Goal: Information Seeking & Learning: Learn about a topic

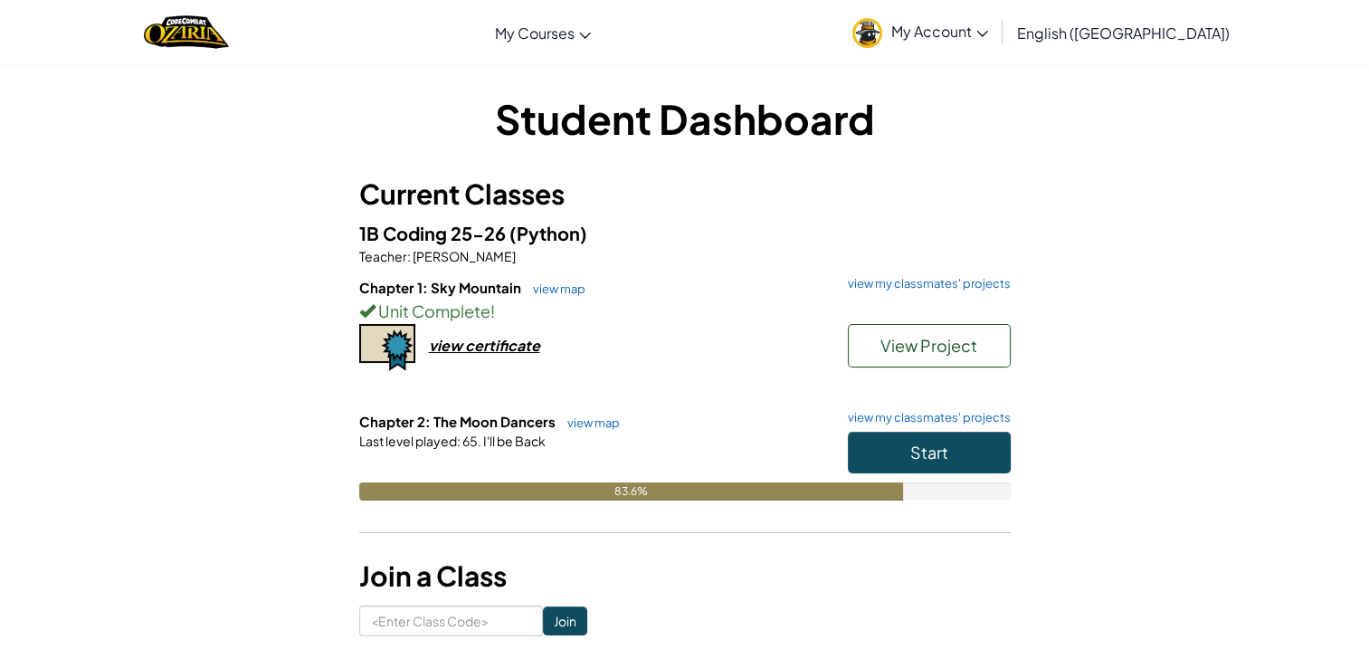
click at [911, 429] on h6 "Chapter 2: The Moon Dancers view map view my classmates' projects" at bounding box center [685, 422] width 652 height 20
click at [894, 442] on button "Start" at bounding box center [929, 453] width 163 height 42
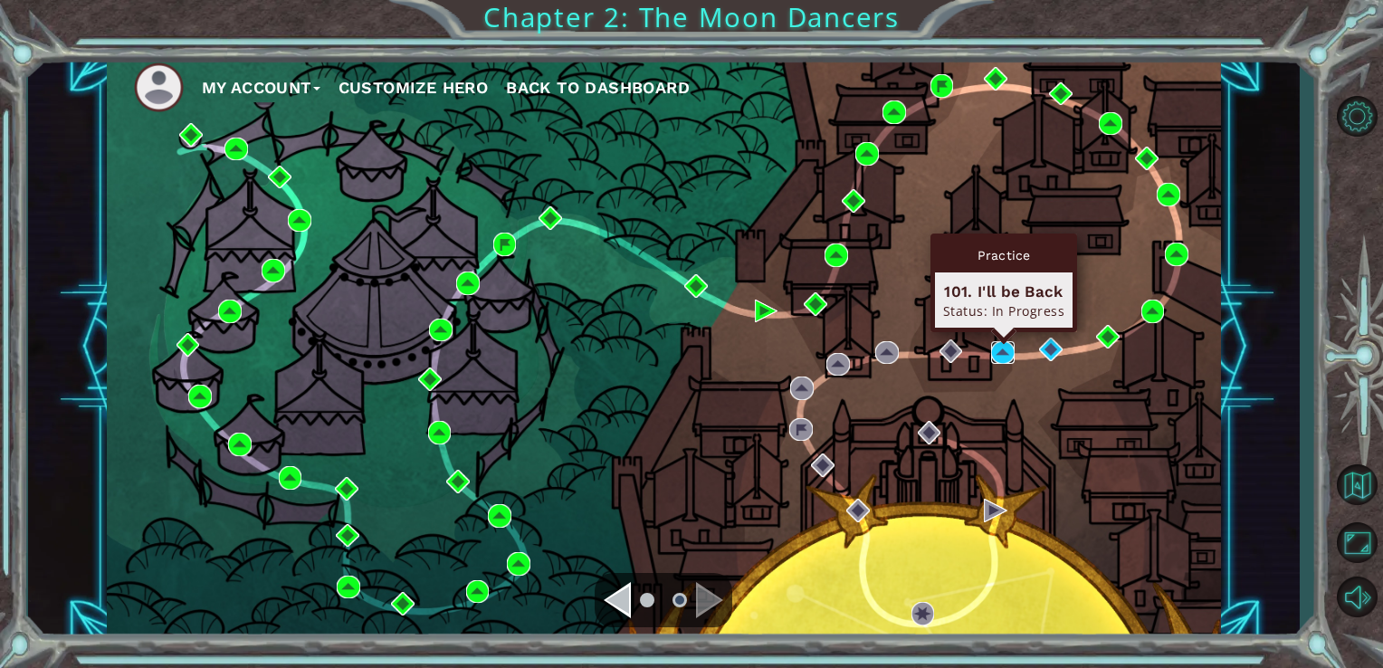
click at [999, 356] on img at bounding box center [1003, 353] width 24 height 24
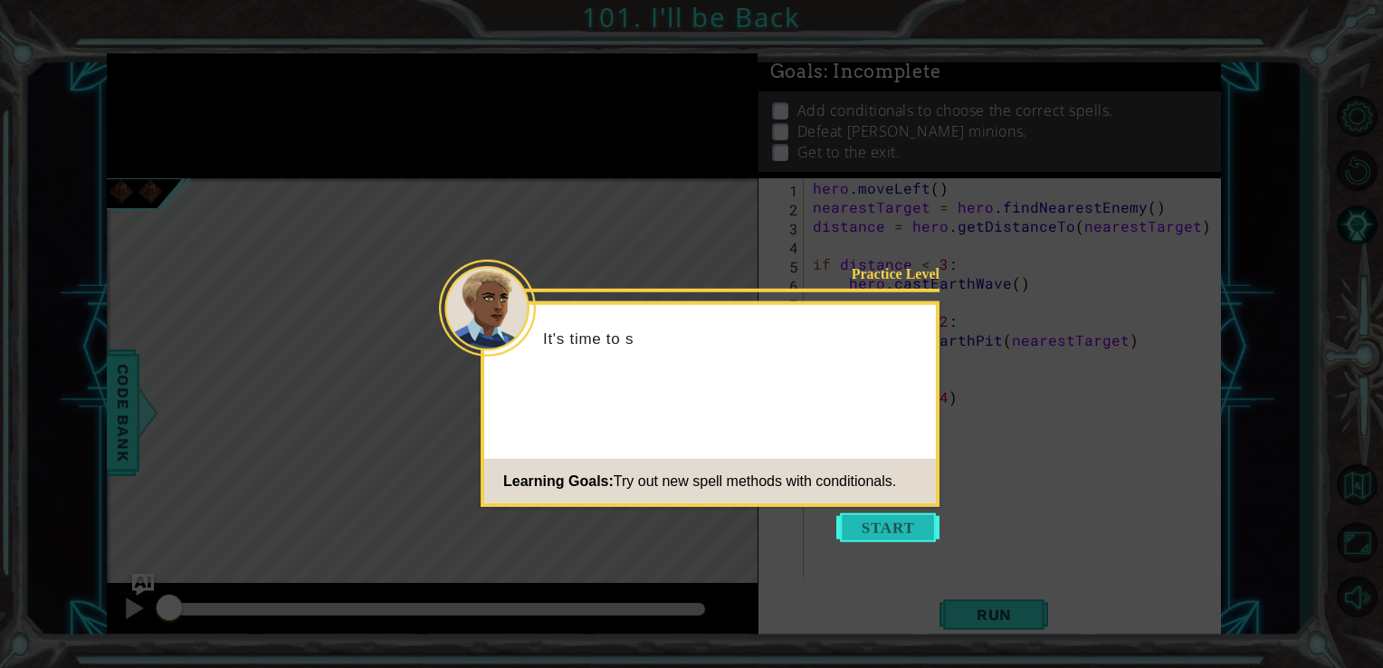
click at [880, 528] on button "Start" at bounding box center [887, 527] width 103 height 29
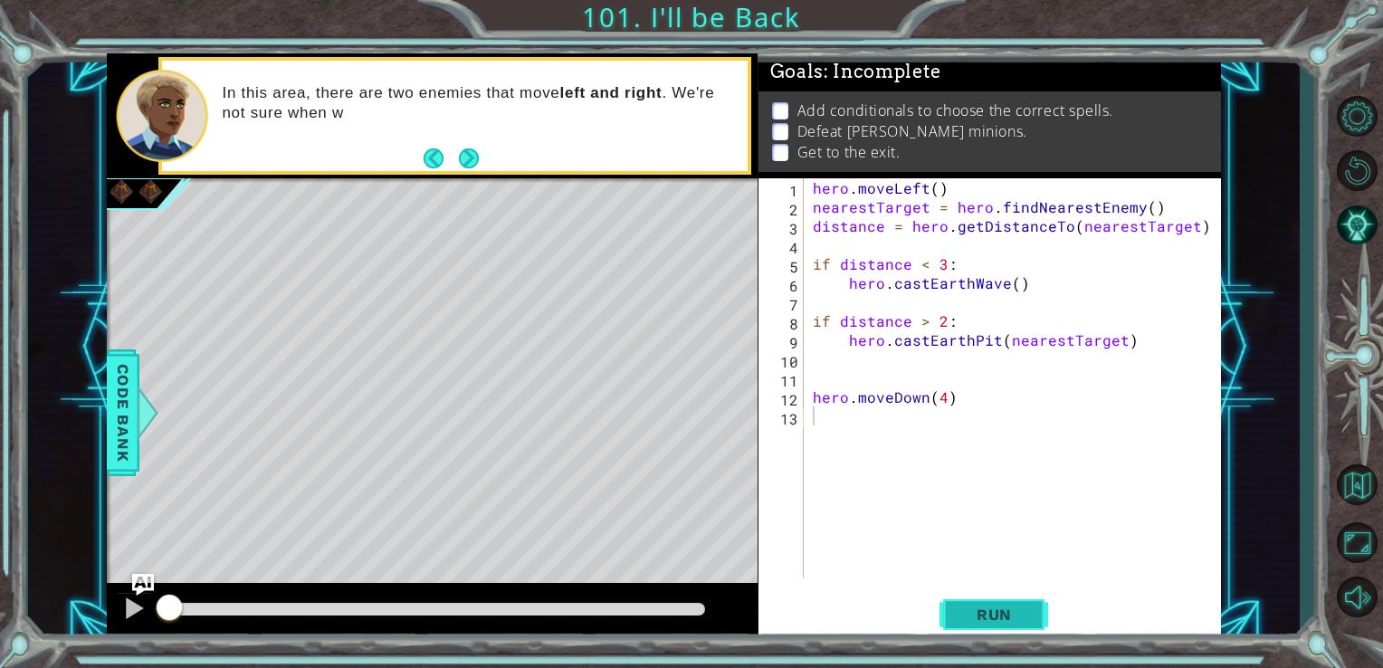
click at [1010, 616] on span "Run" at bounding box center [993, 614] width 71 height 18
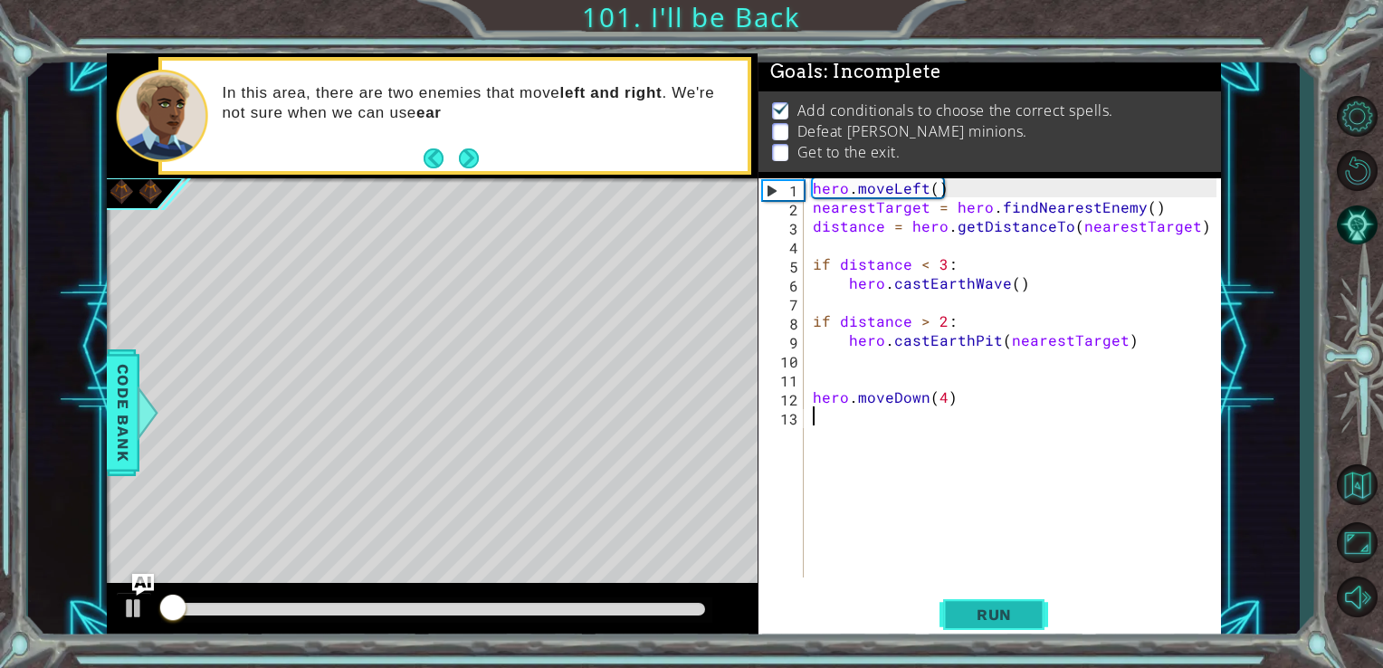
scroll to position [7, 0]
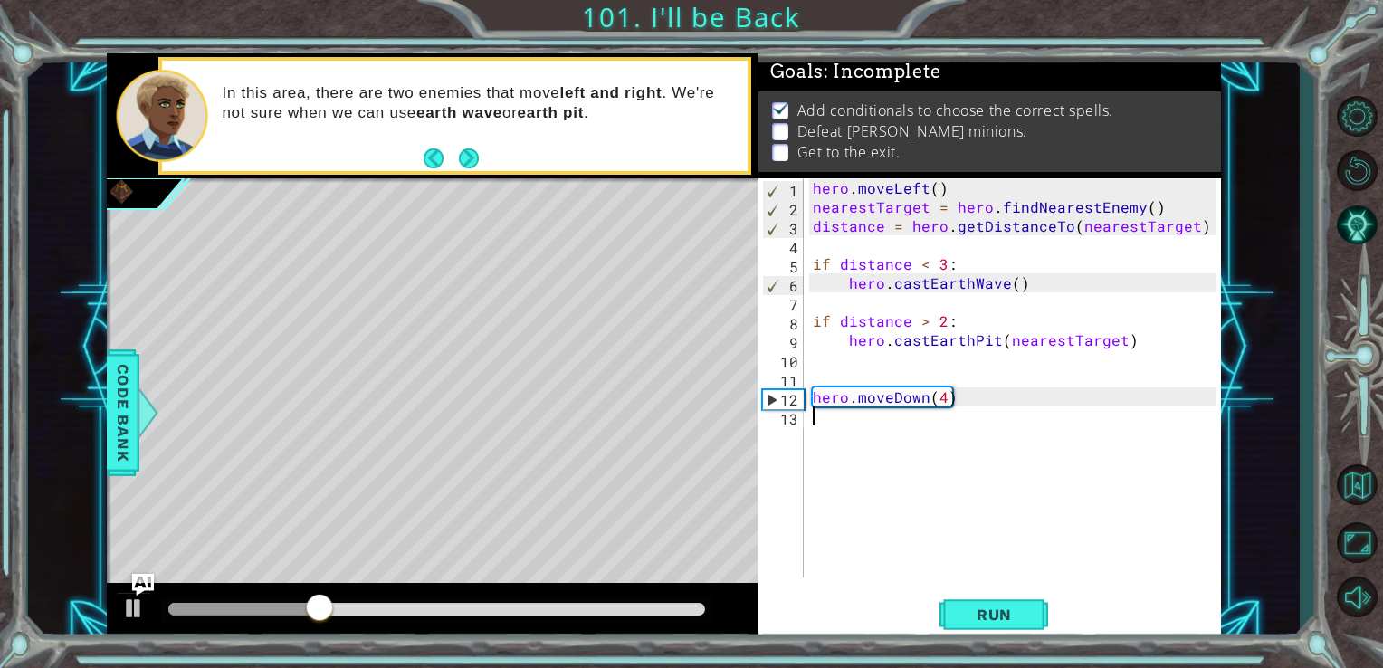
click at [945, 404] on div "hero . moveLeft ( ) nearestTarget = hero . findNearestEnemy ( ) distance = hero…" at bounding box center [1017, 396] width 417 height 437
click at [995, 608] on span "Run" at bounding box center [993, 614] width 71 height 18
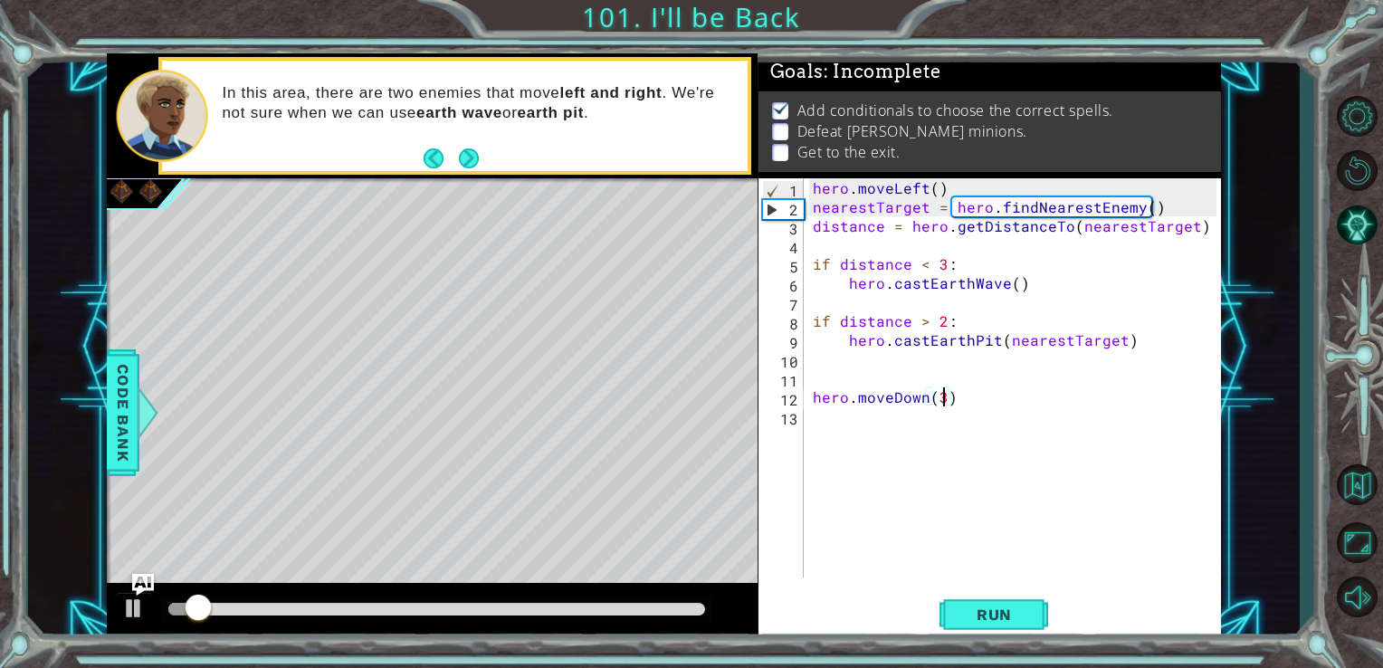
click at [941, 398] on div "hero . moveLeft ( ) nearestTarget = hero . findNearestEnemy ( ) distance = hero…" at bounding box center [1017, 396] width 417 height 437
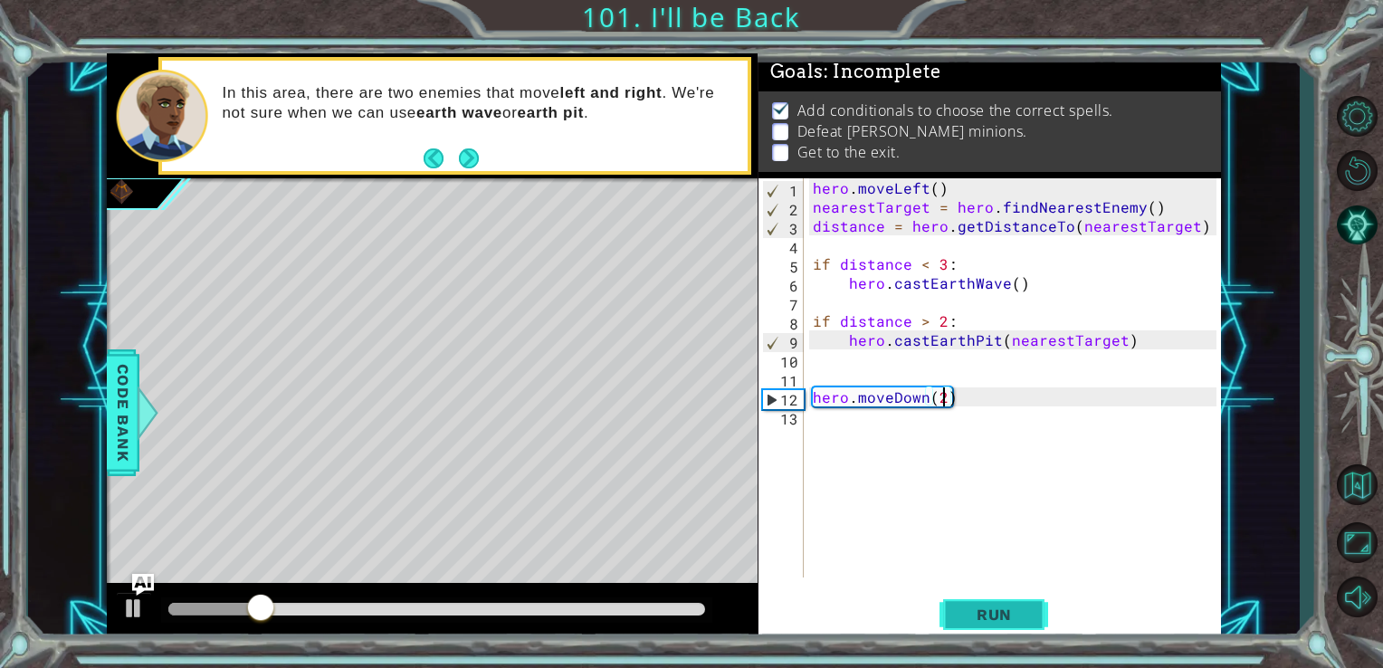
type textarea "hero.moveDown(2)"
click at [1004, 603] on button "Run" at bounding box center [993, 614] width 109 height 46
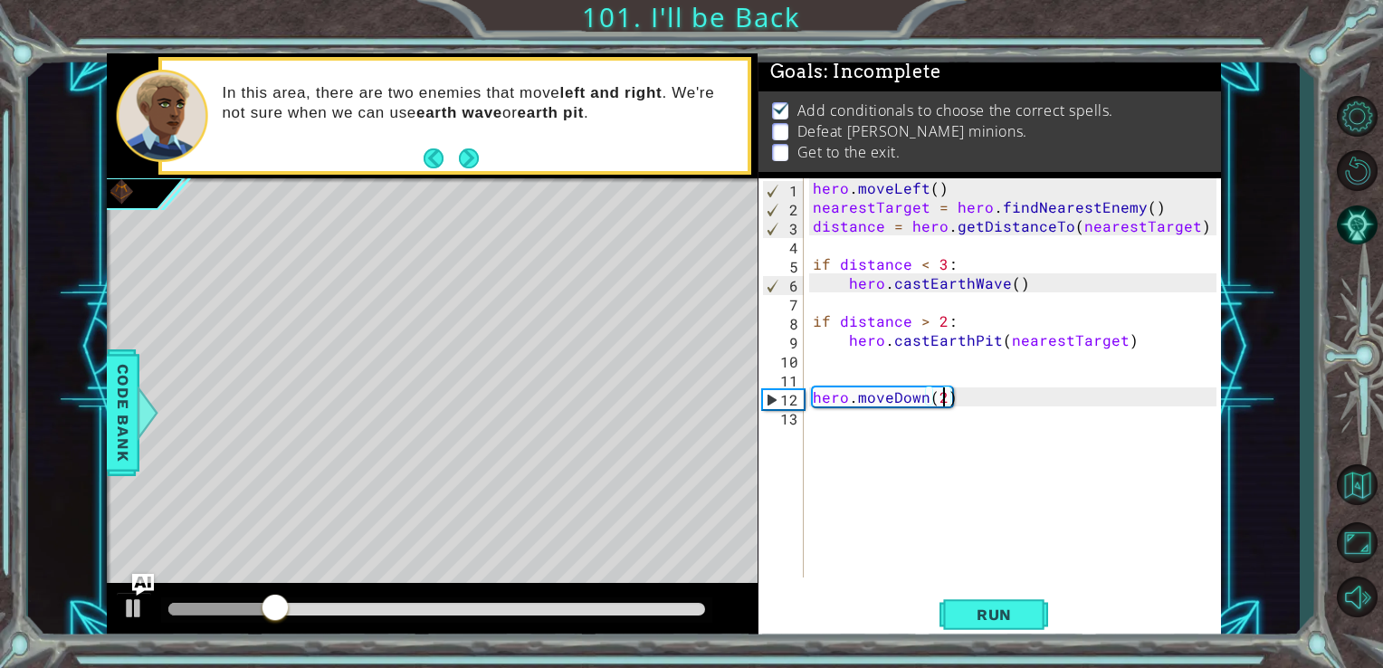
click at [814, 422] on div "hero . moveLeft ( ) nearestTarget = hero . findNearestEnemy ( ) distance = hero…" at bounding box center [1017, 396] width 417 height 437
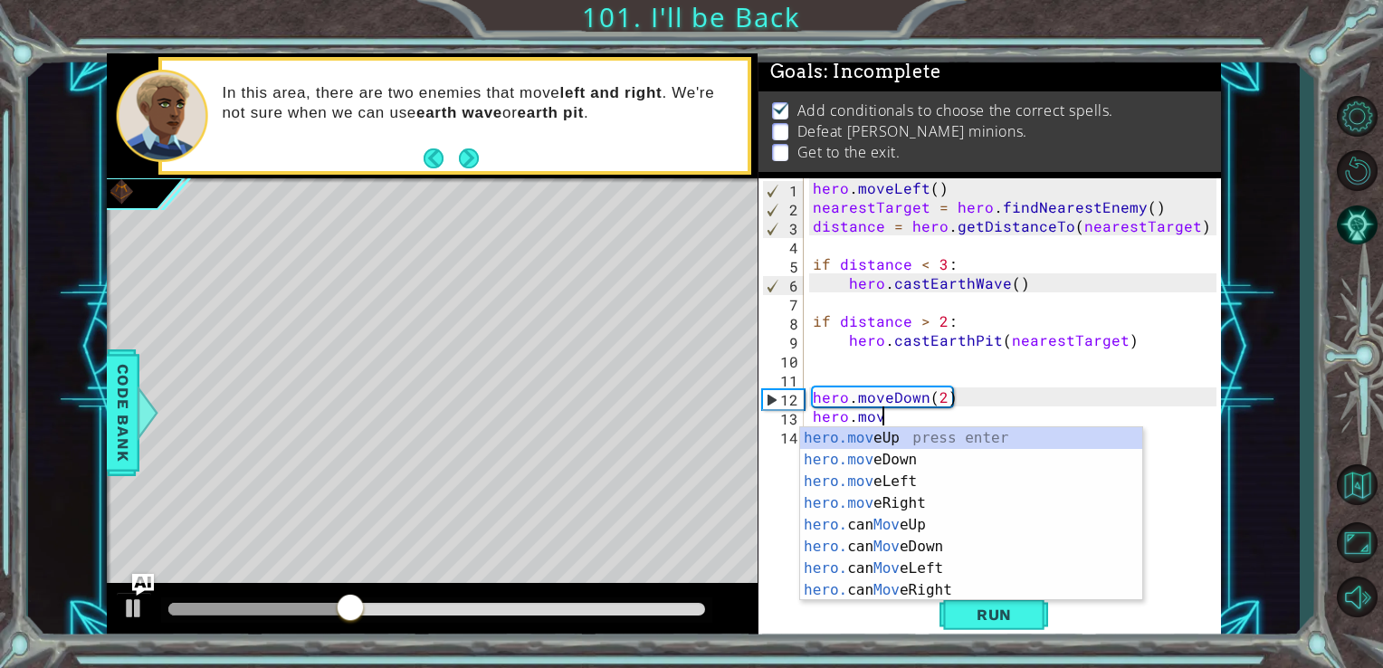
scroll to position [0, 4]
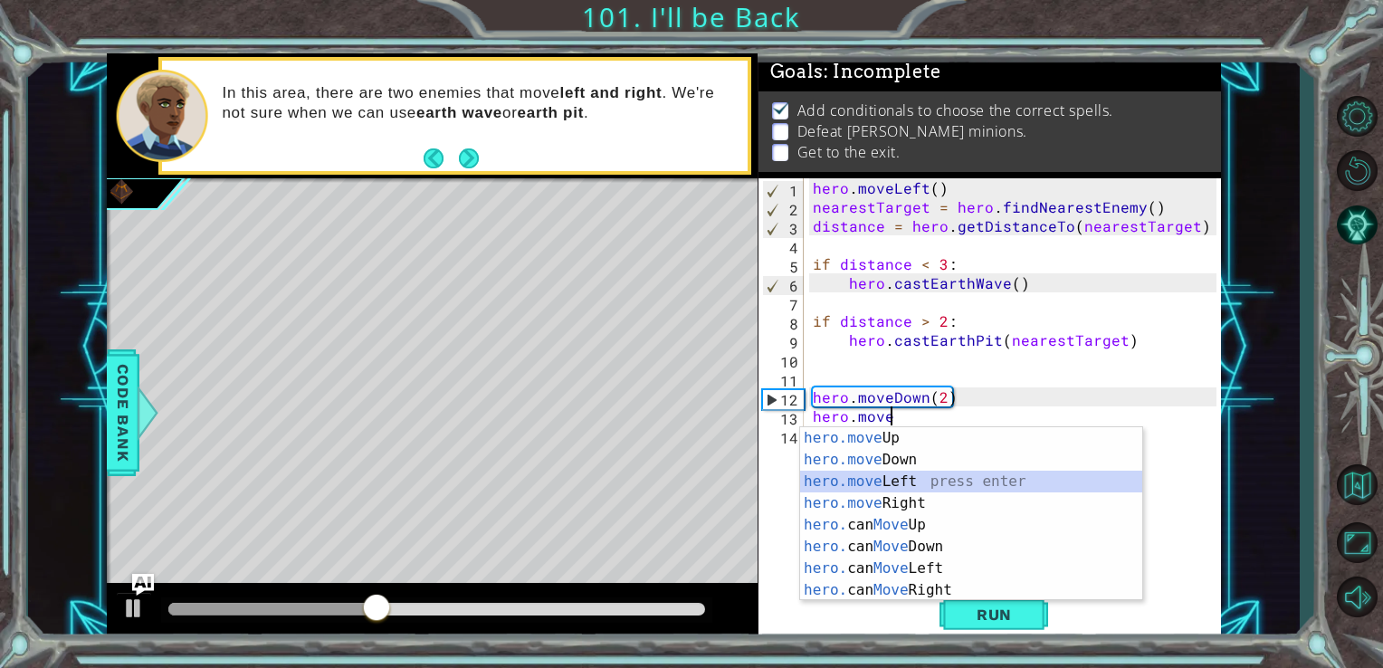
click at [889, 478] on div "hero.move Up press enter hero.move Down press enter hero.move Left press enter …" at bounding box center [971, 535] width 342 height 217
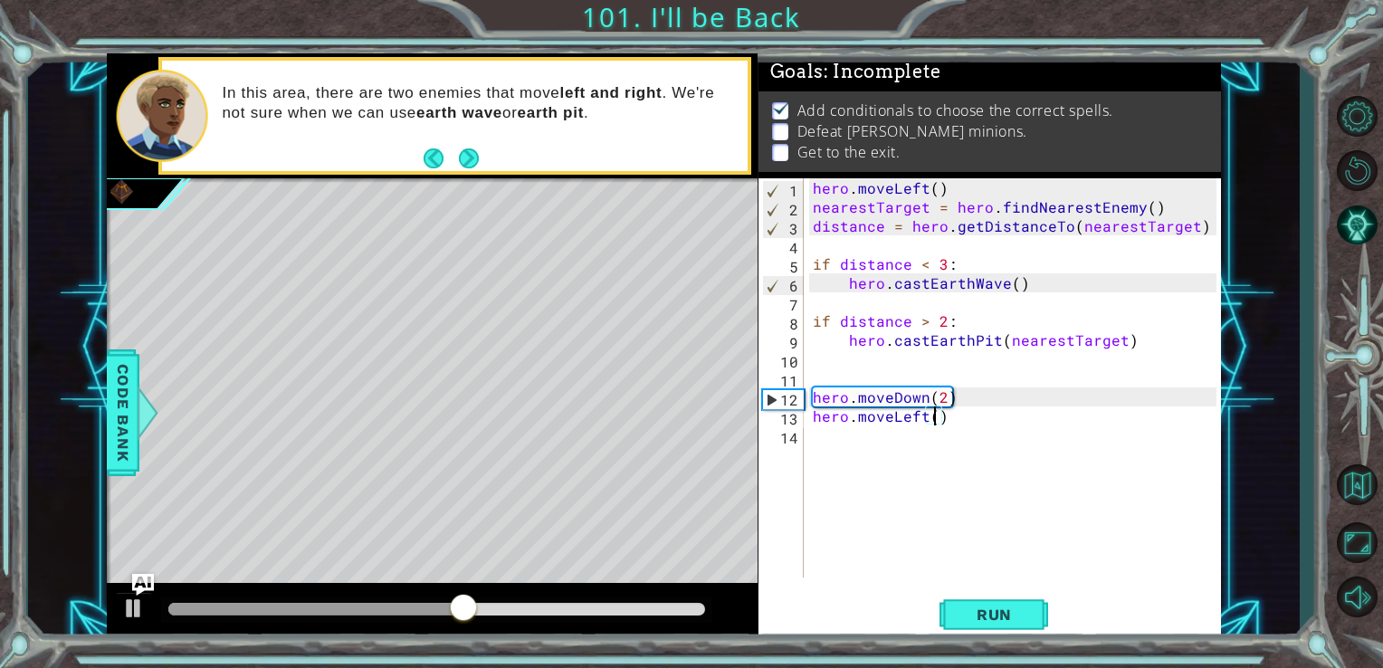
scroll to position [0, 7]
type textarea "hero.moveLeft(4)"
click at [988, 610] on span "Run" at bounding box center [993, 614] width 71 height 18
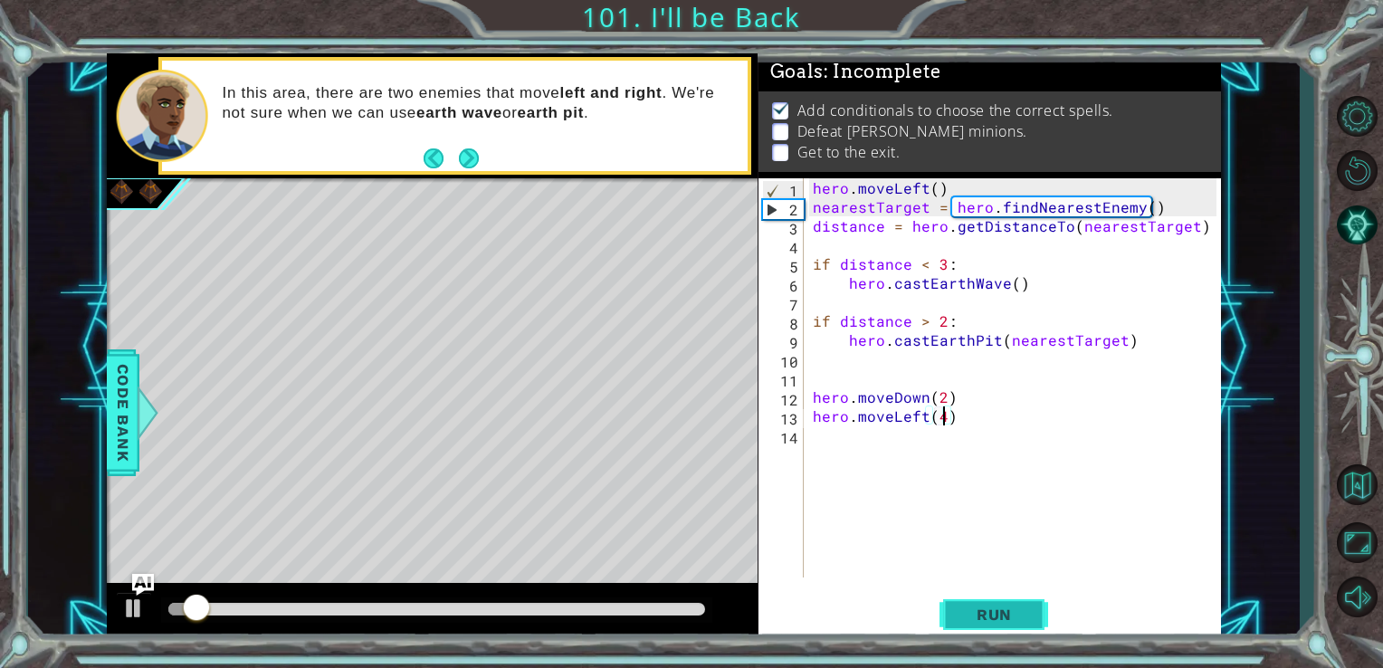
click at [988, 609] on span "Run" at bounding box center [993, 614] width 71 height 18
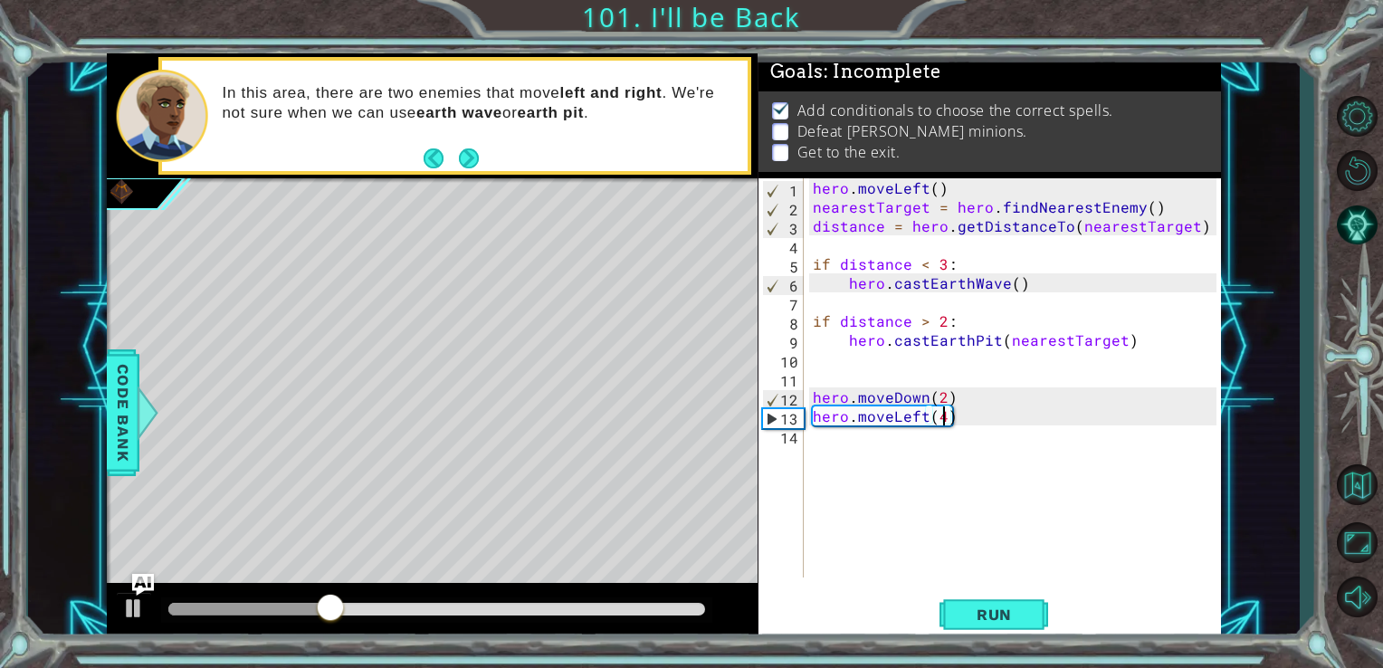
click at [830, 447] on div "hero . moveLeft ( ) nearestTarget = hero . findNearestEnemy ( ) distance = hero…" at bounding box center [1017, 396] width 417 height 437
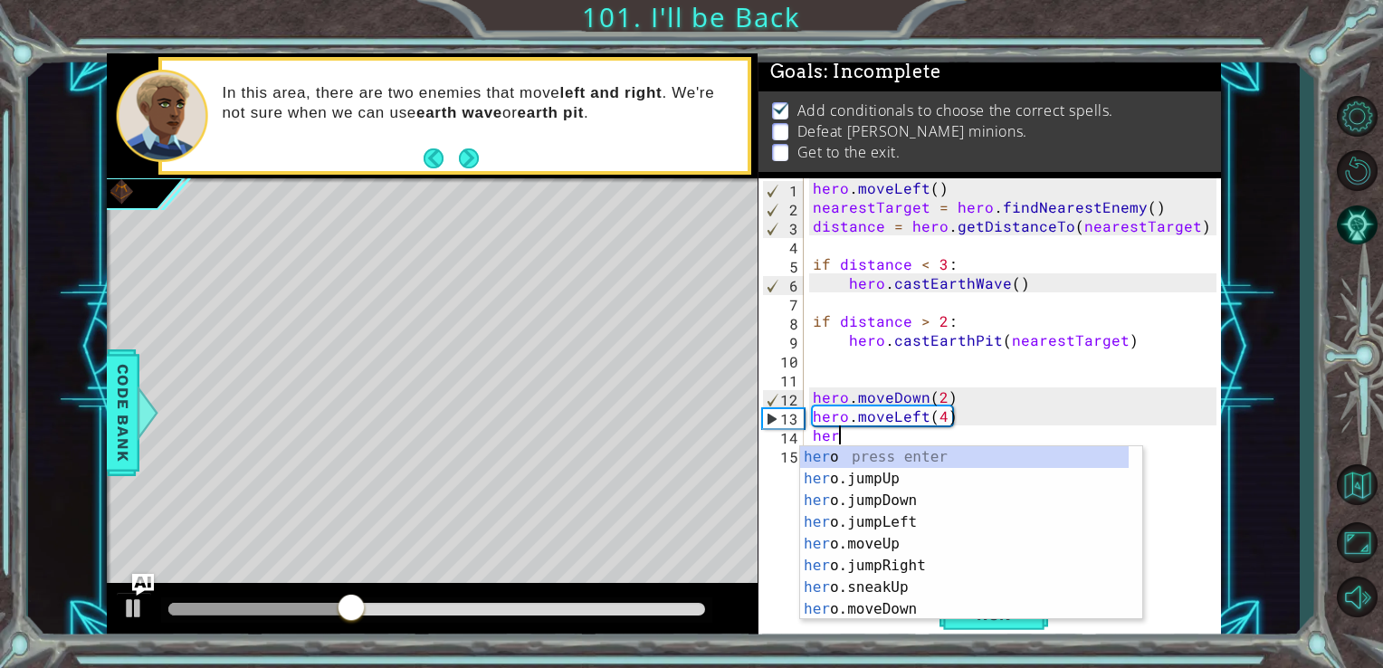
scroll to position [0, 0]
type textarea "hero."
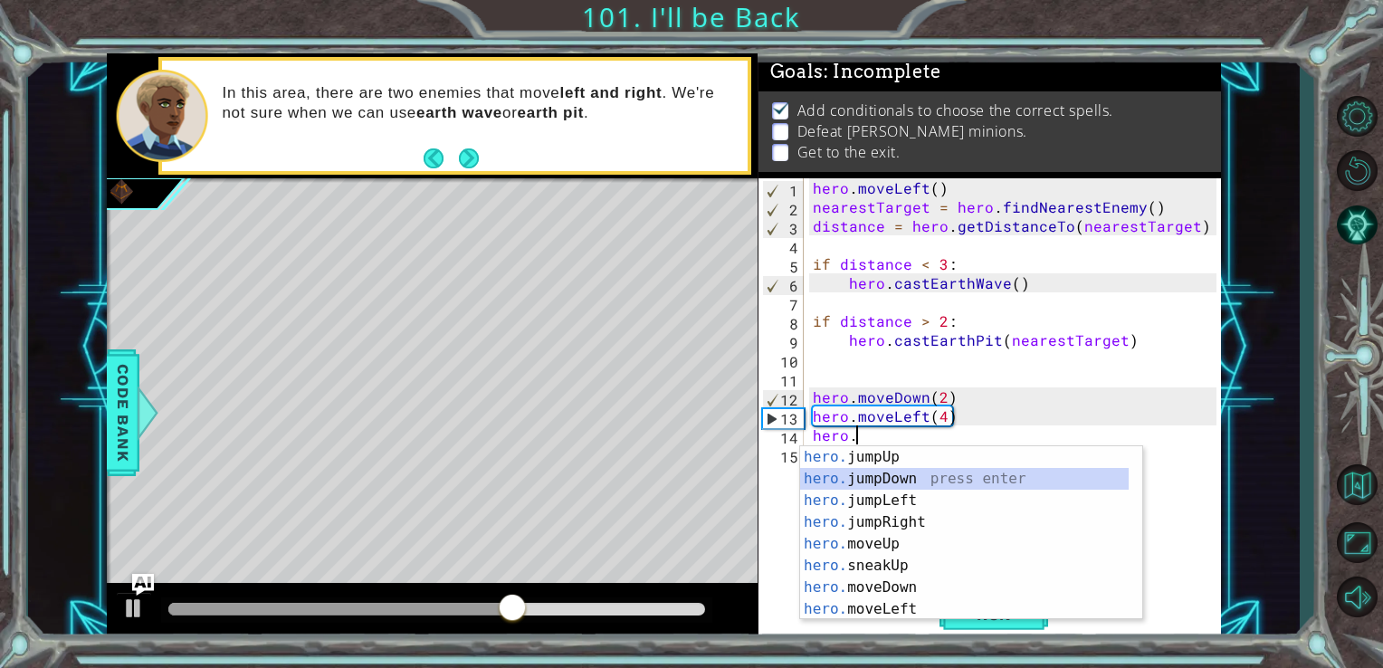
click at [867, 472] on div "hero. jumpUp press enter hero. jumpDown press enter hero. jumpLeft press enter …" at bounding box center [964, 554] width 328 height 217
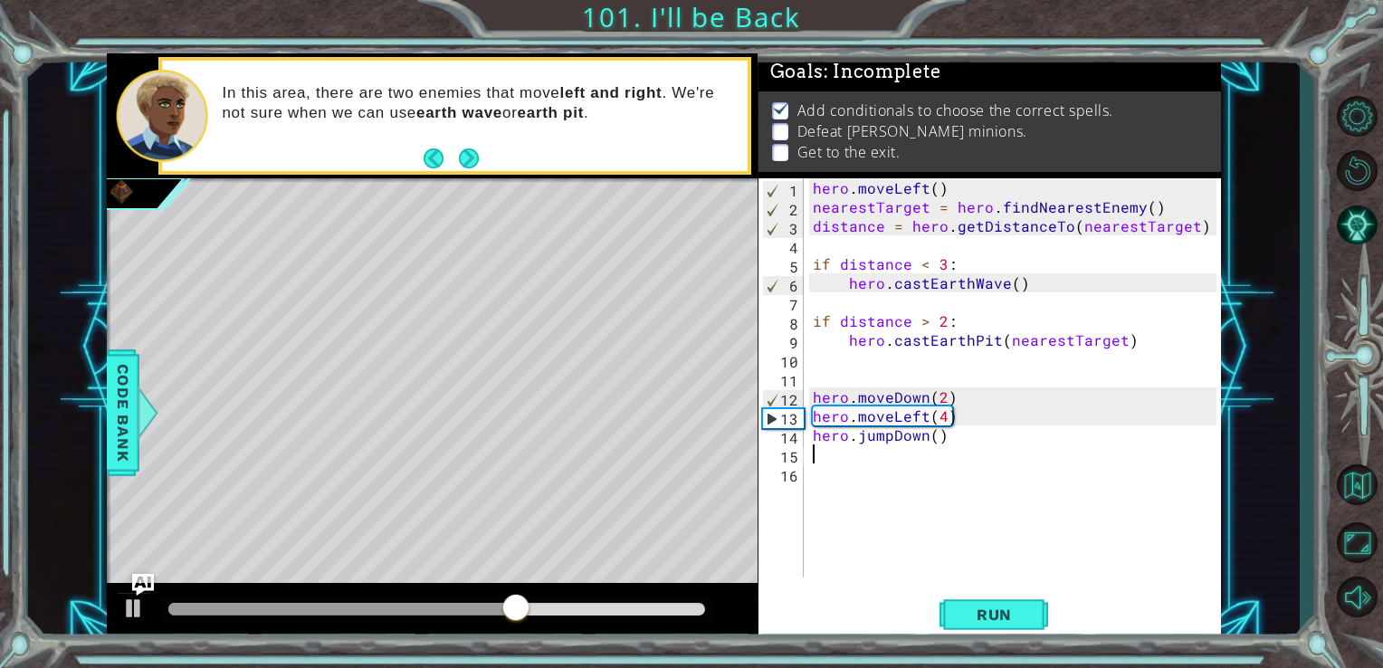
scroll to position [0, 0]
click at [1004, 614] on span "Run" at bounding box center [993, 614] width 71 height 18
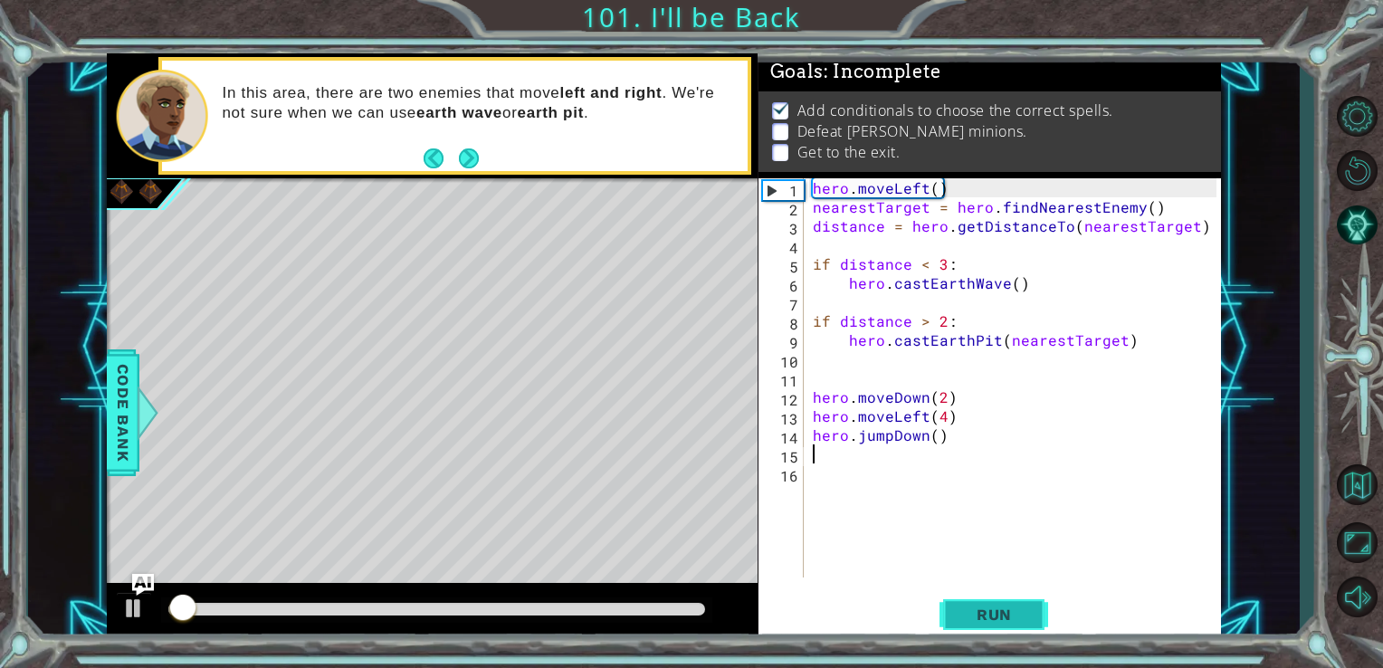
click at [1004, 614] on span "Run" at bounding box center [993, 614] width 71 height 18
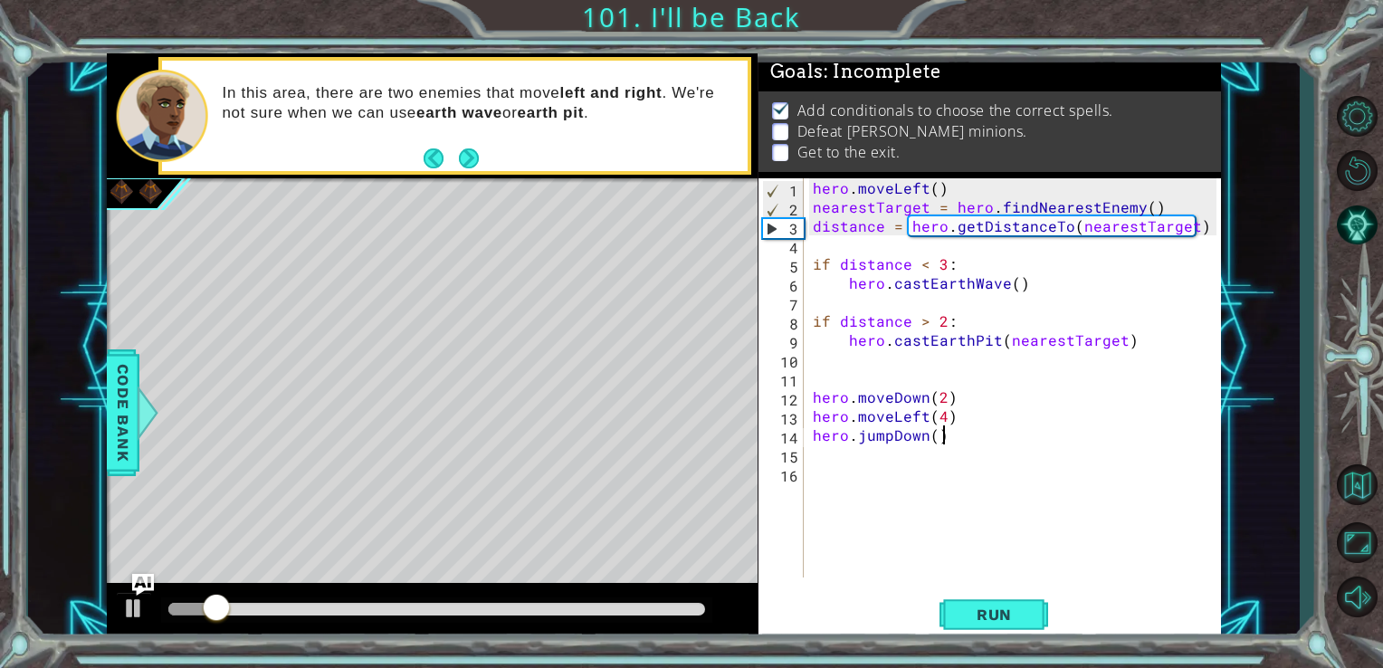
click at [945, 435] on div "hero . moveLeft ( ) nearestTarget = hero . findNearestEnemy ( ) distance = hero…" at bounding box center [1017, 396] width 417 height 437
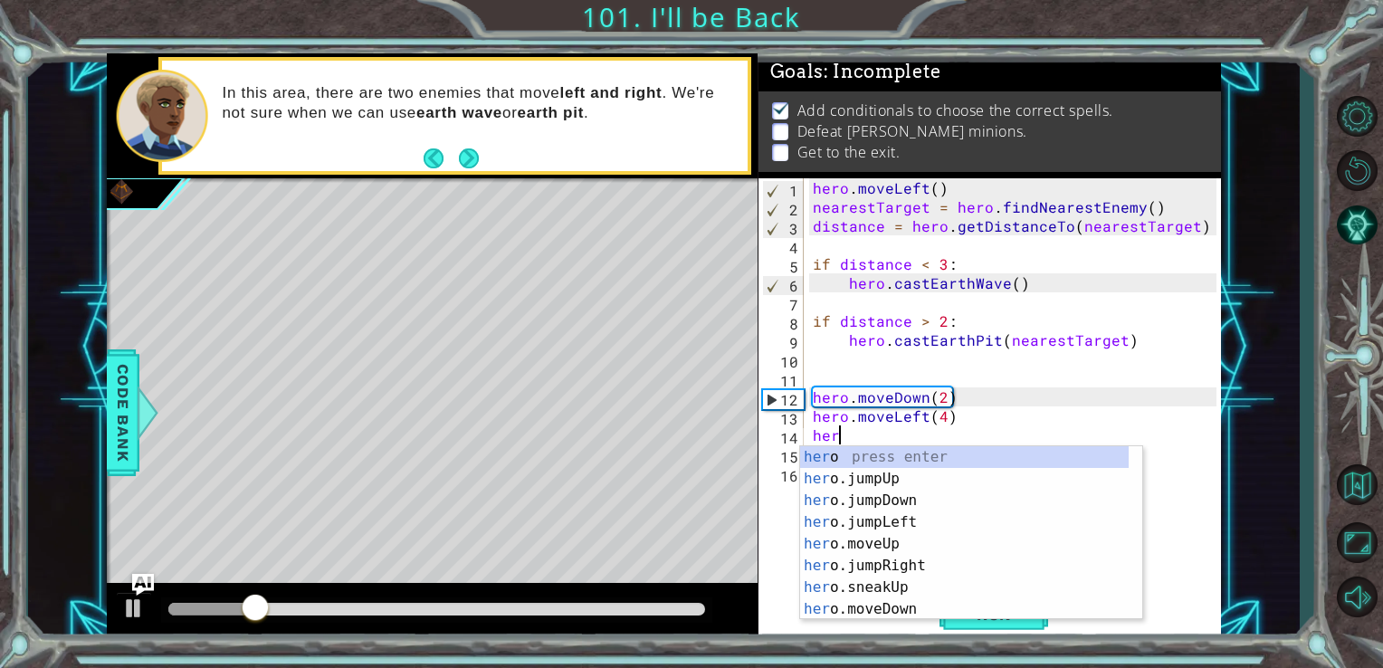
type textarea "h"
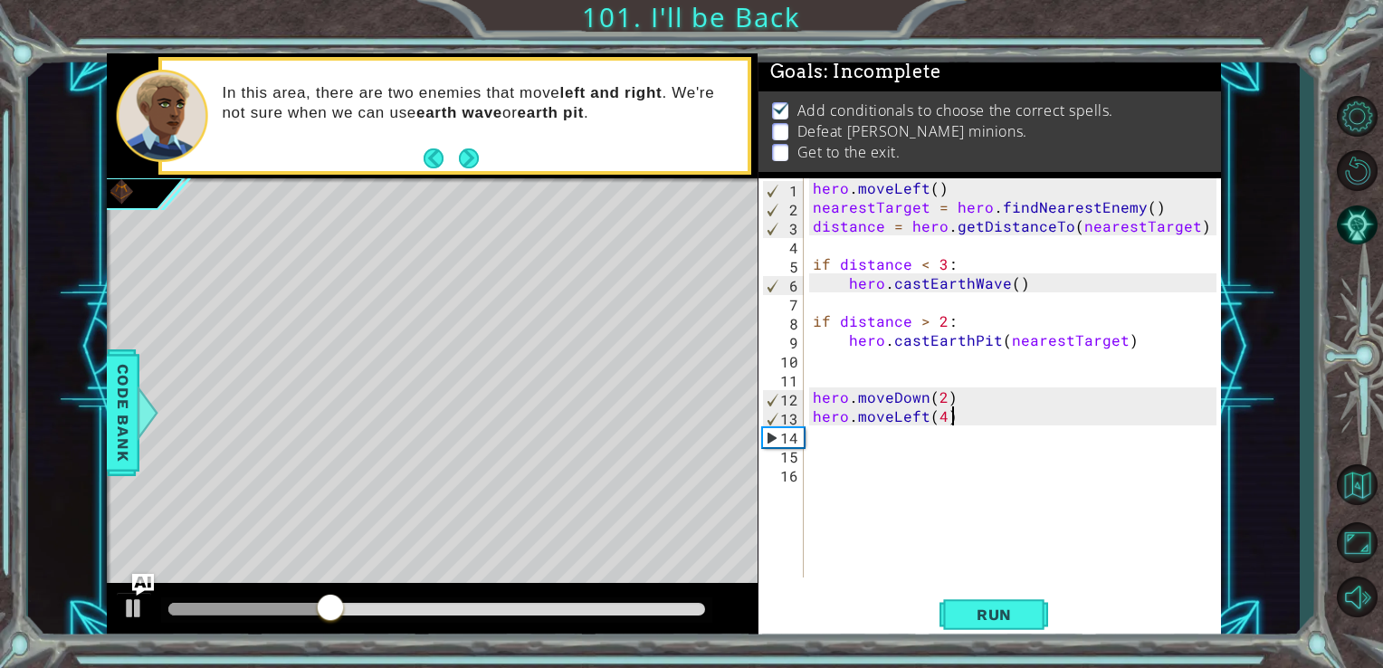
click at [953, 420] on div "hero . moveLeft ( ) nearestTarget = hero . findNearestEnemy ( ) distance = hero…" at bounding box center [1017, 396] width 417 height 437
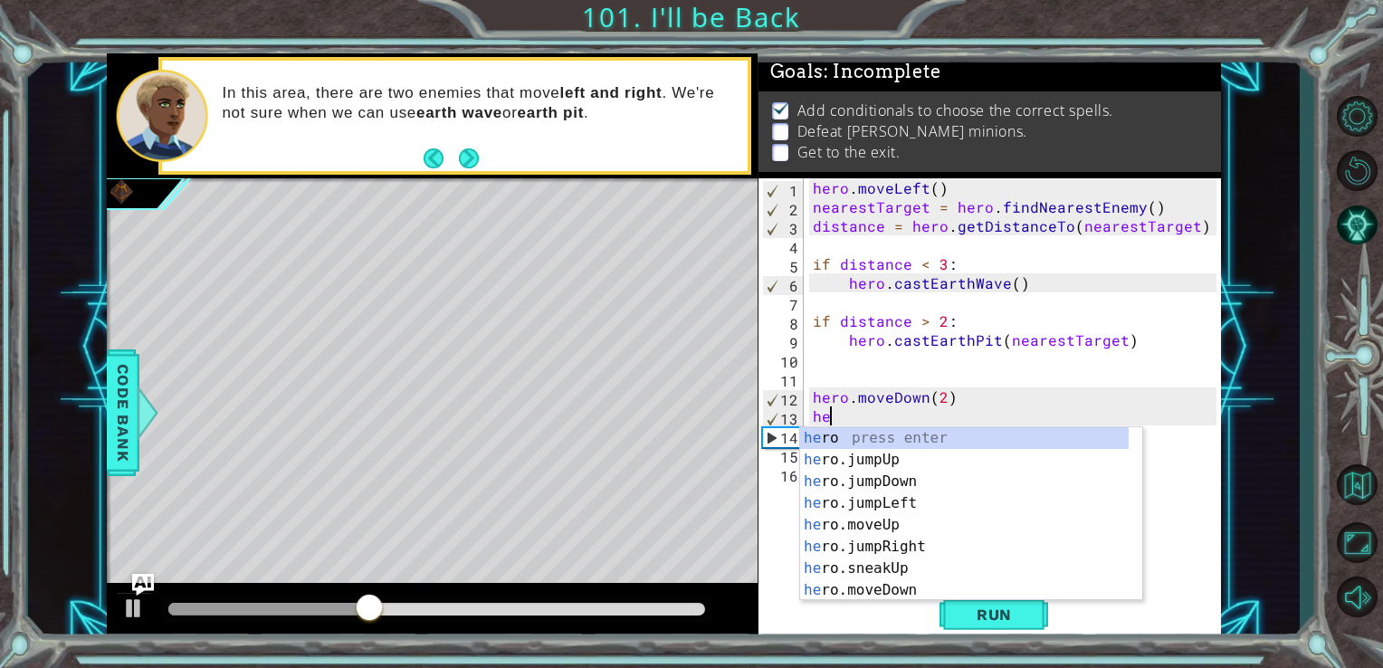
type textarea "h"
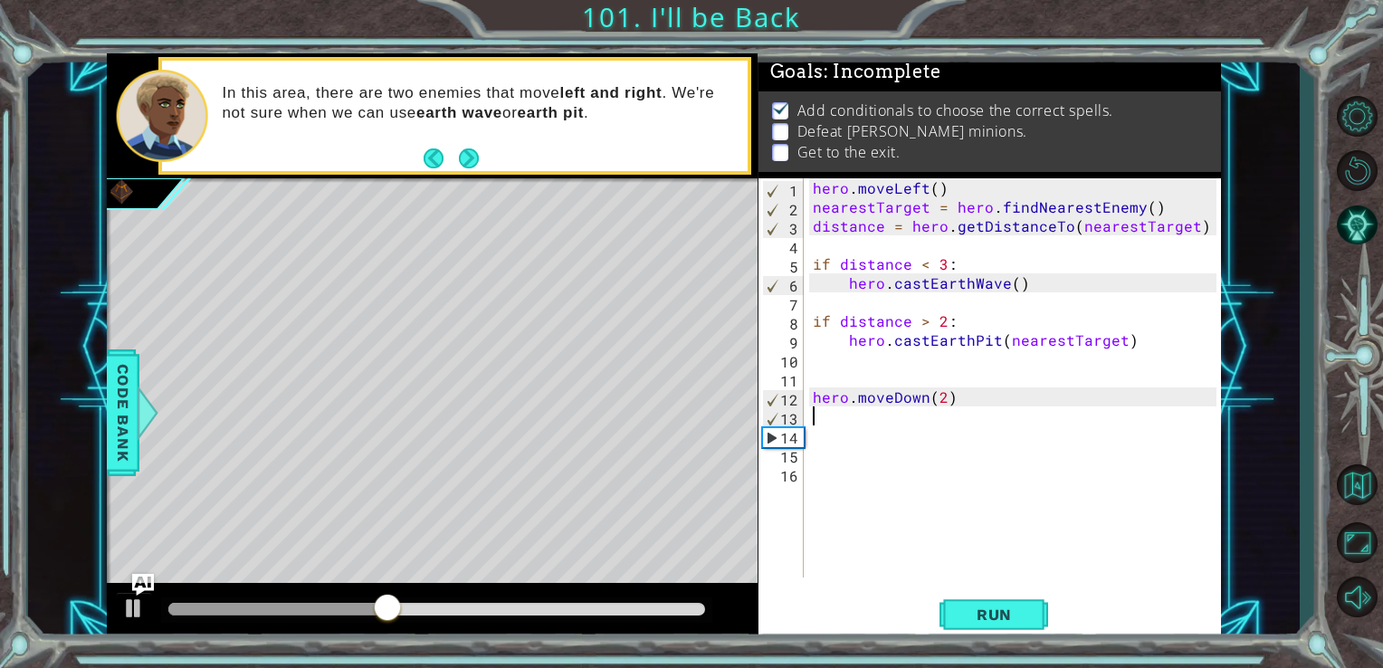
click at [941, 404] on div "hero . moveLeft ( ) nearestTarget = hero . findNearestEnemy ( ) distance = hero…" at bounding box center [1017, 396] width 417 height 437
type textarea "hero.moveDown(4)"
click at [972, 610] on span "Run" at bounding box center [993, 614] width 71 height 18
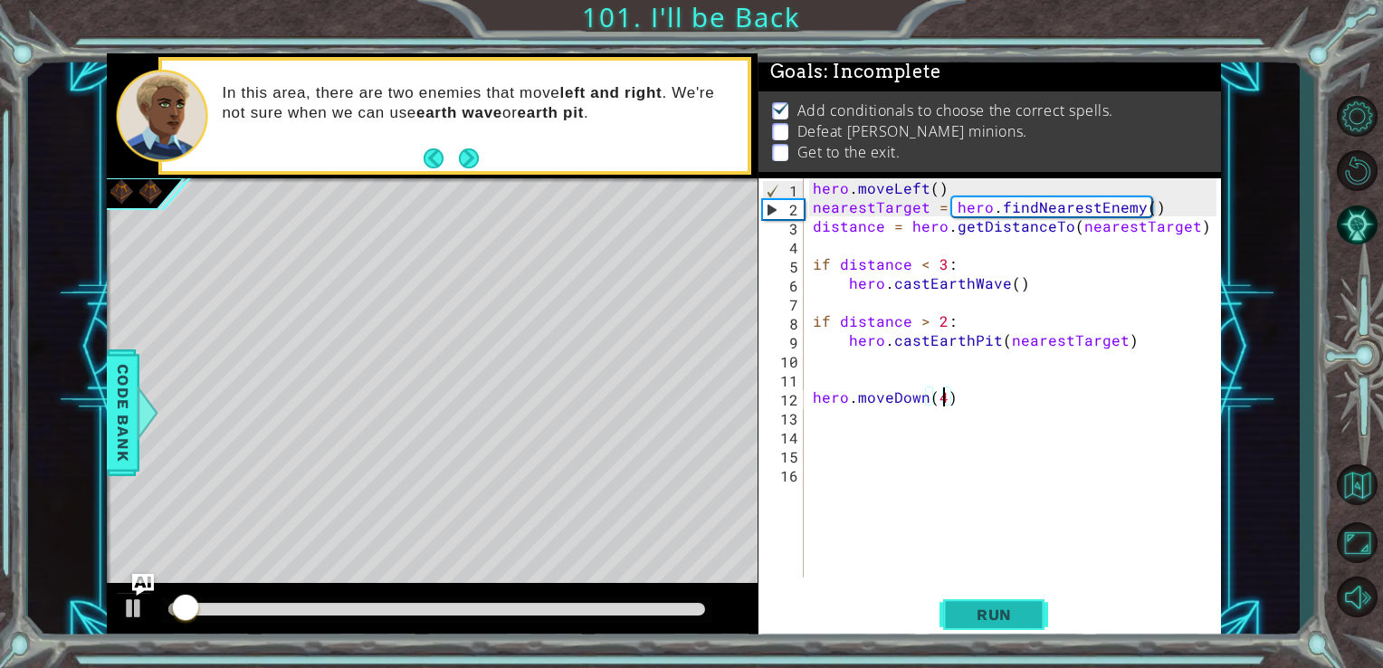
click at [968, 621] on span "Run" at bounding box center [993, 614] width 71 height 18
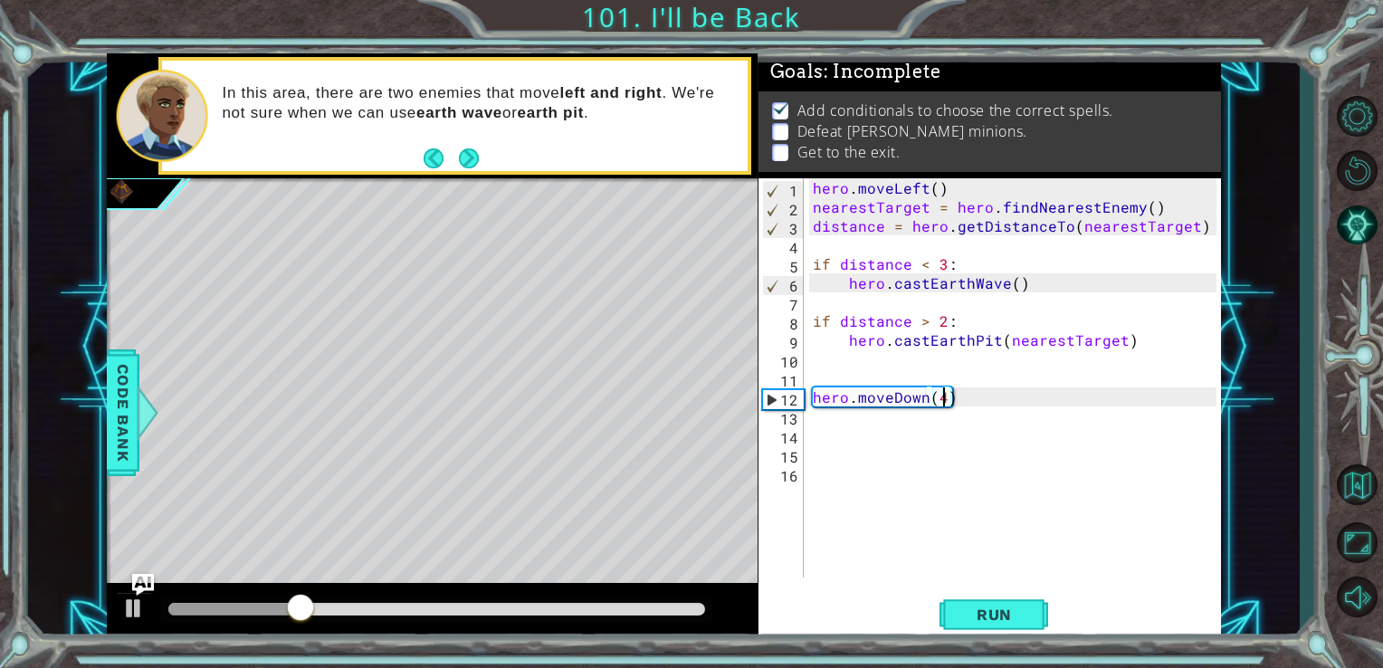
click at [820, 426] on div "hero . moveLeft ( ) nearestTarget = hero . findNearestEnemy ( ) distance = hero…" at bounding box center [1017, 396] width 417 height 437
click at [812, 421] on div "hero . moveLeft ( ) nearestTarget = hero . findNearestEnemy ( ) distance = hero…" at bounding box center [1017, 396] width 417 height 437
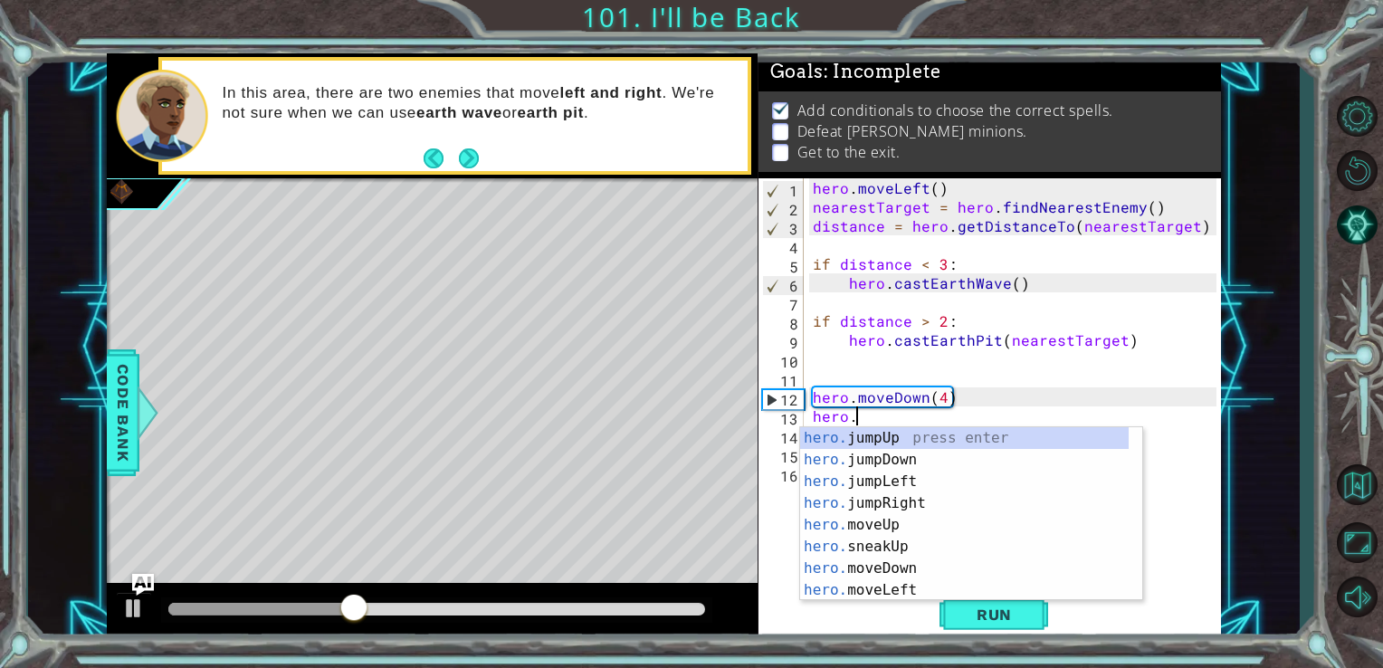
scroll to position [0, 1]
paste textarea "hero.castIllusionMist(nearestEnemy)"
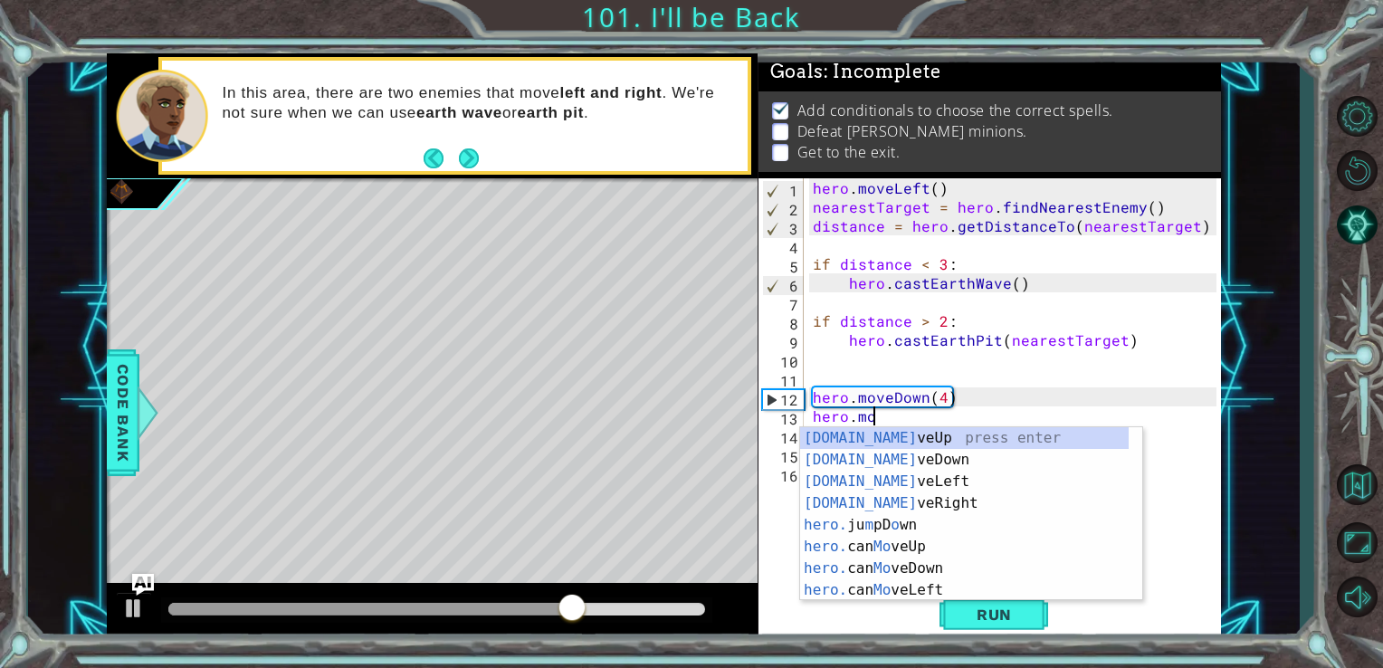
scroll to position [0, 3]
paste textarea "hero.castIllusionMist(nearestEnemy)"
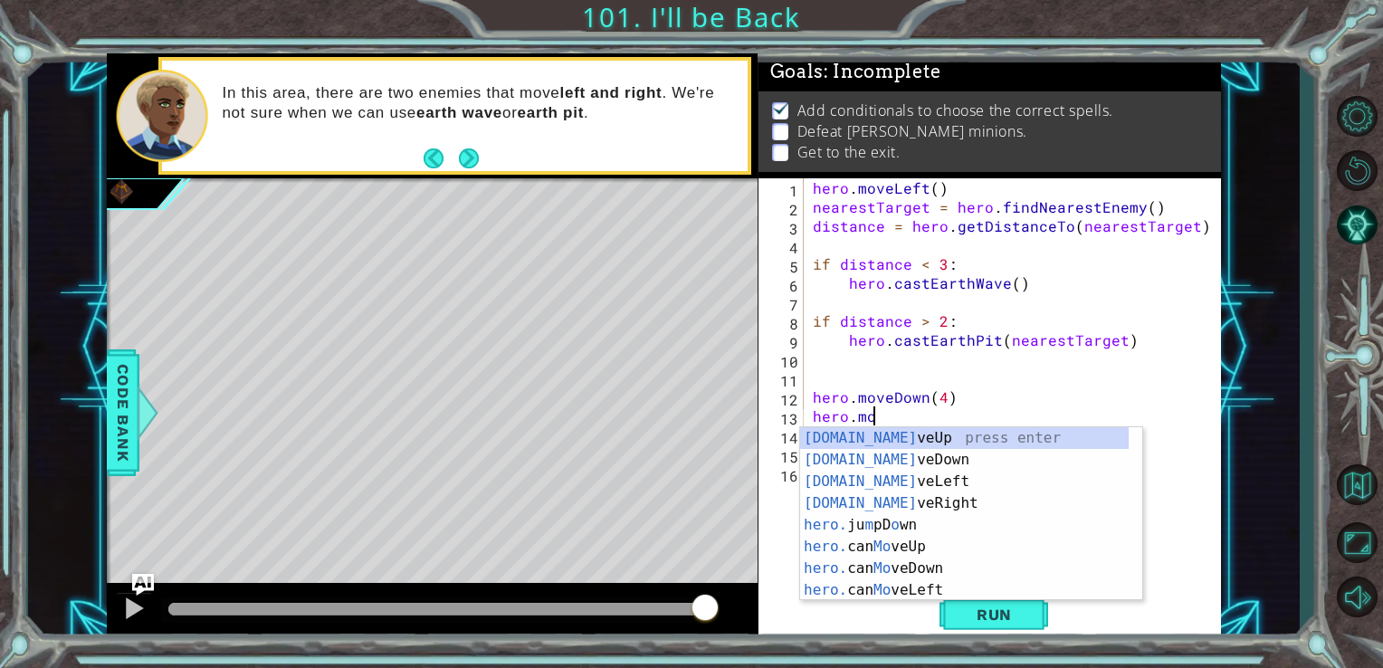
paste textarea "hero.castIllusionMist(nearestEnemy)"
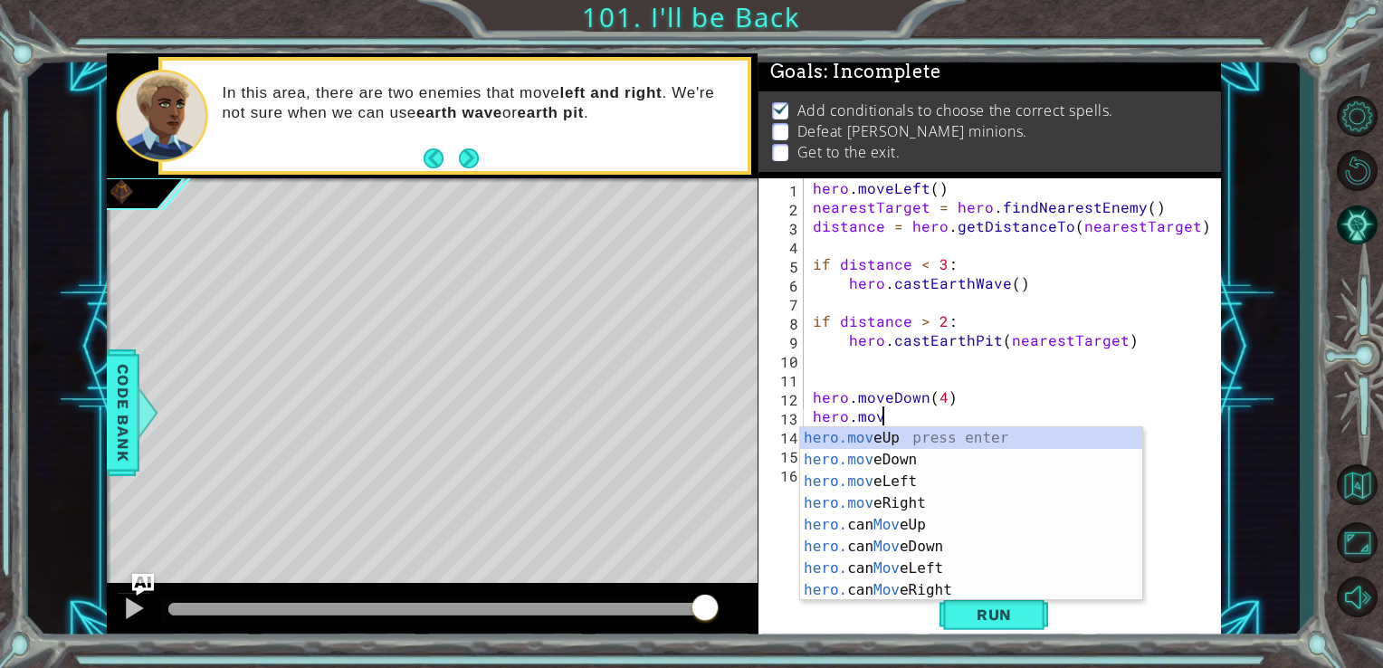
scroll to position [0, 4]
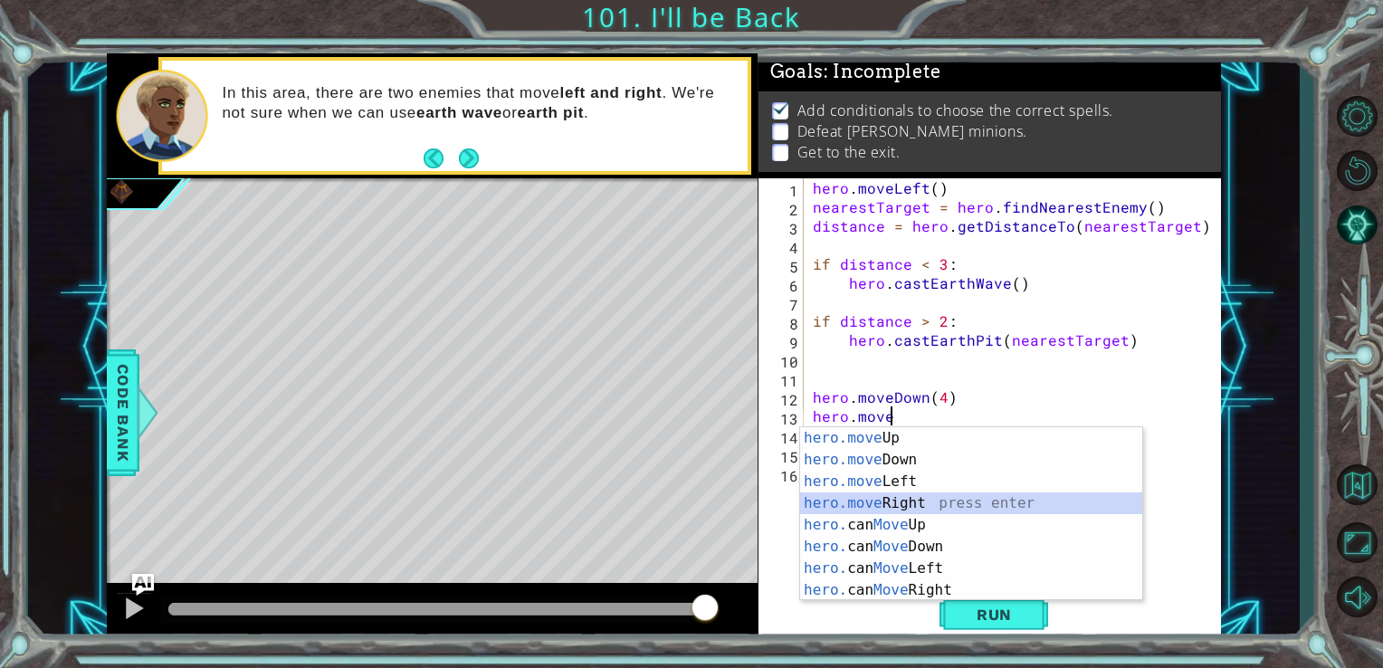
click at [918, 498] on div "hero.move Up press enter hero.move Down press enter hero.move Left press enter …" at bounding box center [971, 535] width 342 height 217
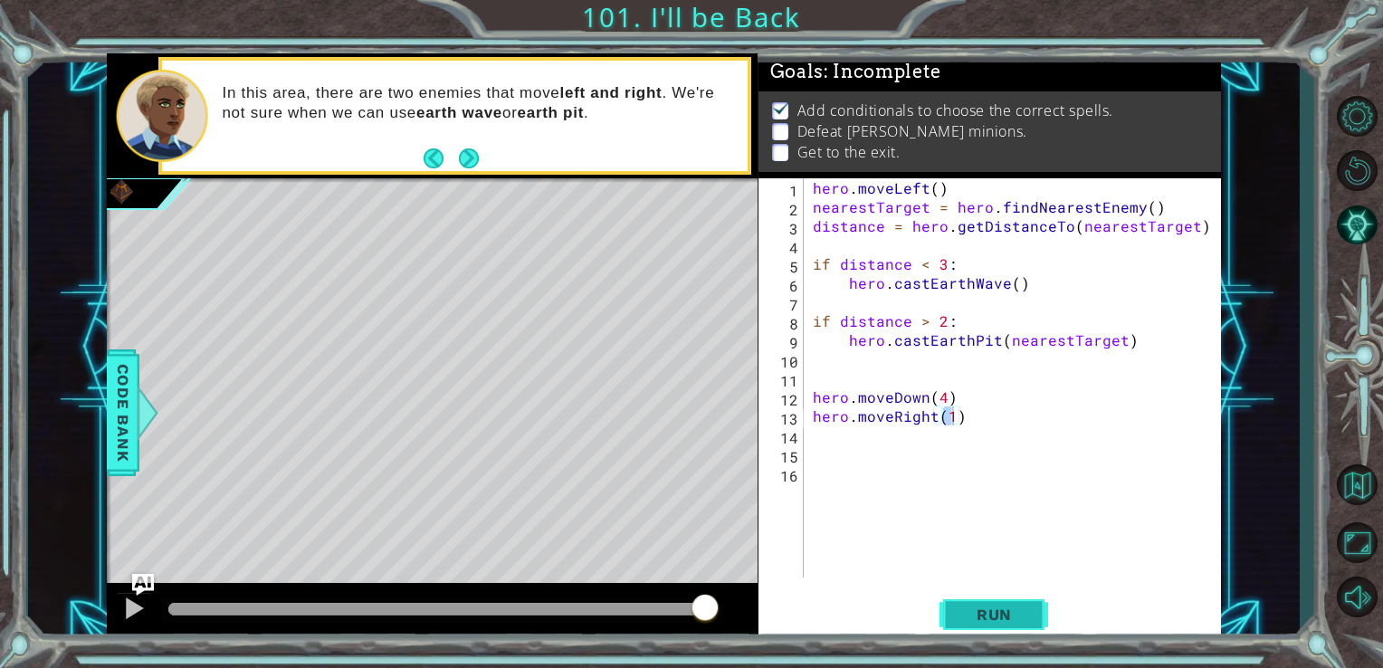
click at [1017, 604] on button "Run" at bounding box center [993, 614] width 109 height 46
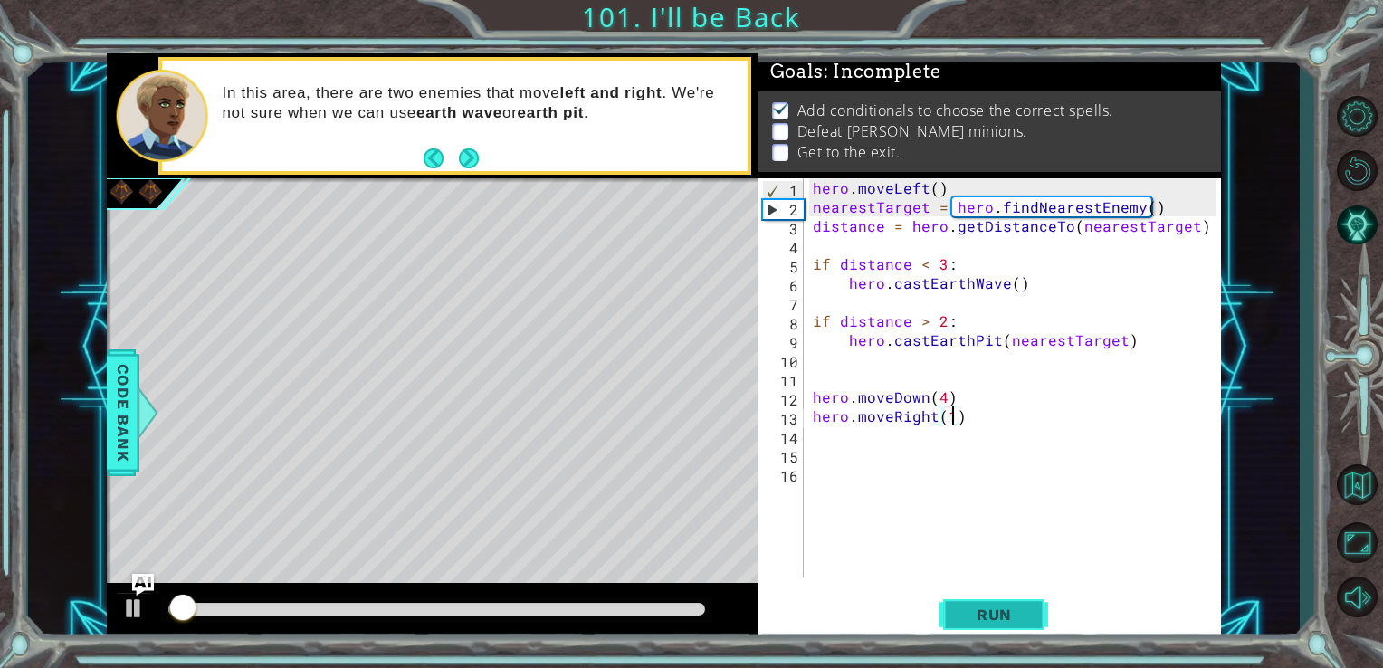
click at [1017, 604] on button "Run" at bounding box center [993, 614] width 109 height 46
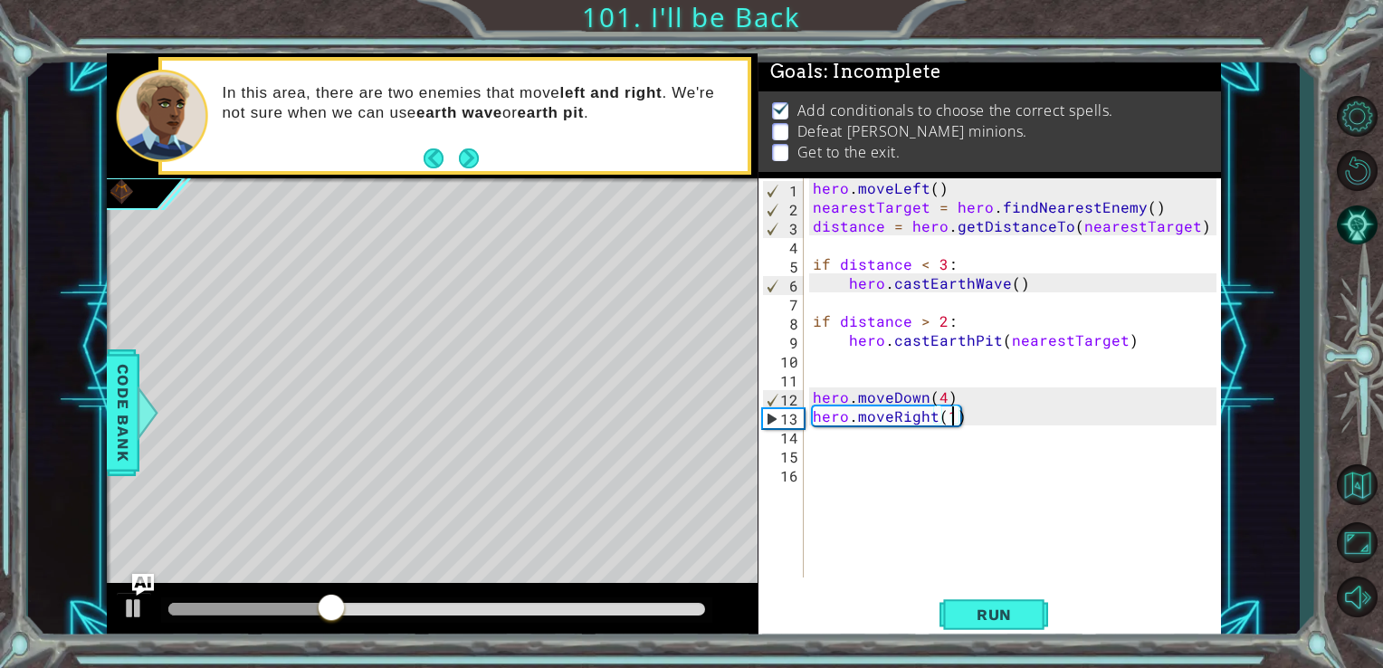
click at [933, 423] on div "hero . moveLeft ( ) nearestTarget = hero . findNearestEnemy ( ) distance = hero…" at bounding box center [1017, 396] width 417 height 437
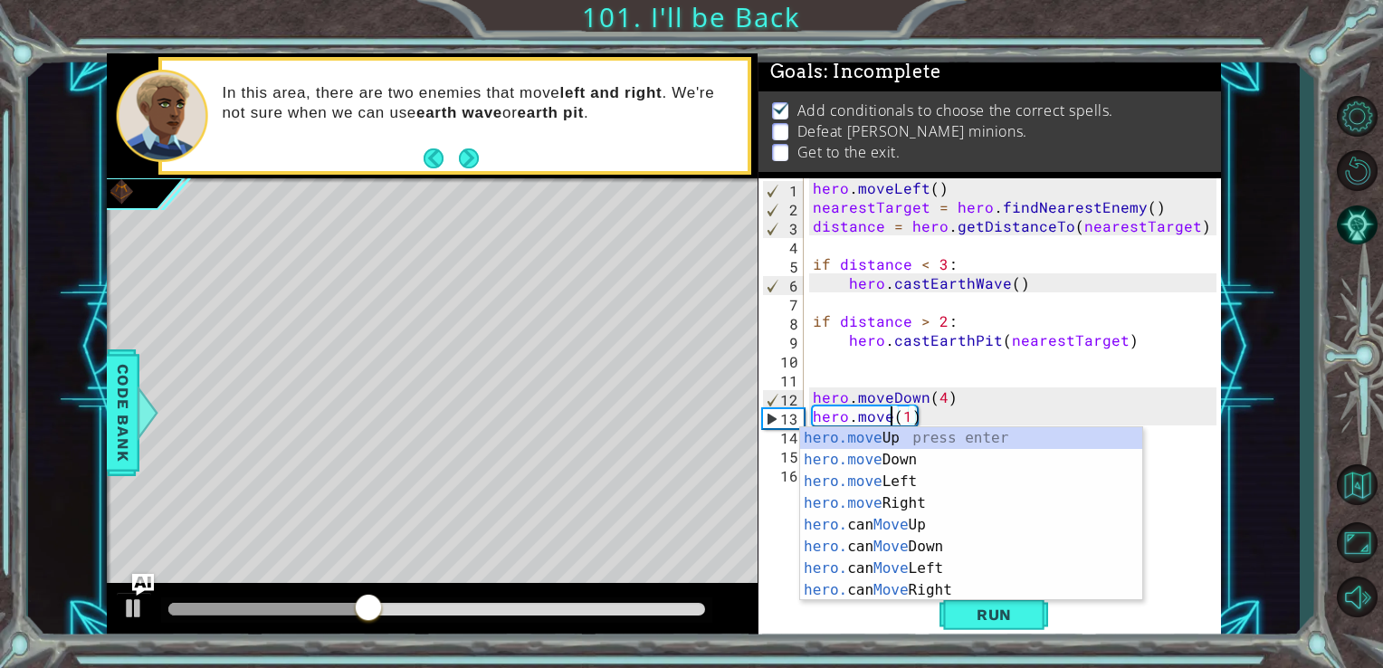
scroll to position [0, 5]
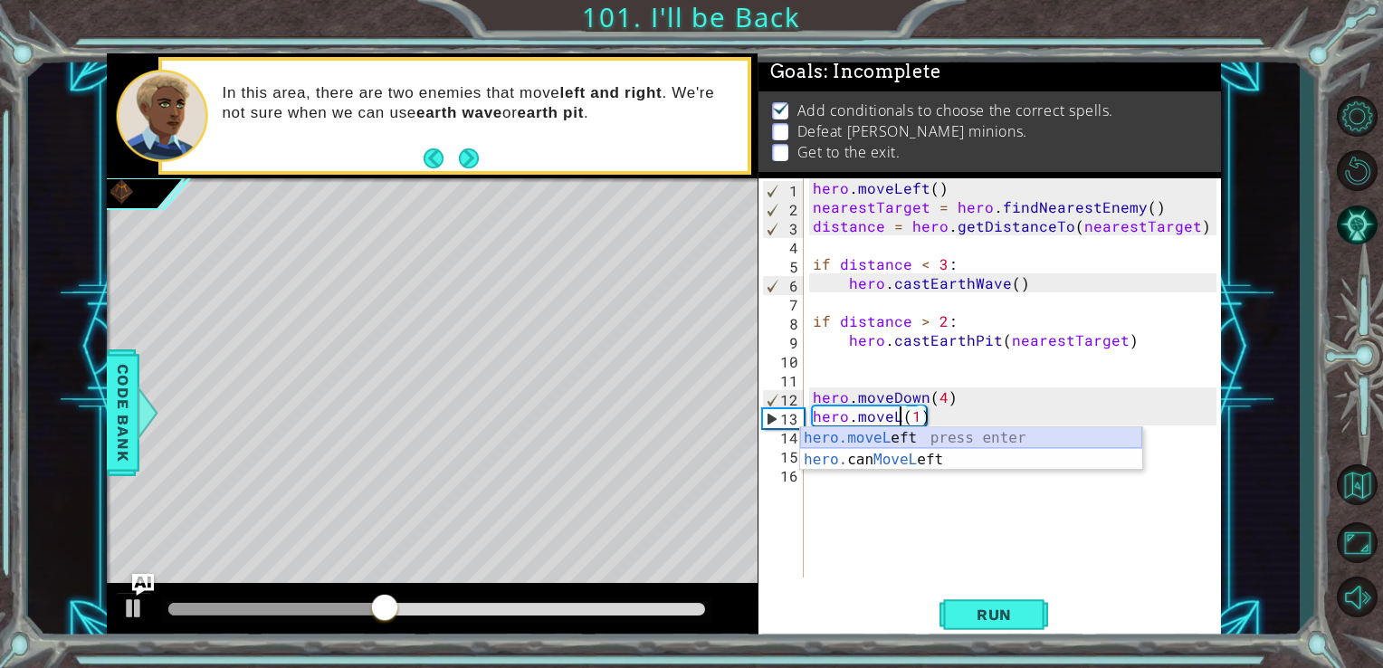
click at [889, 435] on div "hero.moveL eft press enter hero. can MoveL eft press enter" at bounding box center [971, 470] width 342 height 87
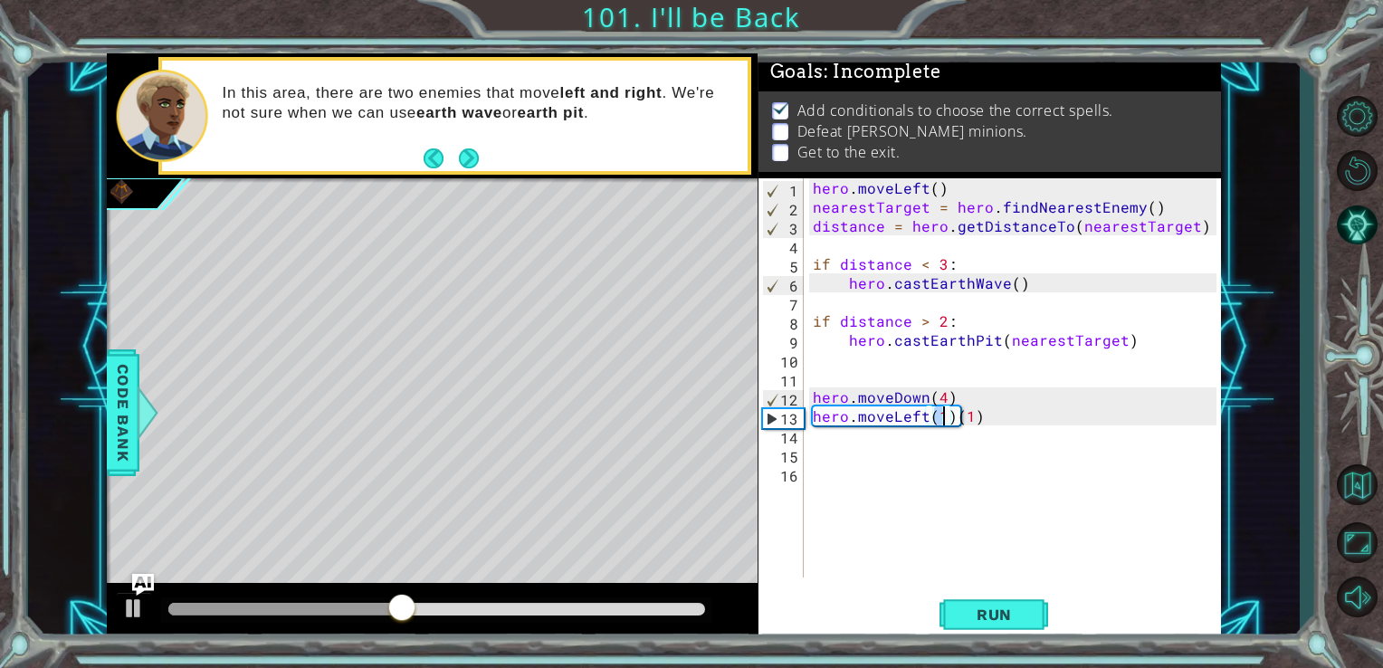
click at [981, 410] on div "hero . moveLeft ( ) nearestTarget = hero . findNearestEnemy ( ) distance = hero…" at bounding box center [1017, 396] width 417 height 437
type textarea "hero.moveLeft(1)"
click at [971, 606] on span "Run" at bounding box center [993, 614] width 71 height 18
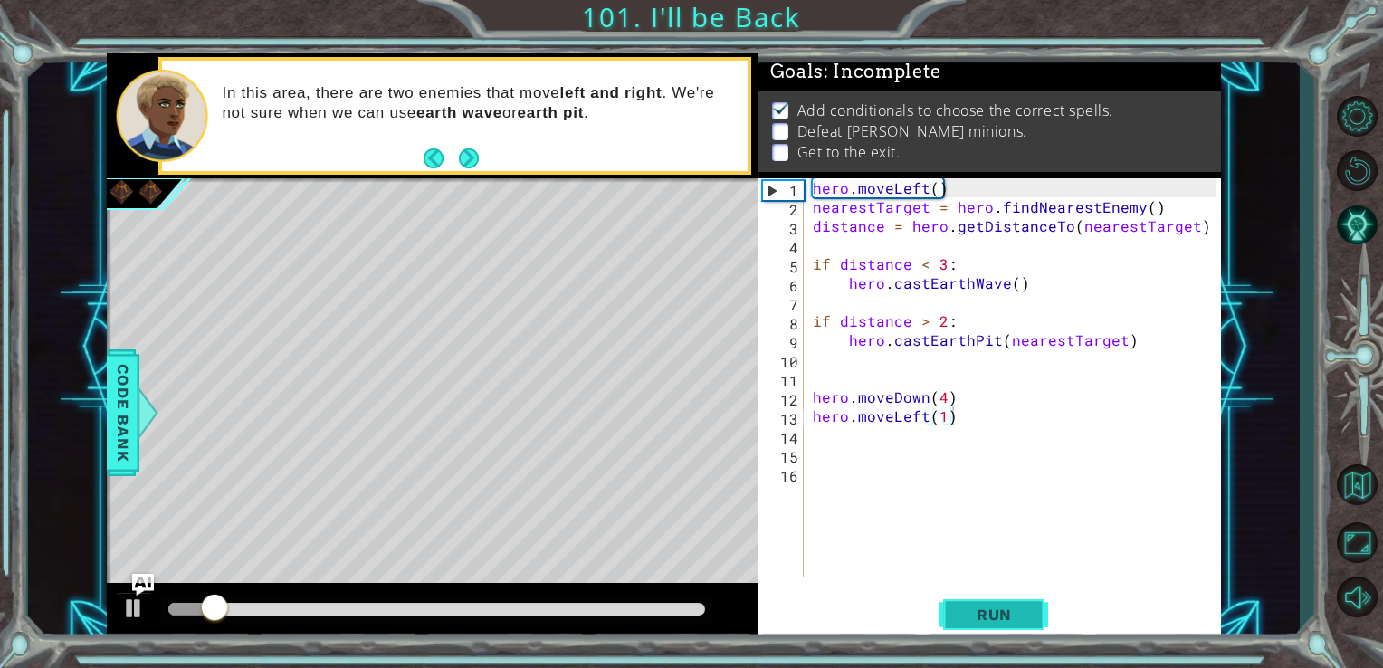
click at [971, 606] on span "Run" at bounding box center [993, 614] width 71 height 18
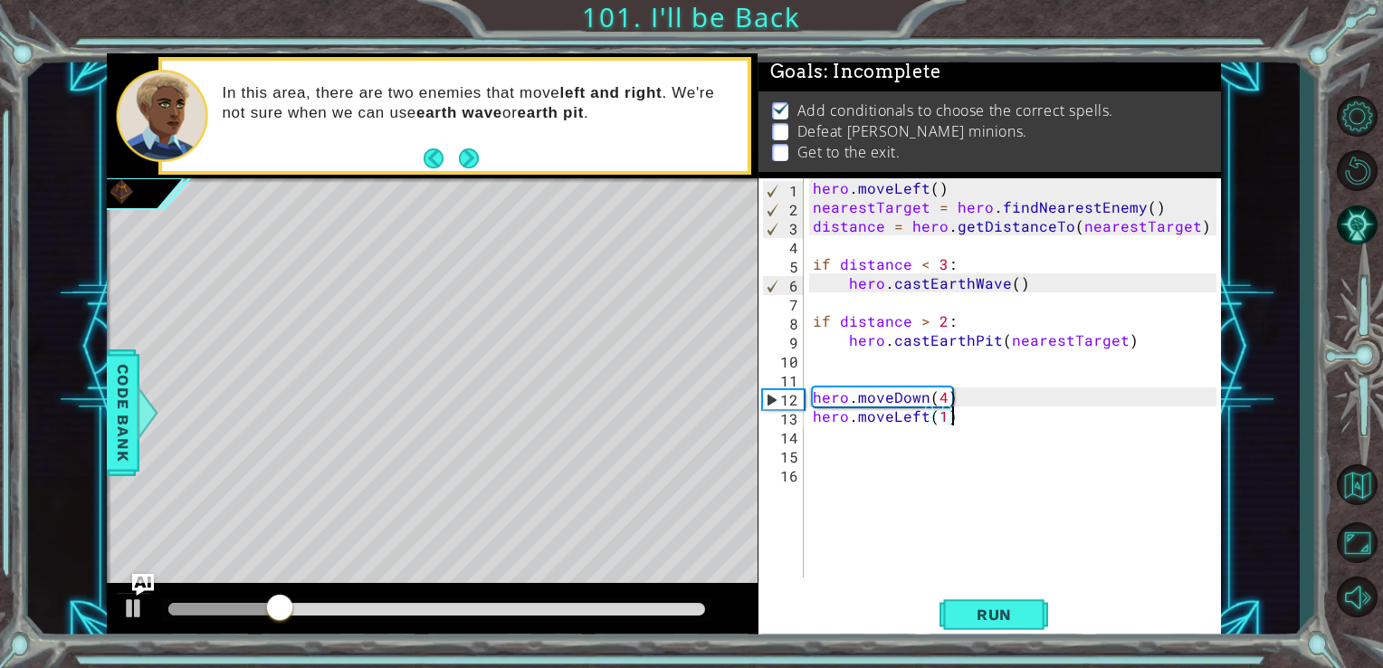
click at [814, 456] on div "hero . moveLeft ( ) nearestTarget = hero . findNearestEnemy ( ) distance = hero…" at bounding box center [1017, 396] width 417 height 437
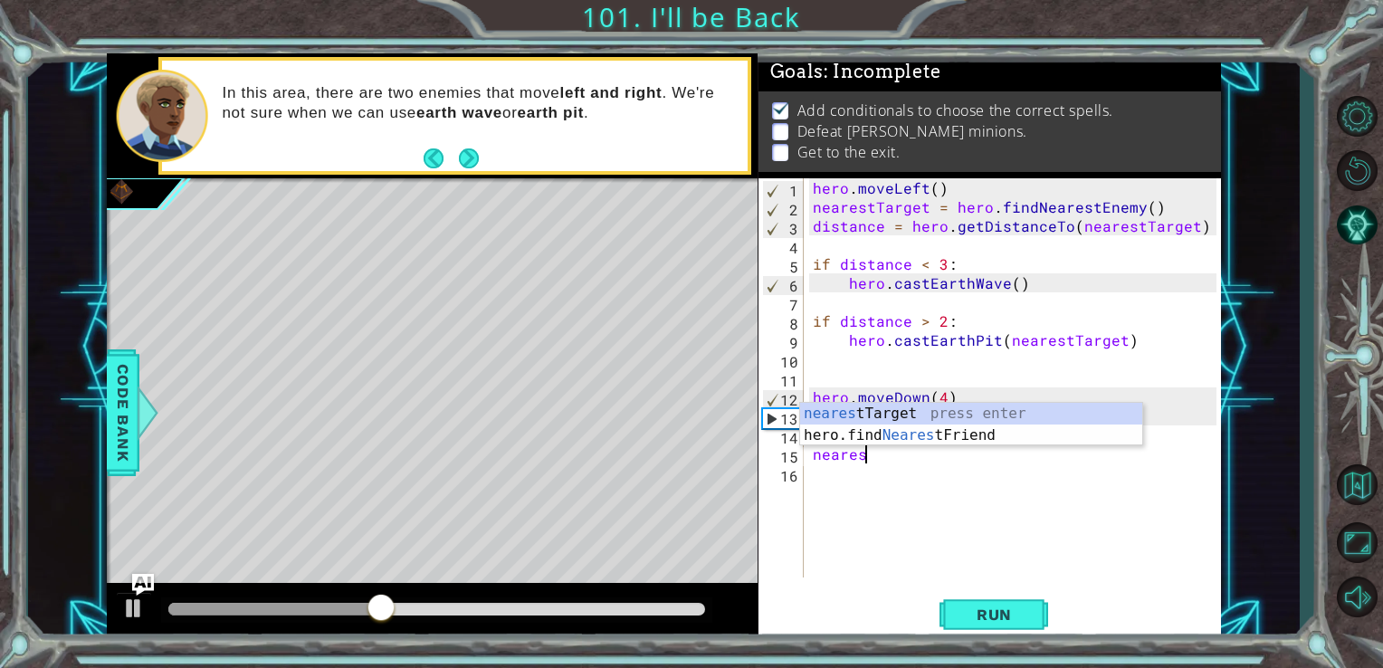
scroll to position [0, 3]
click at [842, 411] on div "nearest Target press enter hero.find Nearest Friend press enter" at bounding box center [971, 446] width 342 height 87
type textarea "nearestTarget"
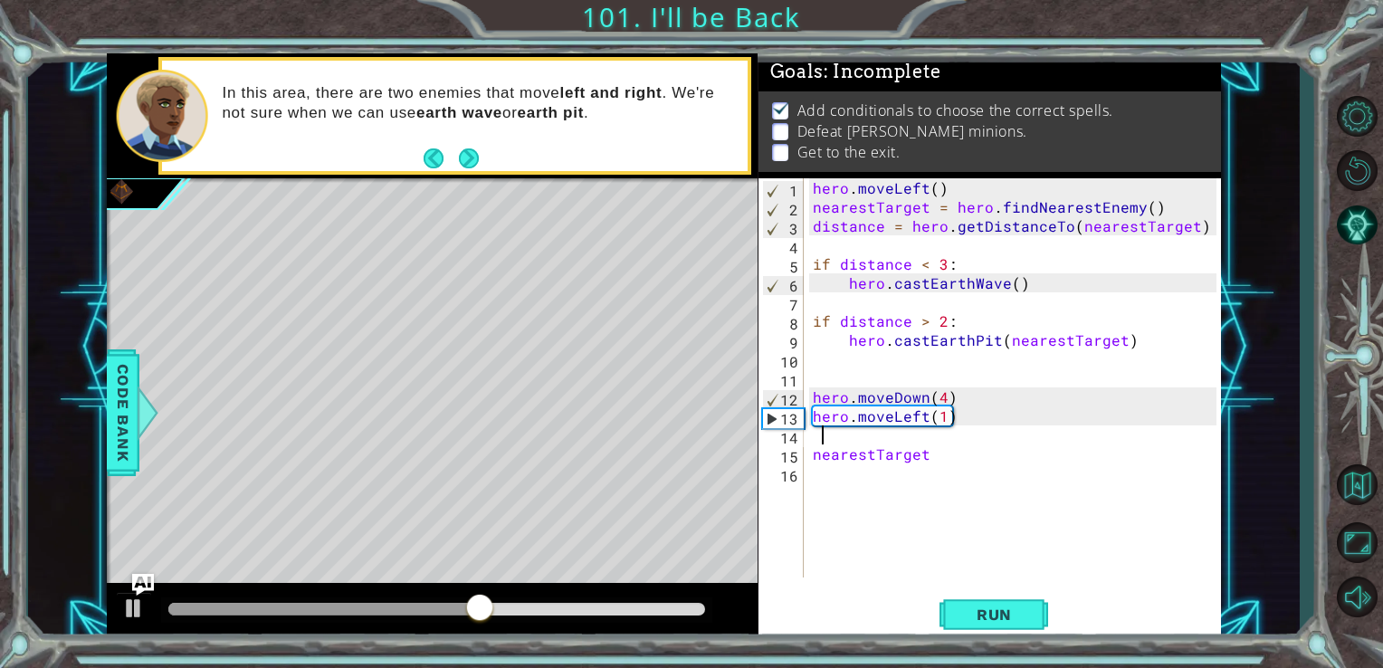
scroll to position [0, 0]
click at [876, 442] on div "hero . moveLeft ( ) nearestTarget = hero . findNearestEnemy ( ) distance = hero…" at bounding box center [1017, 396] width 417 height 437
type textarea "="
click at [937, 461] on div "hero . moveLeft ( ) nearestTarget = hero . findNearestEnemy ( ) distance = hero…" at bounding box center [1017, 396] width 417 height 437
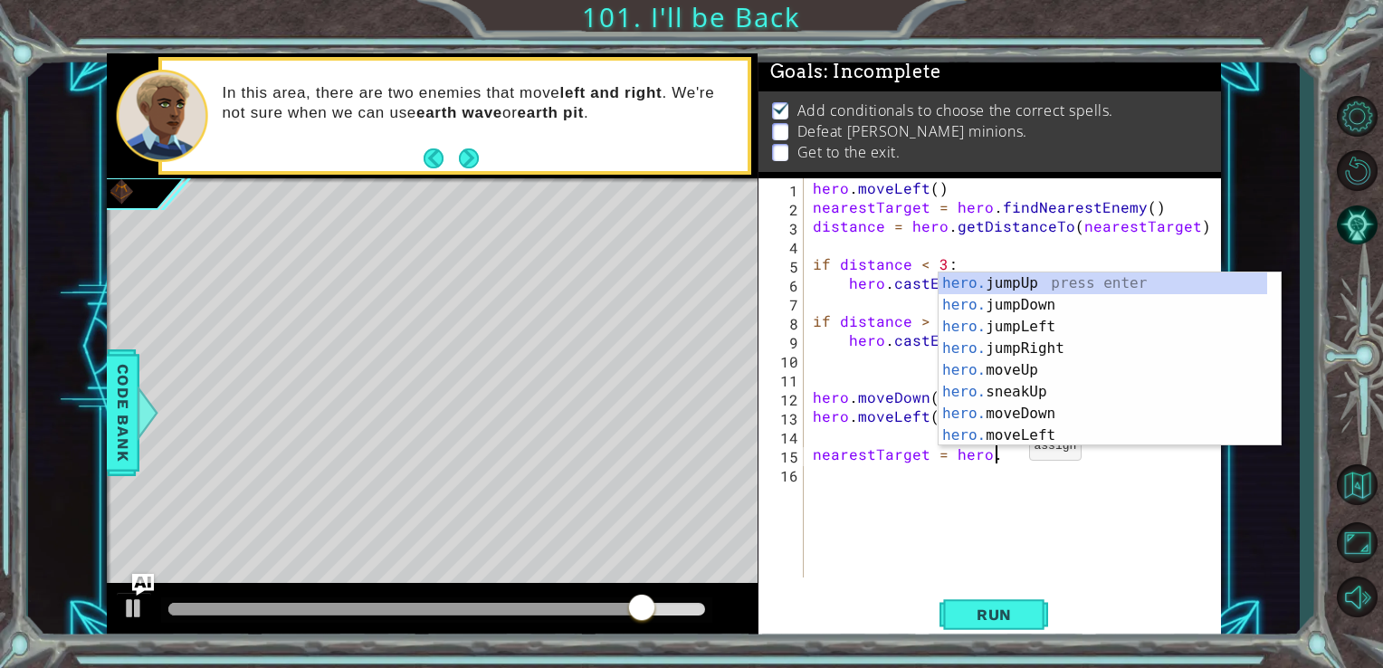
scroll to position [0, 10]
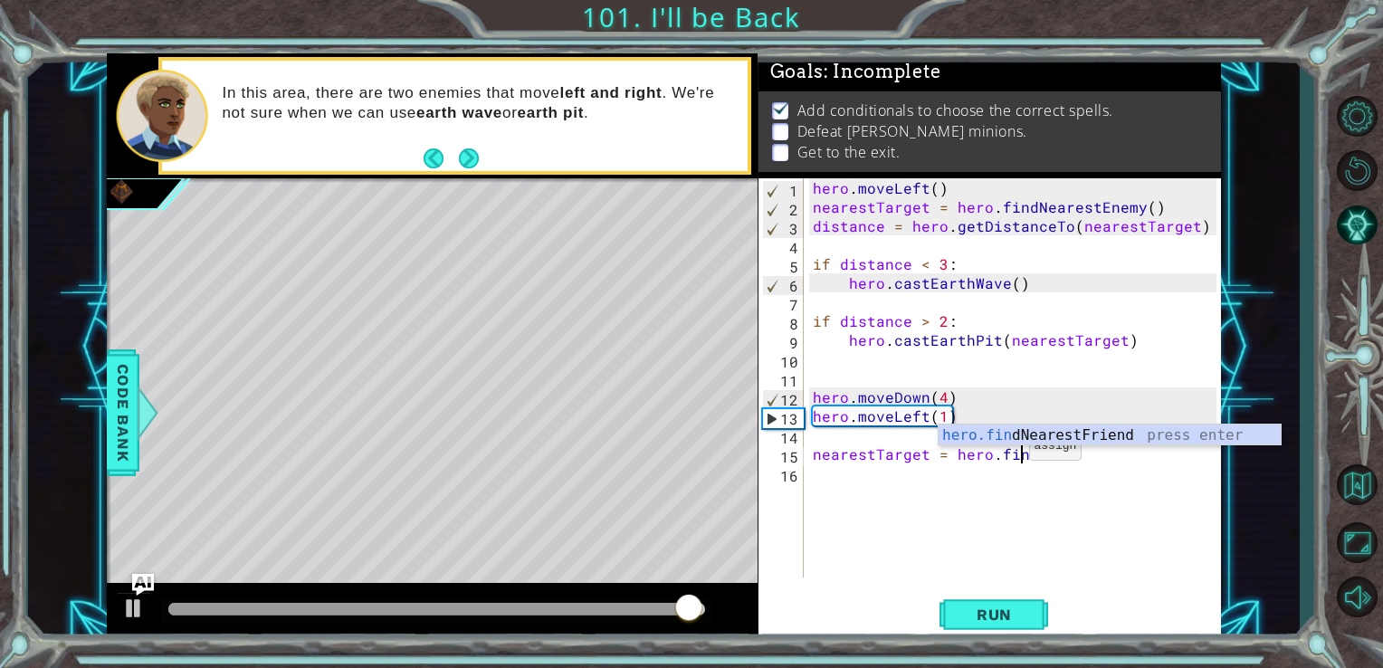
type textarea "nearestTarget = hero.find"
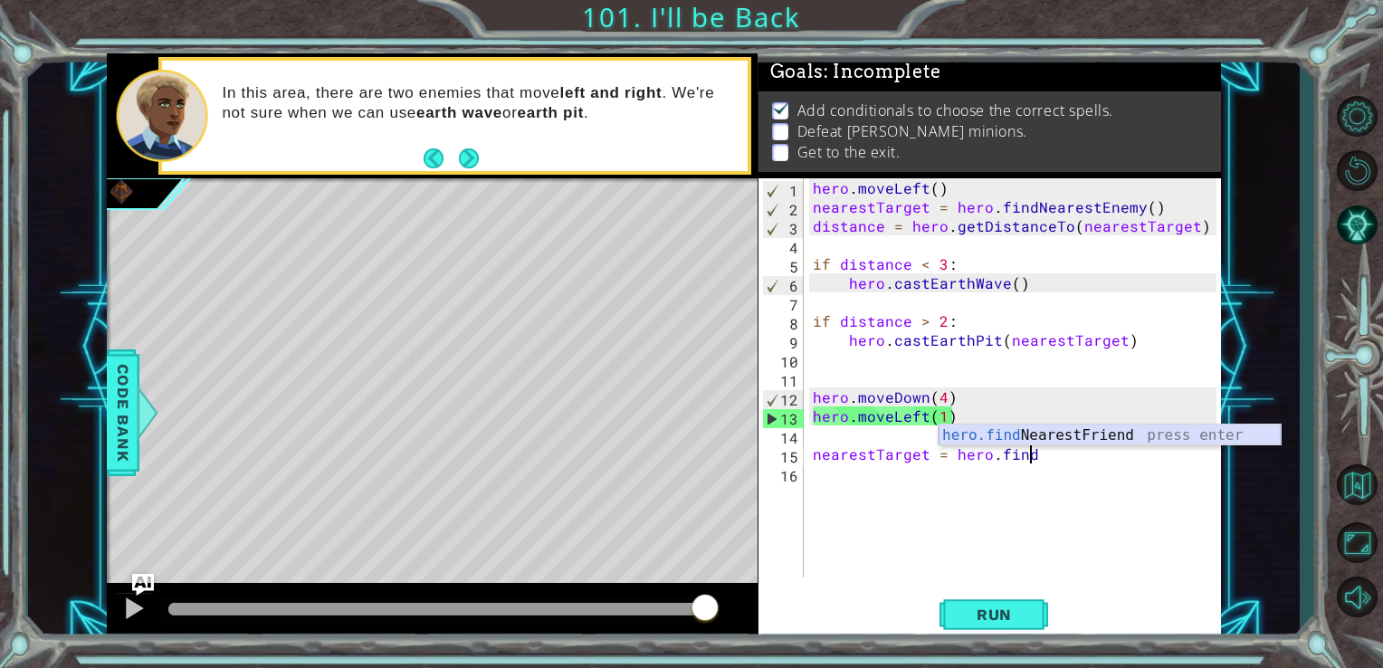
click at [1078, 442] on div "hero.find NearestFriend press enter" at bounding box center [1109, 456] width 342 height 65
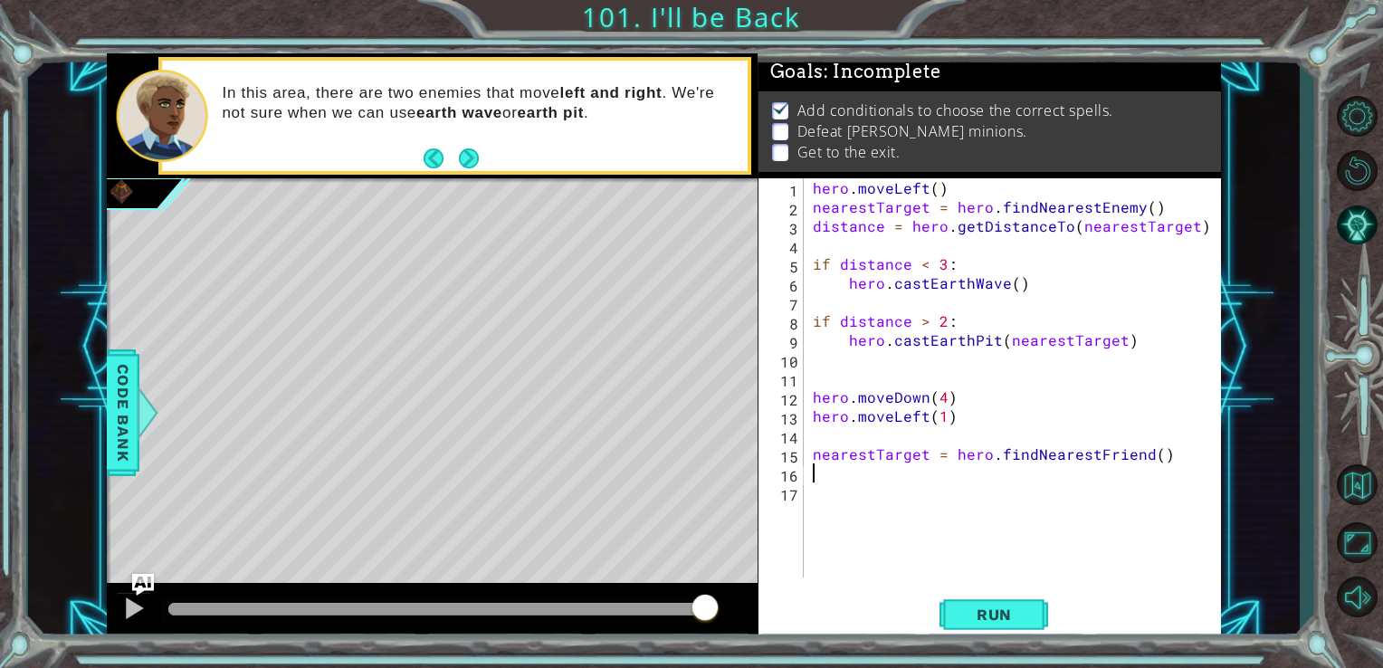
scroll to position [0, 0]
click at [1140, 455] on div "hero . moveLeft ( ) nearestTarget = hero . findNearestEnemy ( ) distance = hero…" at bounding box center [1017, 396] width 417 height 437
type textarea "nearestTarget = hero.findNearestEnemy()"
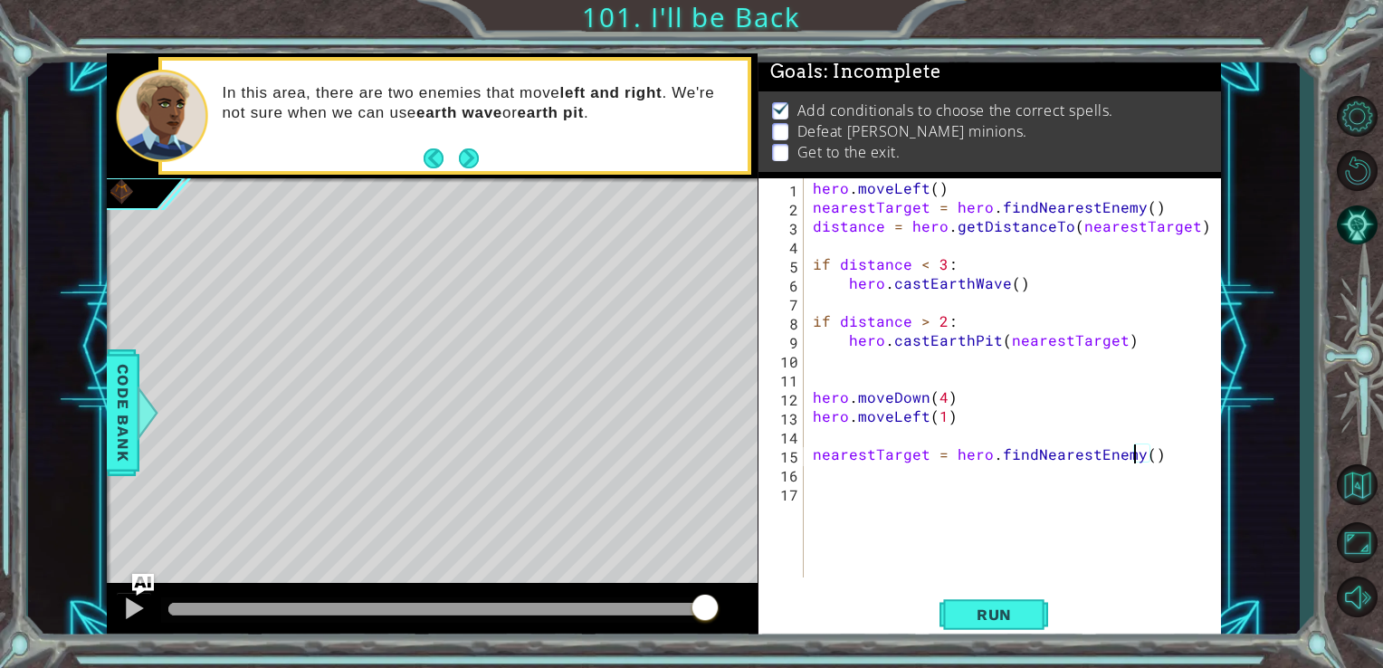
click at [826, 479] on div "hero . moveLeft ( ) nearestTarget = hero . findNearestEnemy ( ) distance = hero…" at bounding box center [1017, 396] width 417 height 437
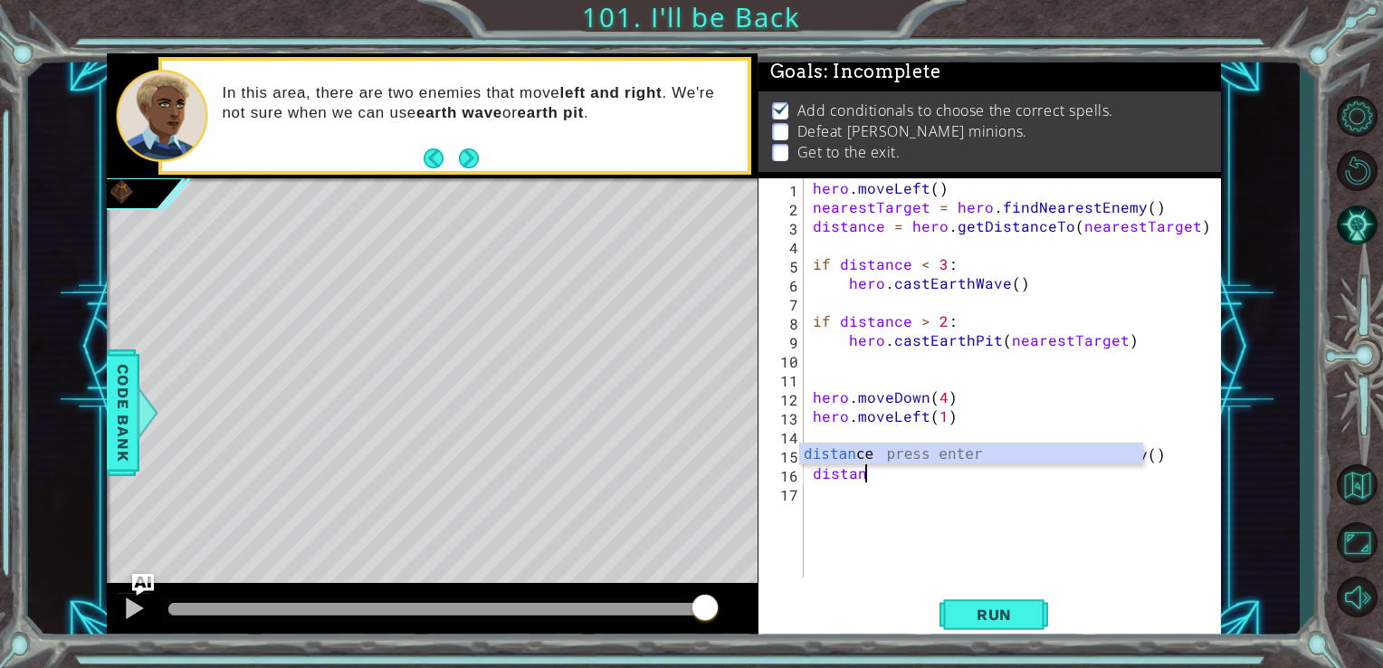
scroll to position [0, 2]
click at [831, 456] on div "distan ce press enter" at bounding box center [971, 475] width 342 height 65
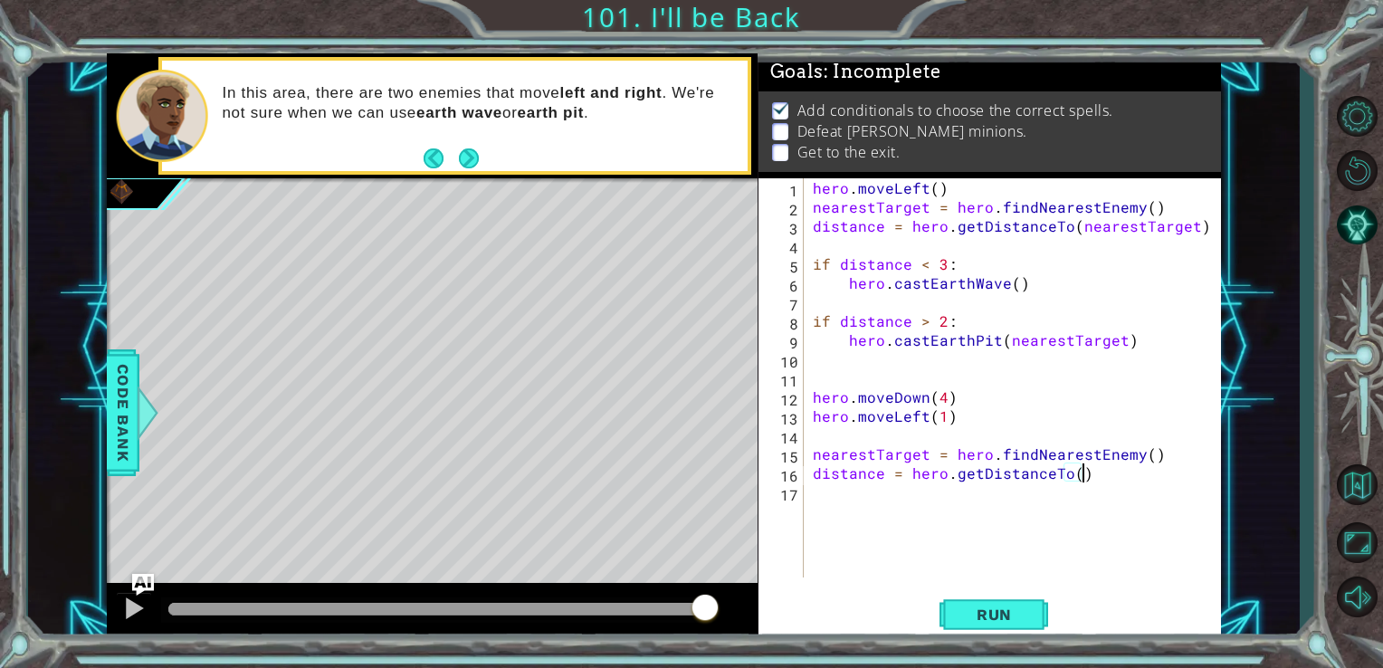
scroll to position [0, 15]
click at [1074, 475] on div "hero . moveLeft ( ) nearestTarget = hero . findNearestEnemy ( ) distance = hero…" at bounding box center [1017, 396] width 417 height 437
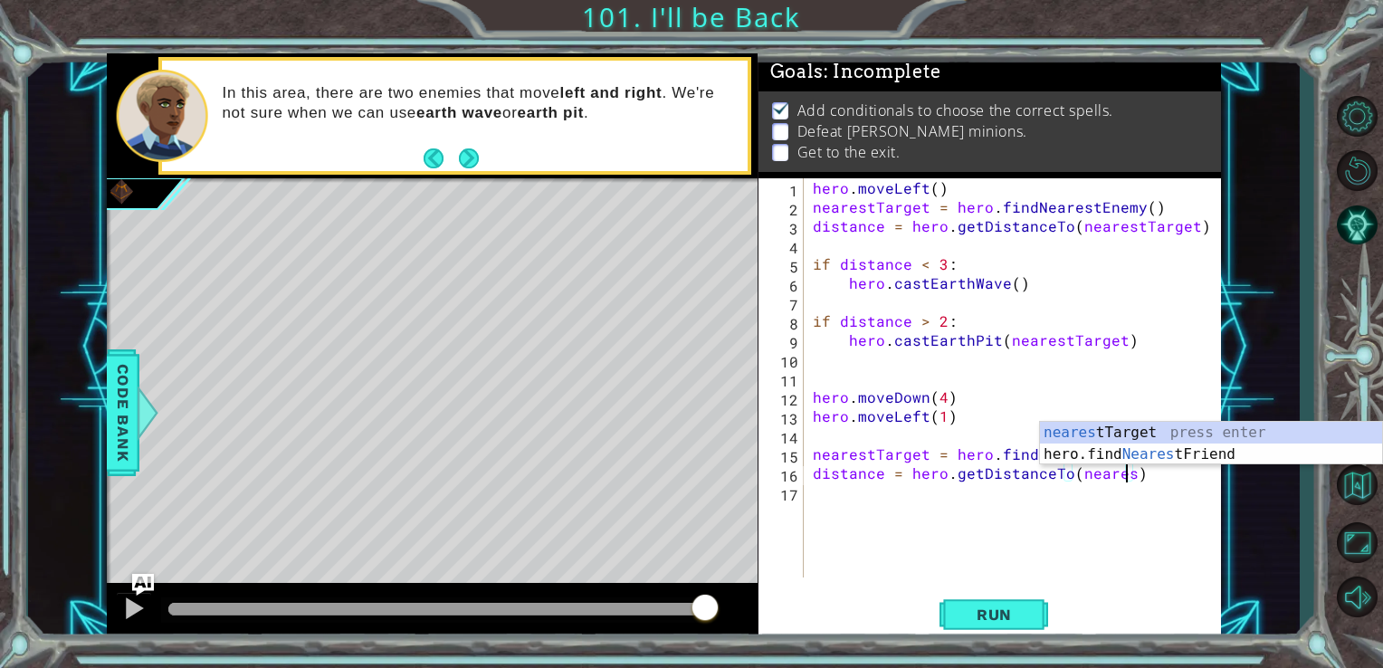
scroll to position [0, 19]
type textarea "distance = hero.getDistanceTo(nearestTarget)"
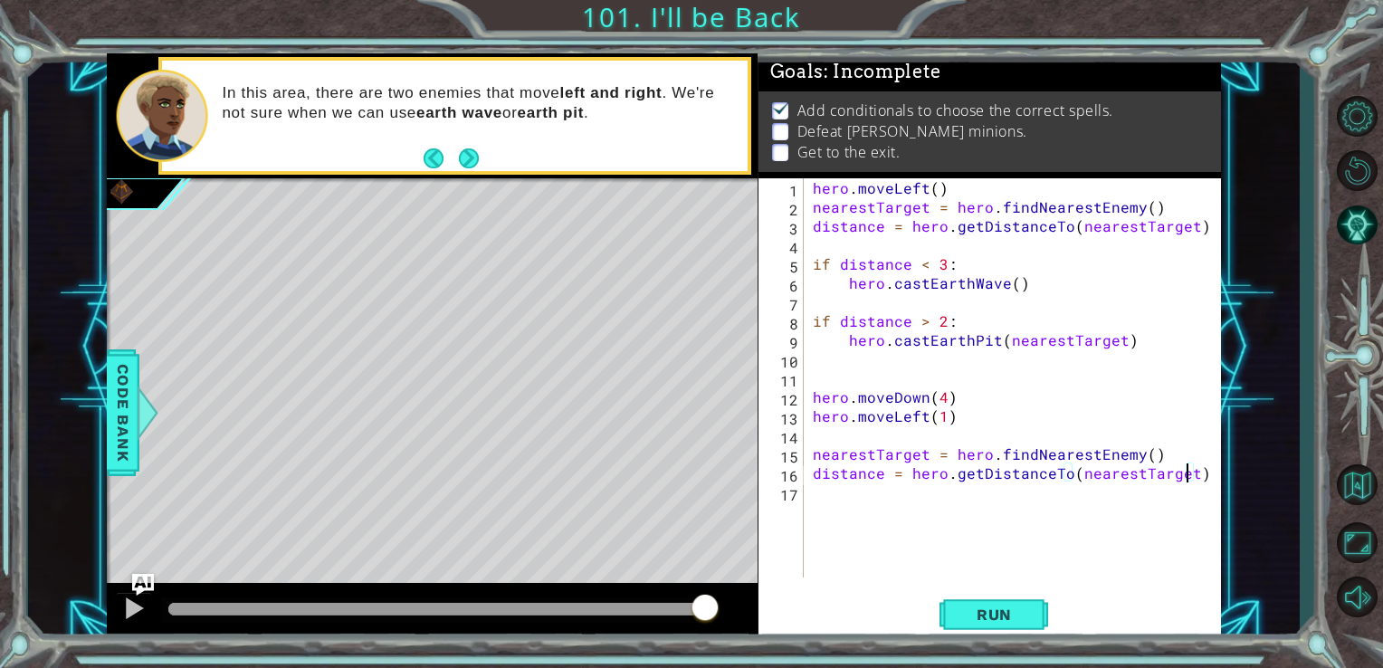
click at [832, 490] on div "hero . moveLeft ( ) nearestTarget = hero . findNearestEnemy ( ) distance = hero…" at bounding box center [1017, 396] width 417 height 437
click at [997, 624] on button "Run" at bounding box center [993, 614] width 109 height 46
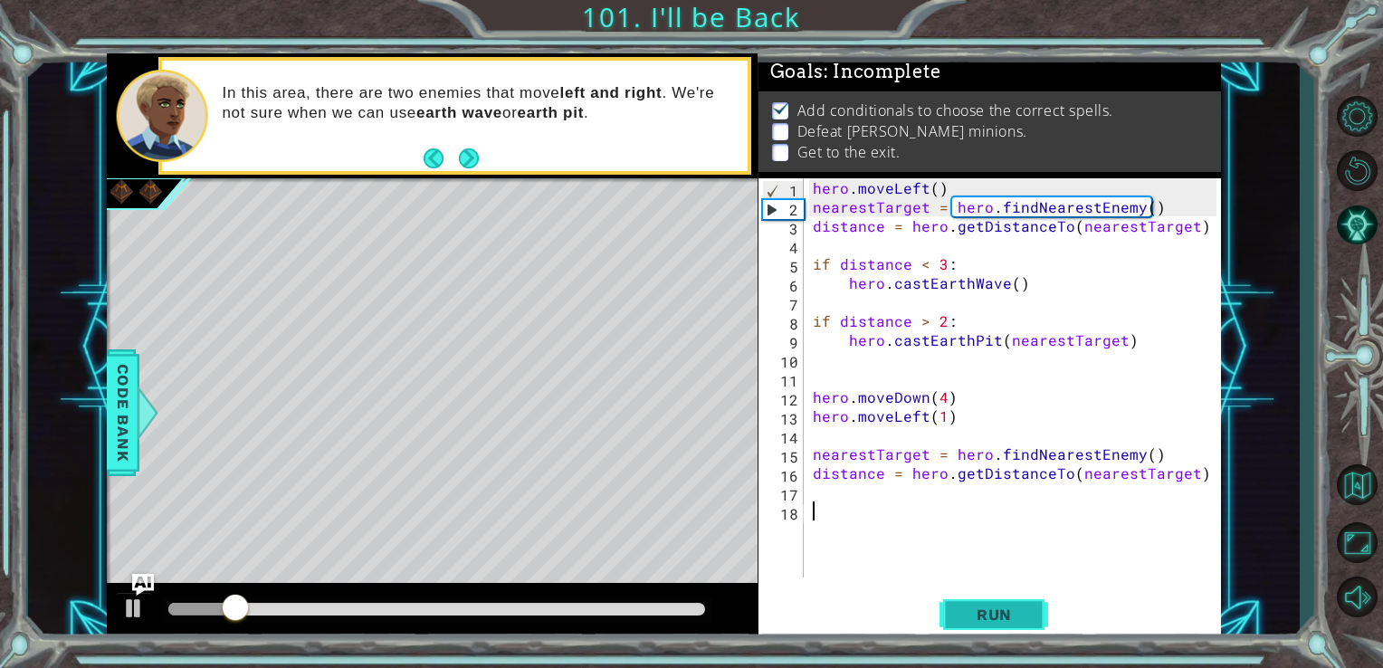
click at [997, 624] on button "Run" at bounding box center [993, 614] width 109 height 46
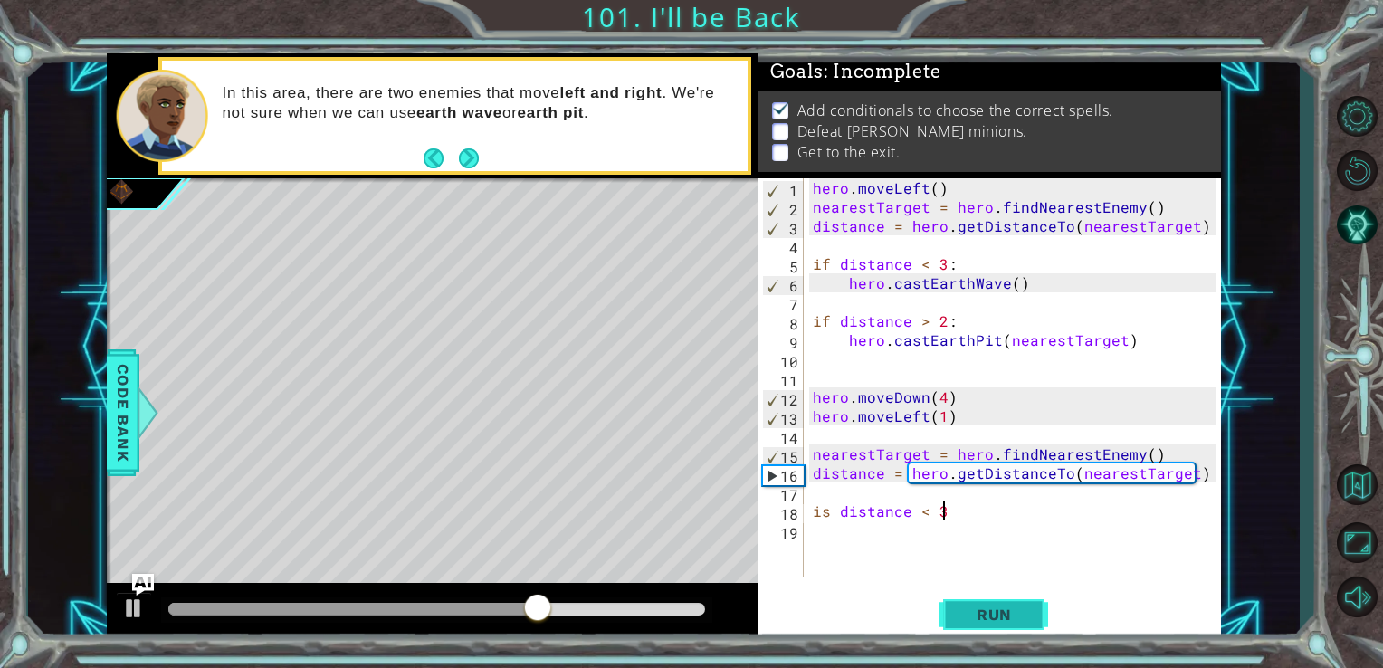
scroll to position [0, 7]
type textarea "is distance < 3:"
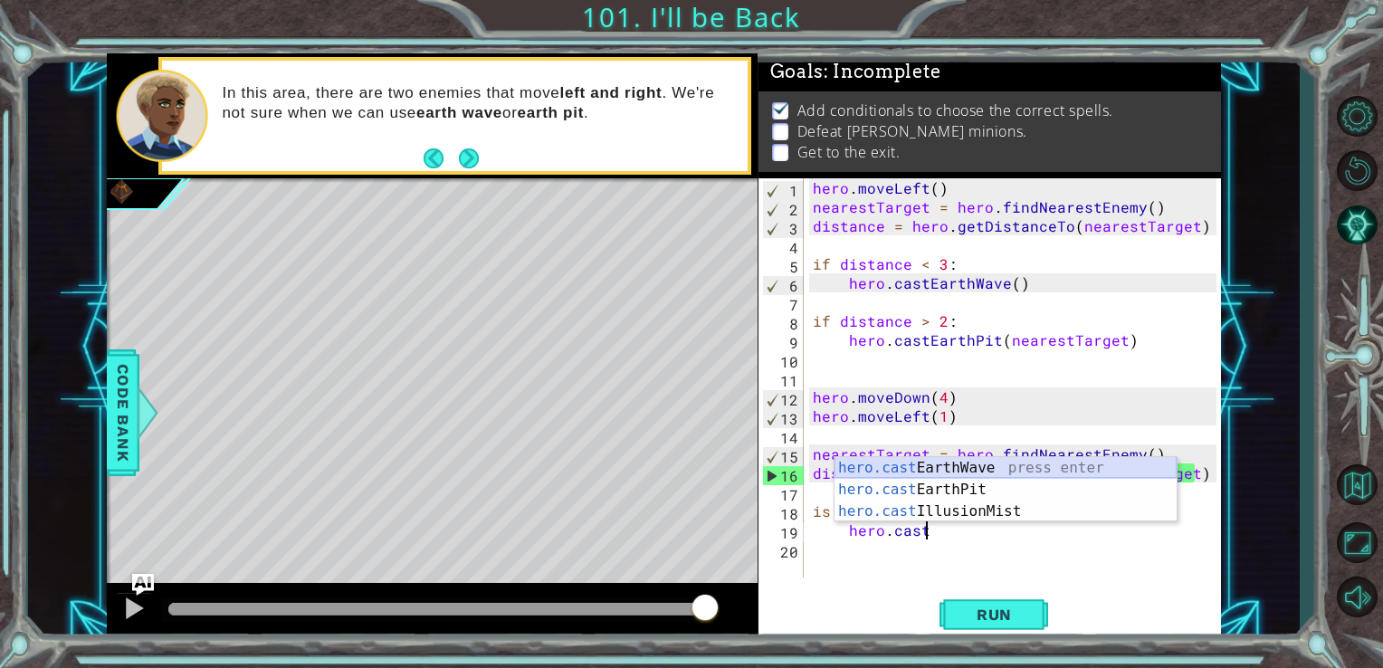
scroll to position [0, 6]
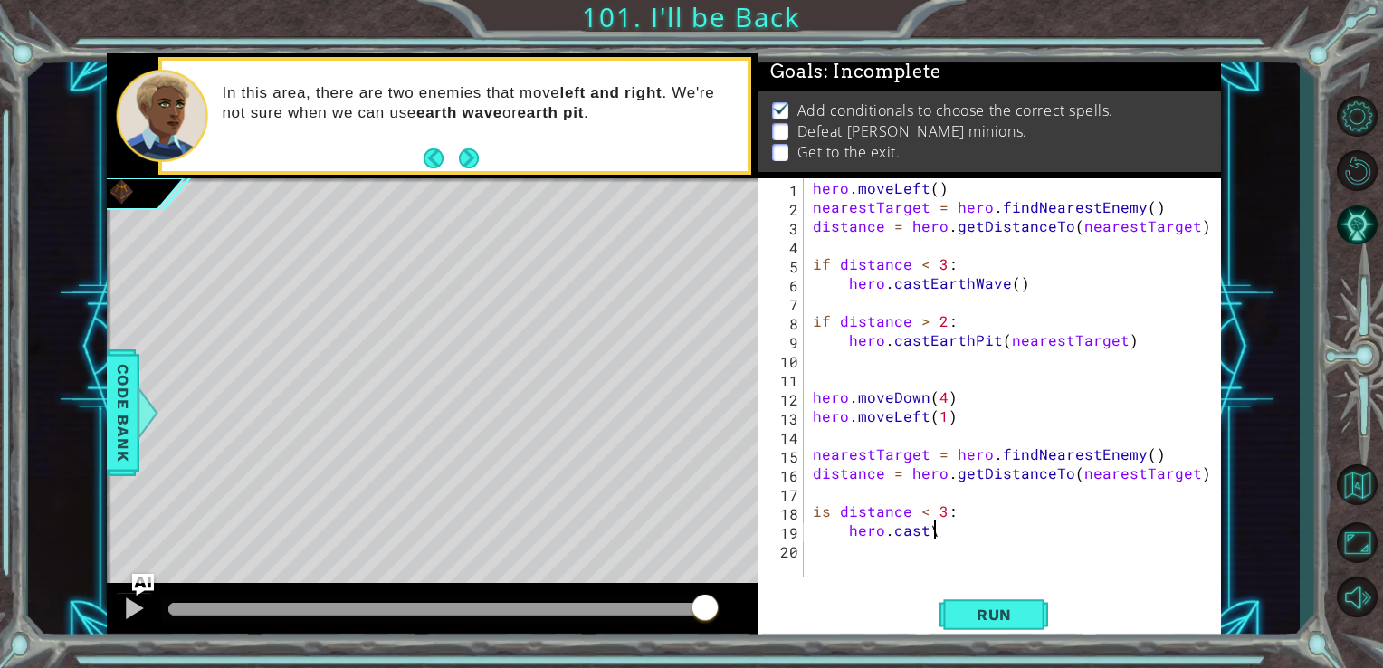
type textarea "hero.cast"
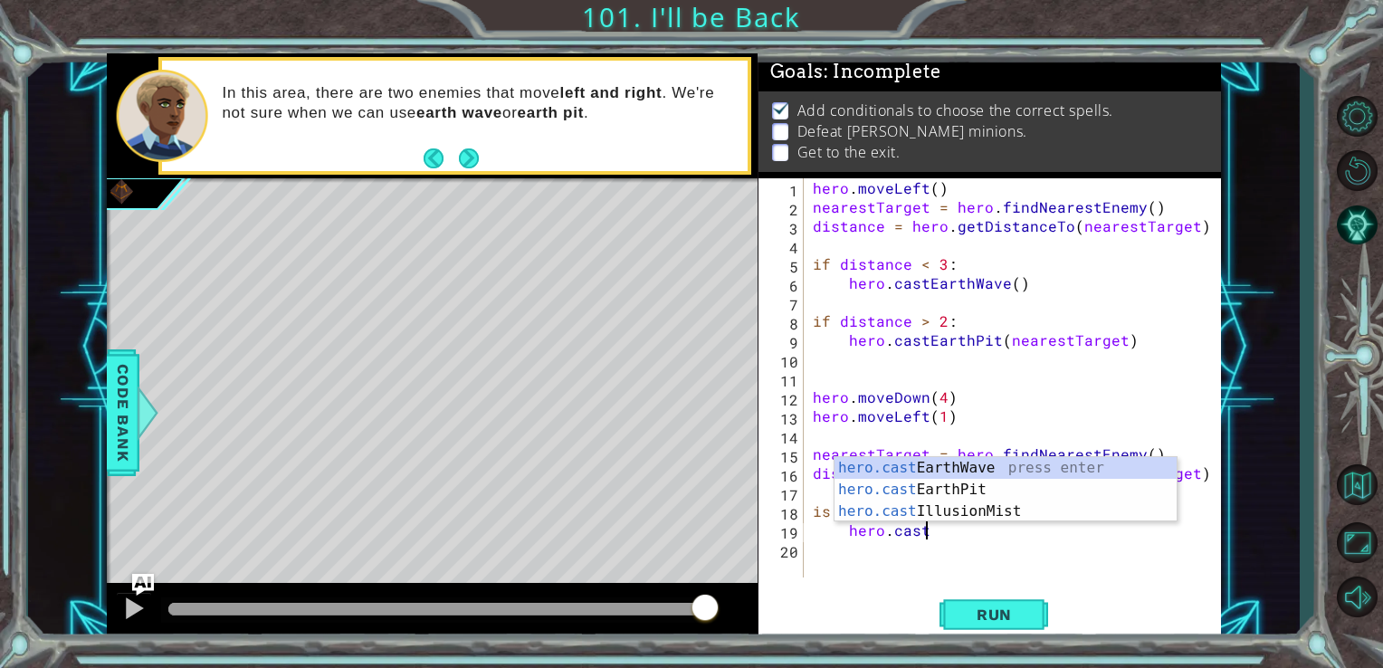
scroll to position [0, 0]
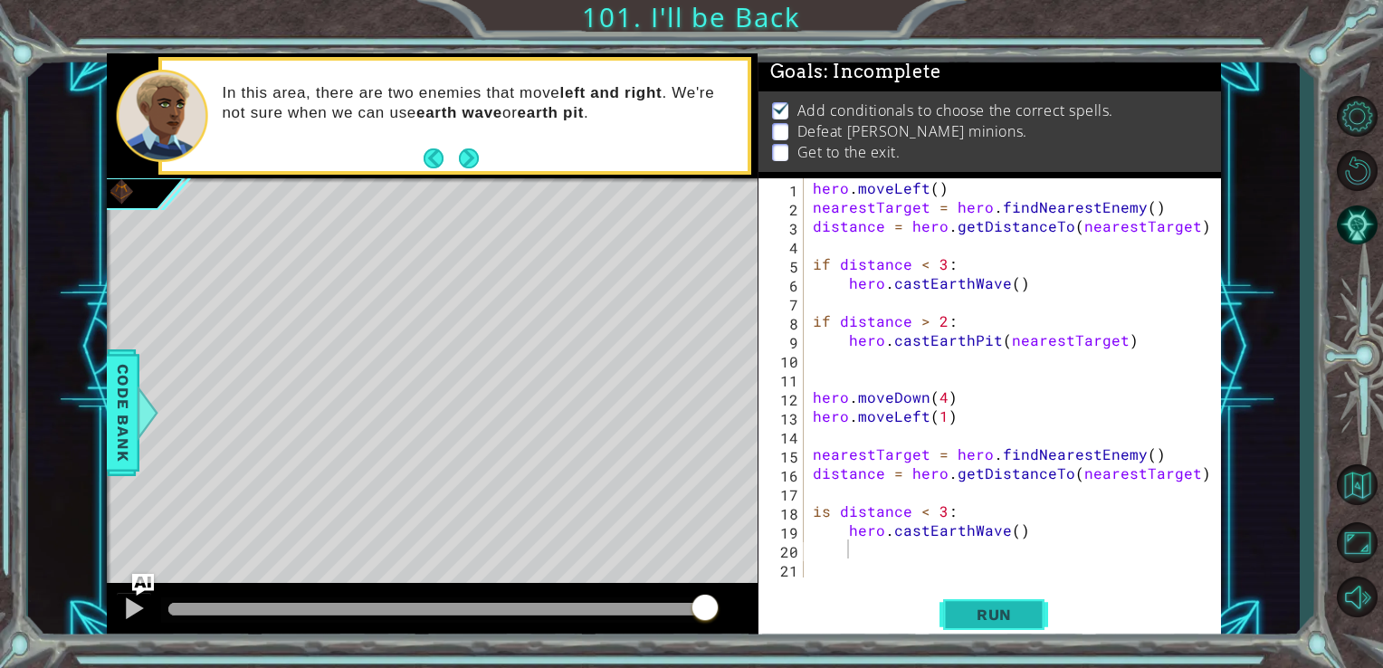
click at [983, 610] on span "Run" at bounding box center [993, 614] width 71 height 18
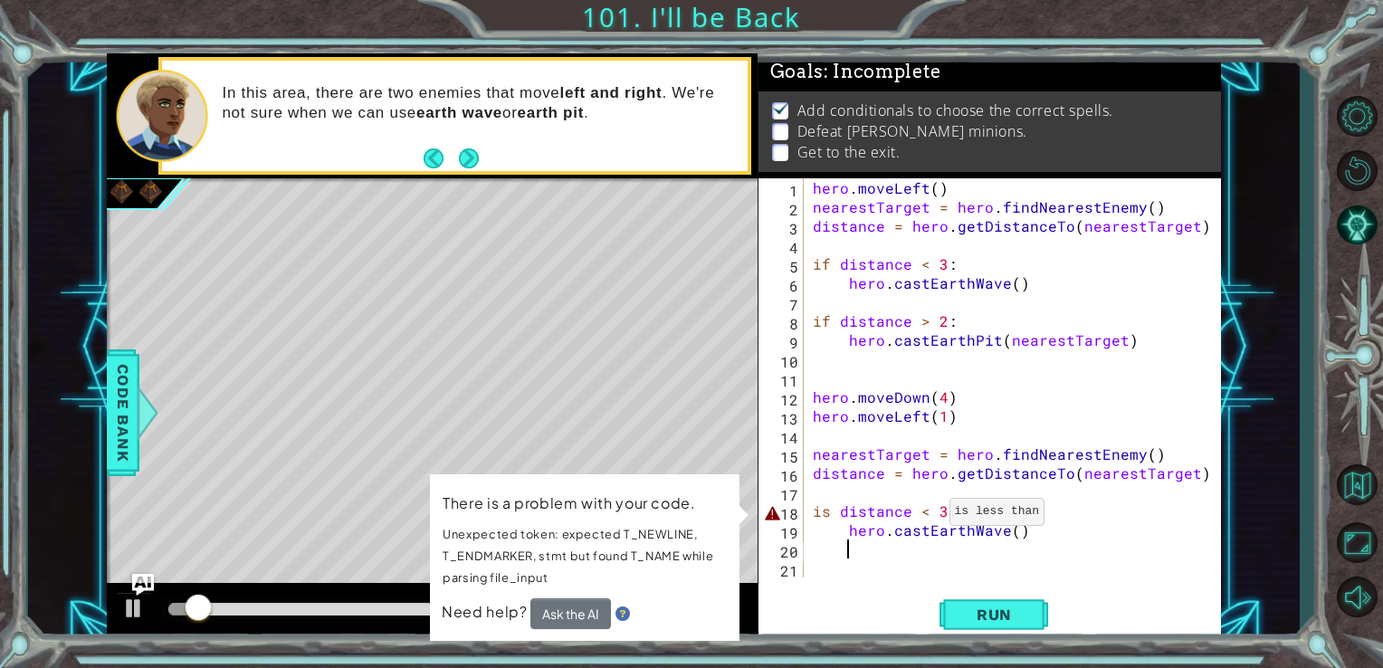
click at [927, 516] on div "hero . moveLeft ( ) nearestTarget = hero . findNearestEnemy ( ) distance = hero…" at bounding box center [1017, 396] width 417 height 437
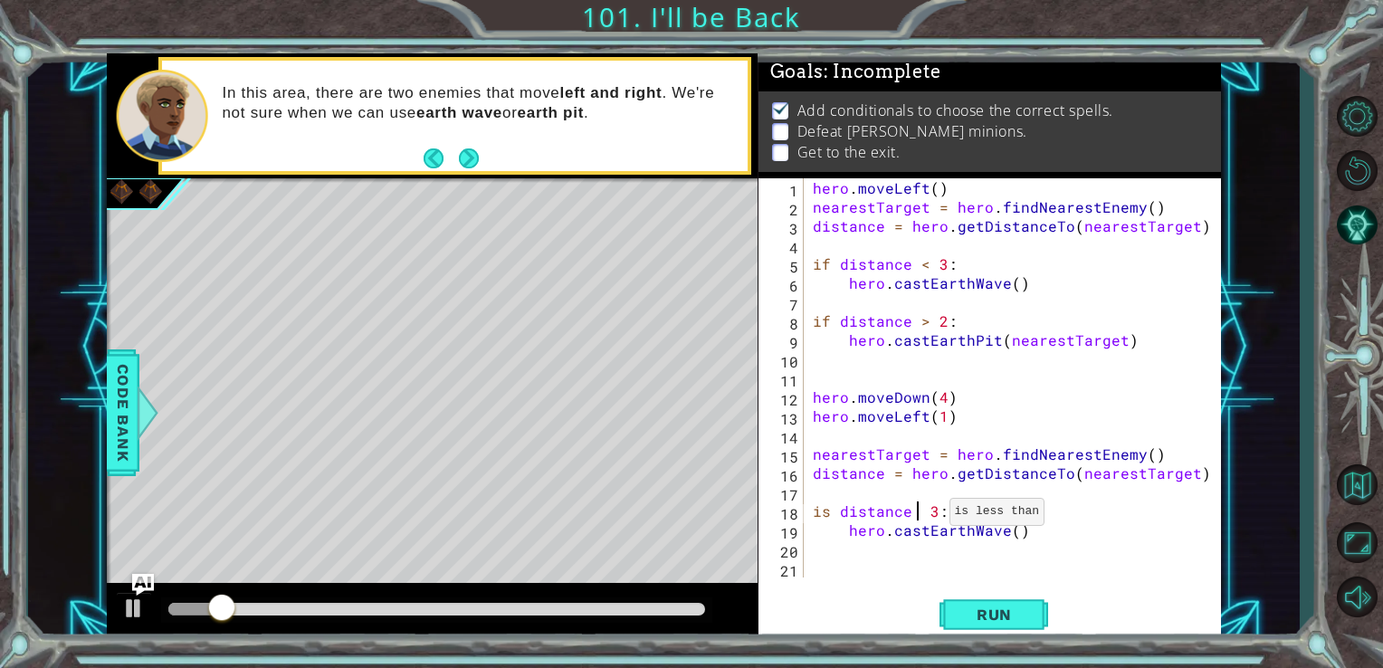
scroll to position [0, 7]
click at [990, 617] on span "Run" at bounding box center [993, 614] width 71 height 18
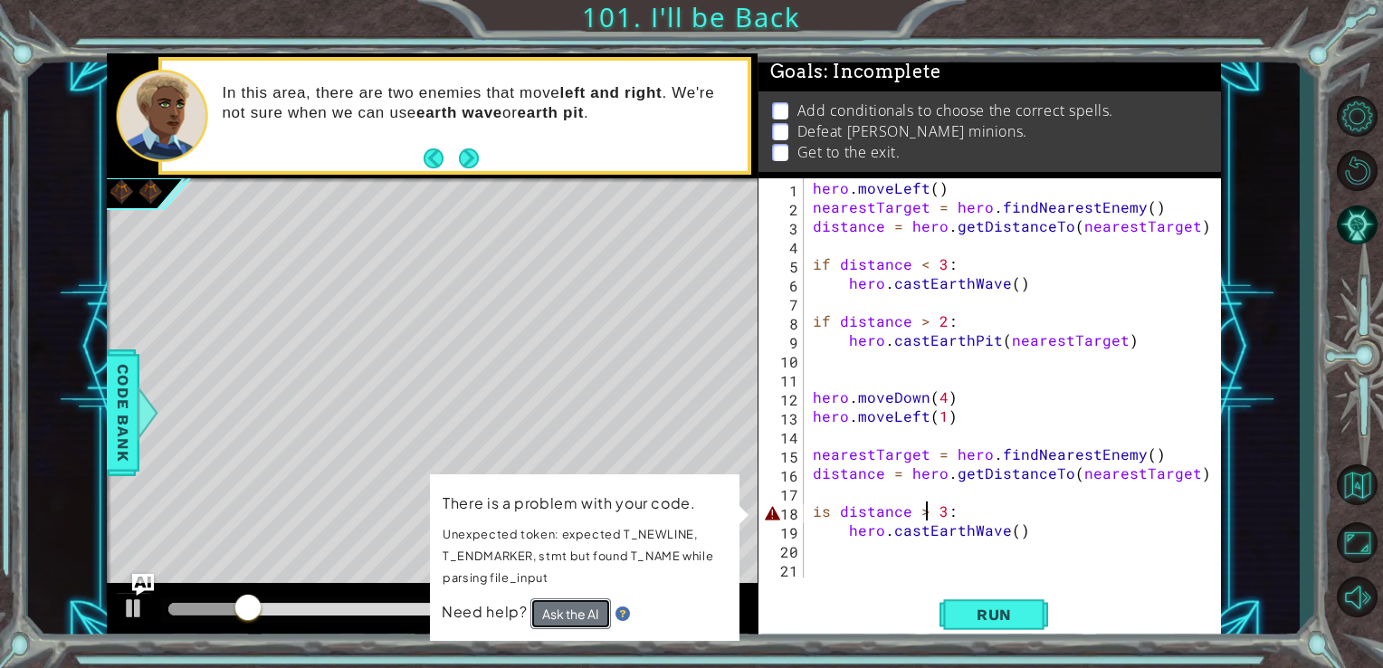
click at [589, 619] on button "Ask the AI" at bounding box center [570, 613] width 81 height 31
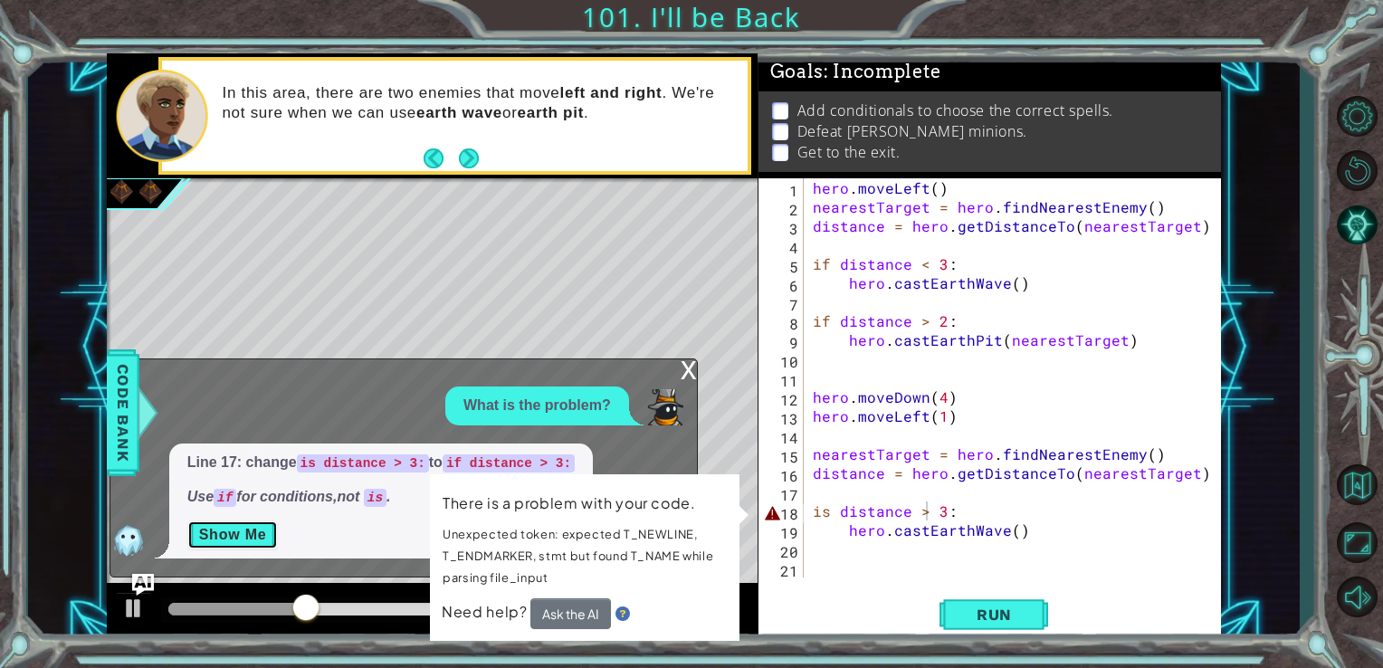
click at [224, 540] on button "Show Me" at bounding box center [232, 534] width 91 height 29
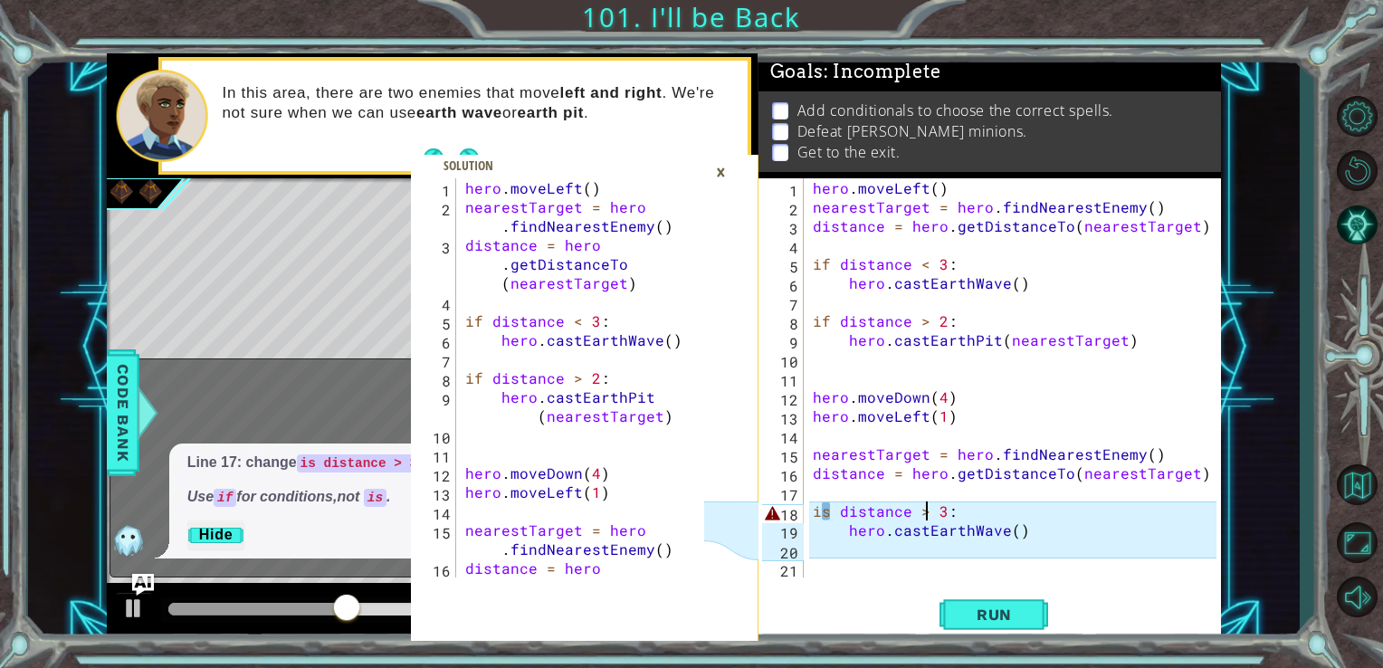
scroll to position [133, 0]
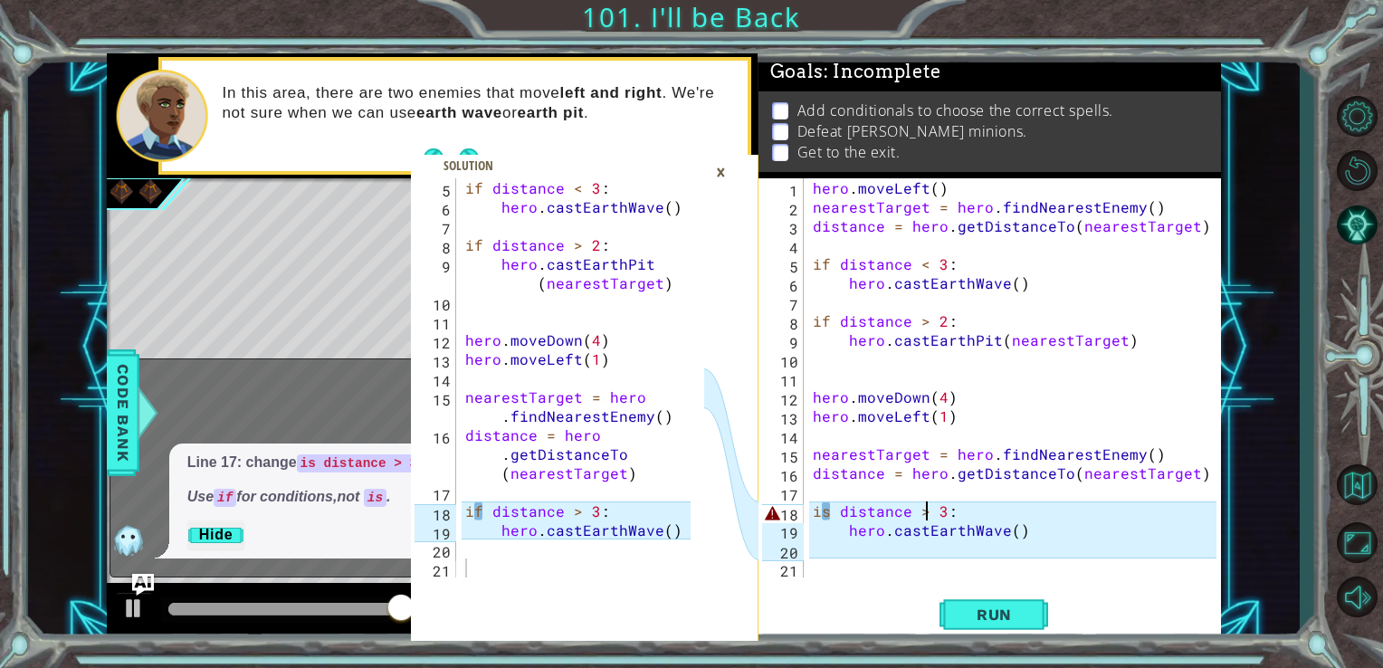
click at [833, 516] on div "hero . moveLeft ( ) nearestTarget = hero . findNearestEnemy ( ) distance = hero…" at bounding box center [1017, 396] width 417 height 437
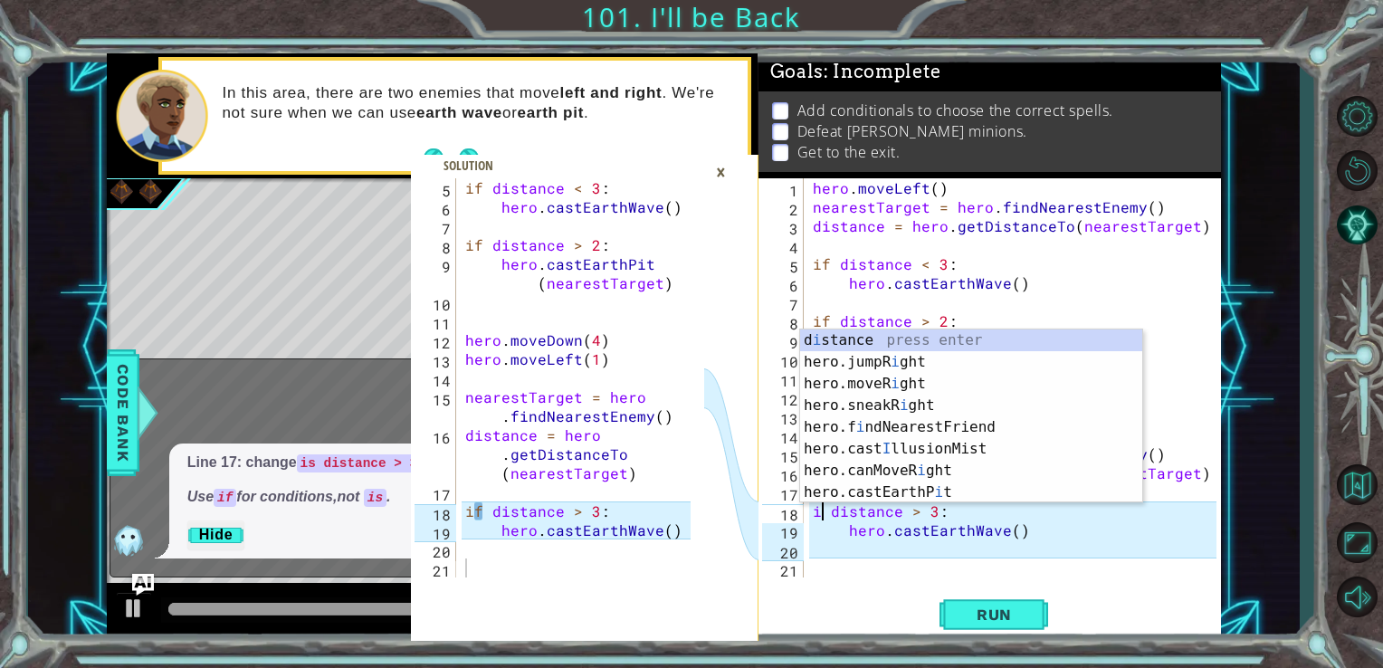
type textarea "if distance > 3:"
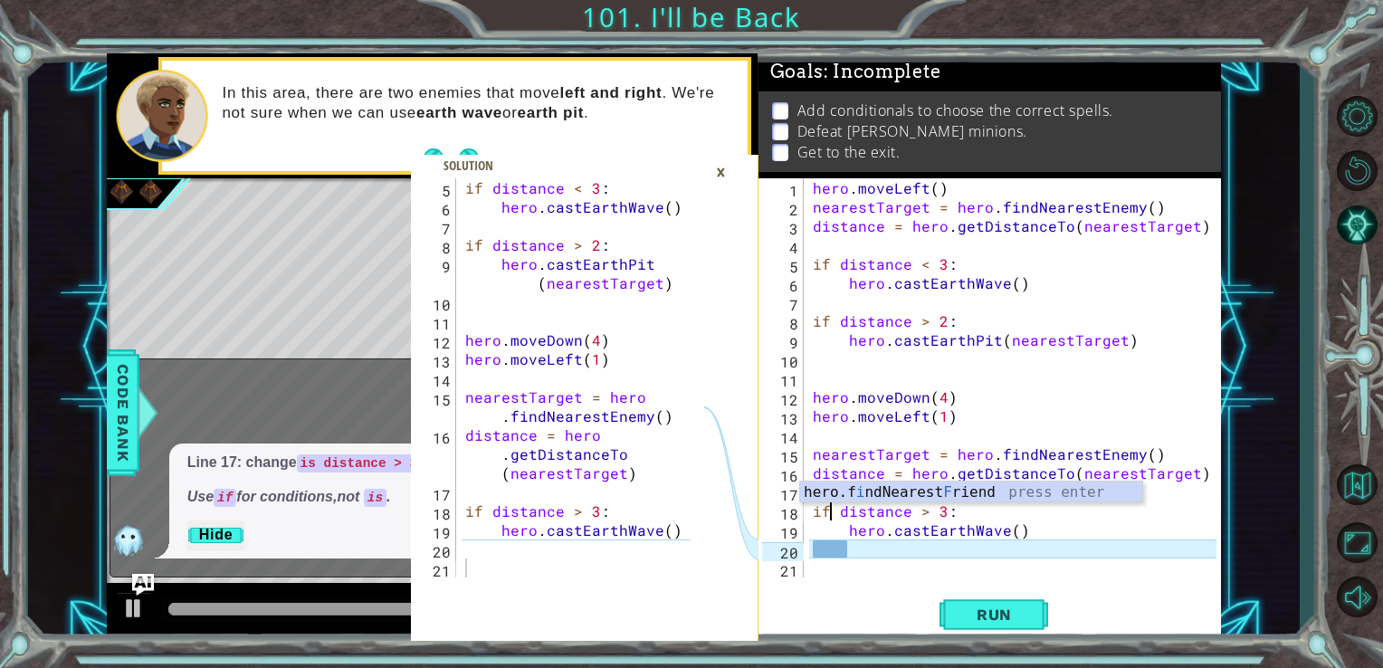
scroll to position [0, 1]
click at [849, 553] on div "hero . moveLeft ( ) nearestTarget = hero . findNearestEnemy ( ) distance = hero…" at bounding box center [1017, 396] width 417 height 437
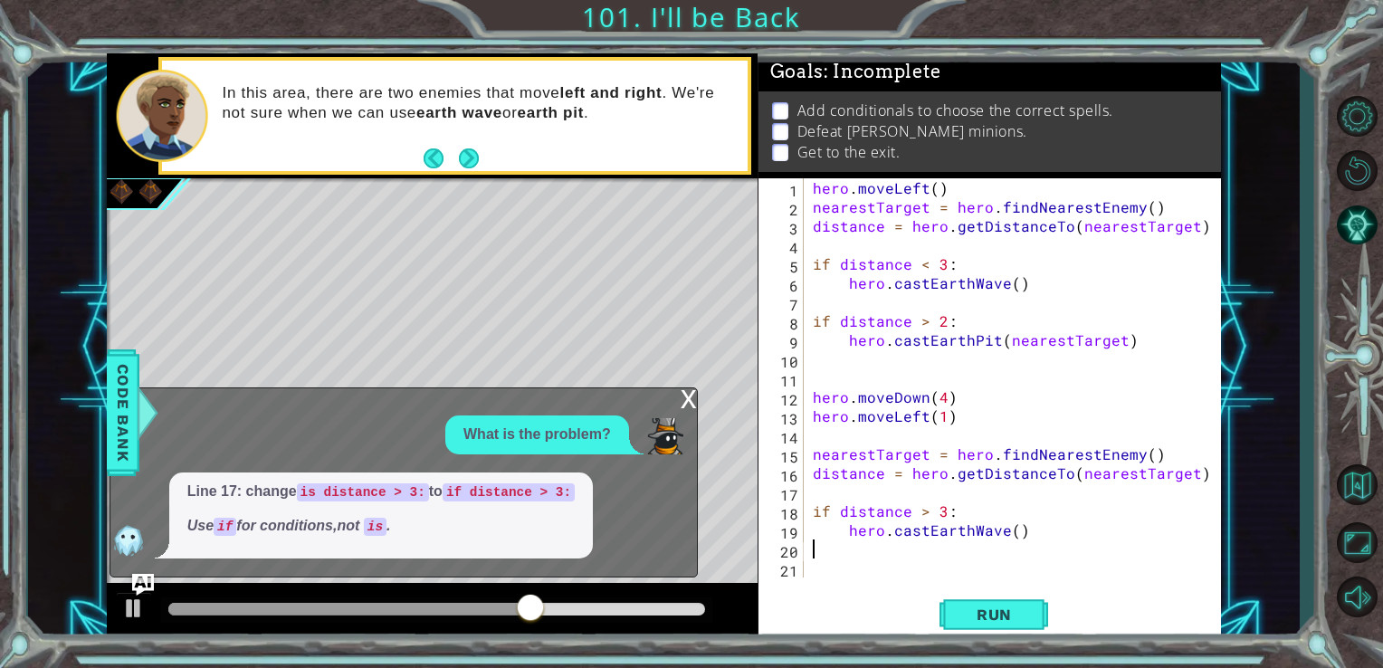
click at [690, 404] on div "x" at bounding box center [688, 397] width 16 height 18
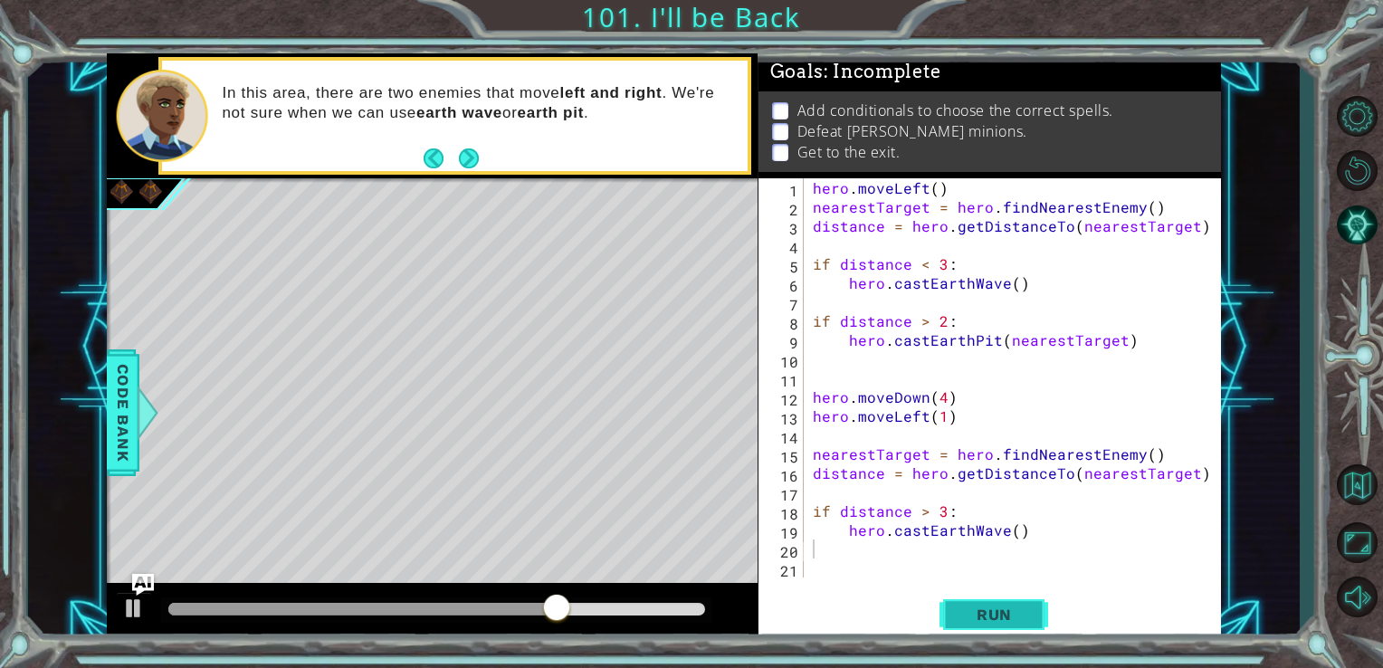
click at [1021, 621] on span "Run" at bounding box center [993, 614] width 71 height 18
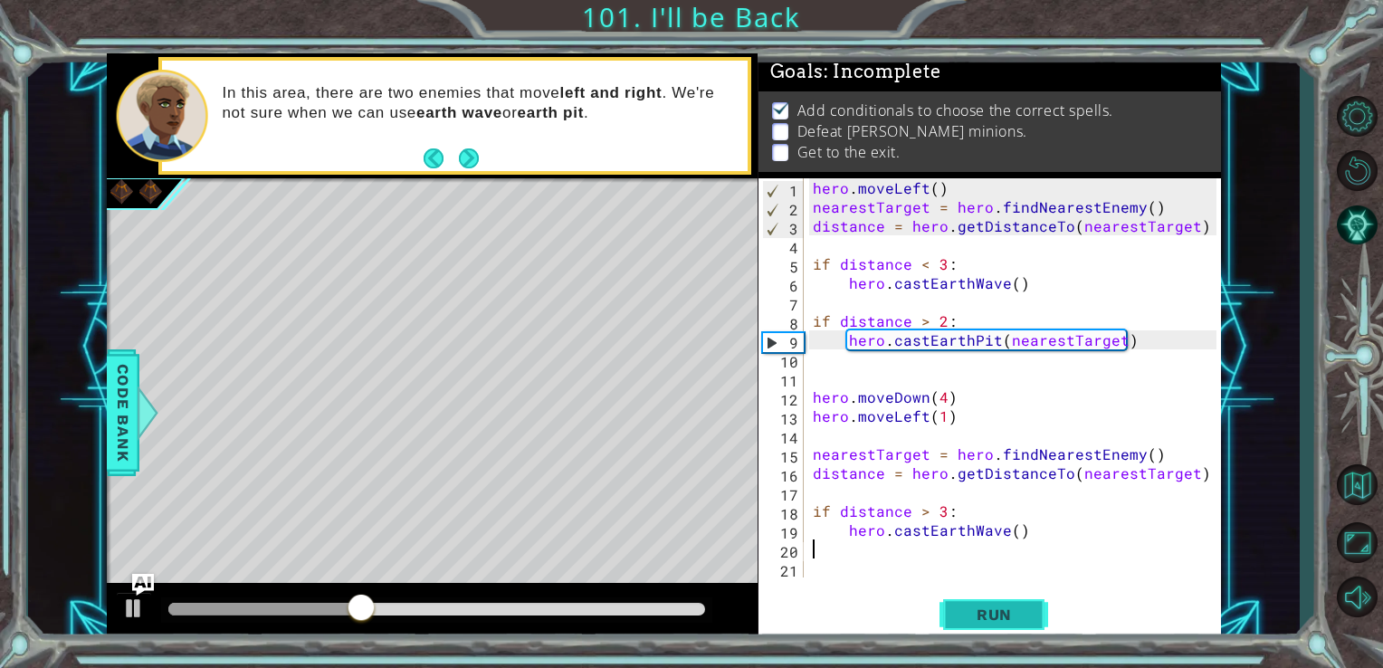
click at [954, 609] on button "Run" at bounding box center [993, 614] width 109 height 46
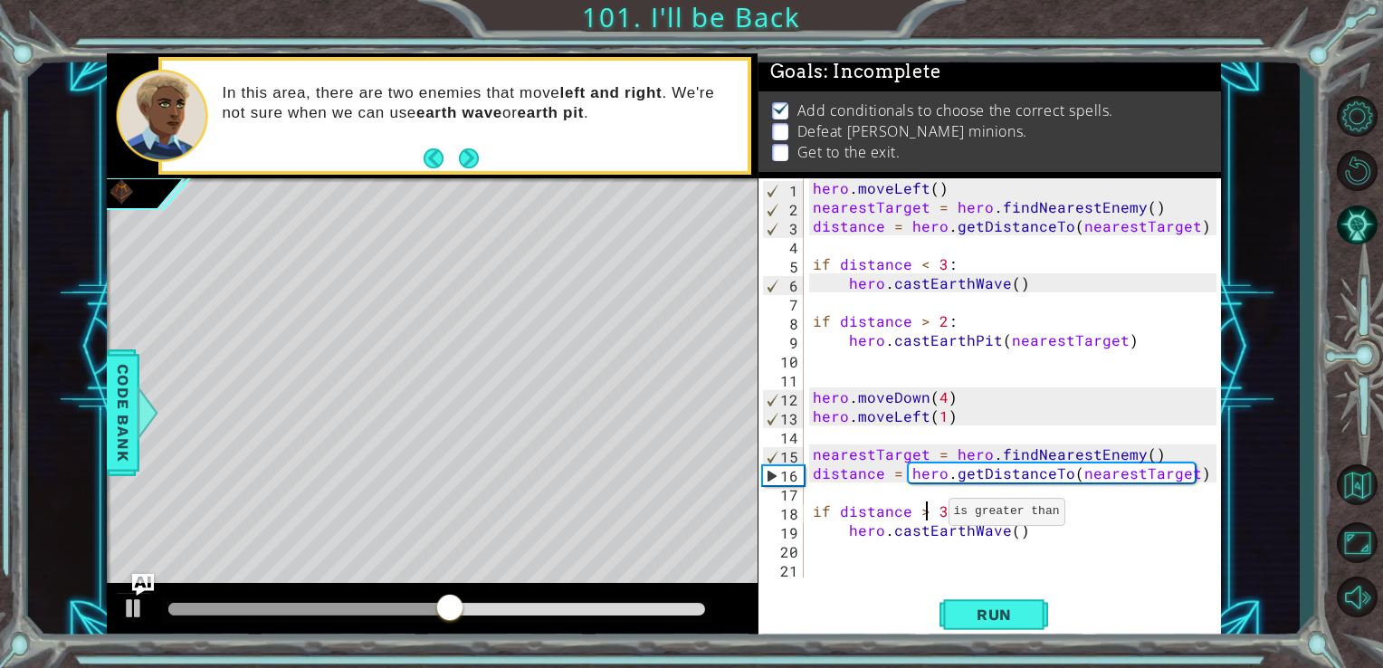
click at [927, 516] on div "hero . moveLeft ( ) nearestTarget = hero . findNearestEnemy ( ) distance = hero…" at bounding box center [1017, 396] width 417 height 437
type textarea "if distance < 3:"
click at [1003, 621] on span "Run" at bounding box center [993, 614] width 71 height 18
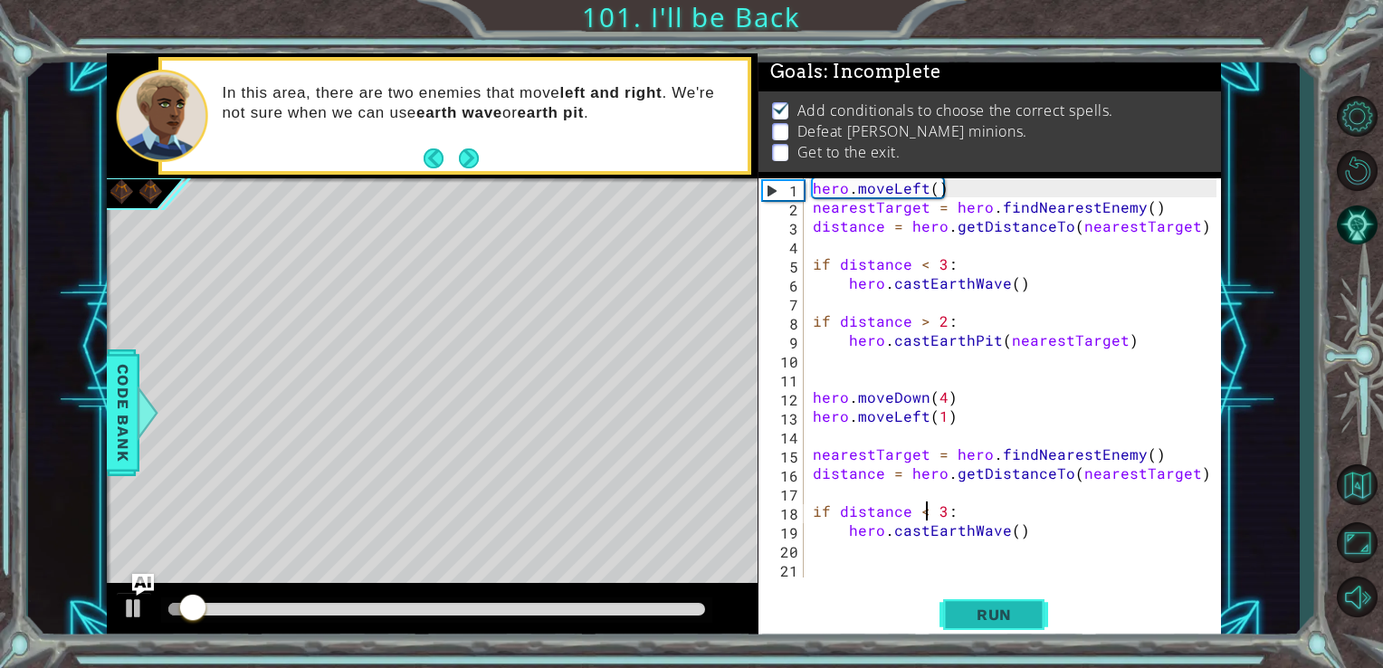
click at [1003, 621] on span "Run" at bounding box center [993, 614] width 71 height 18
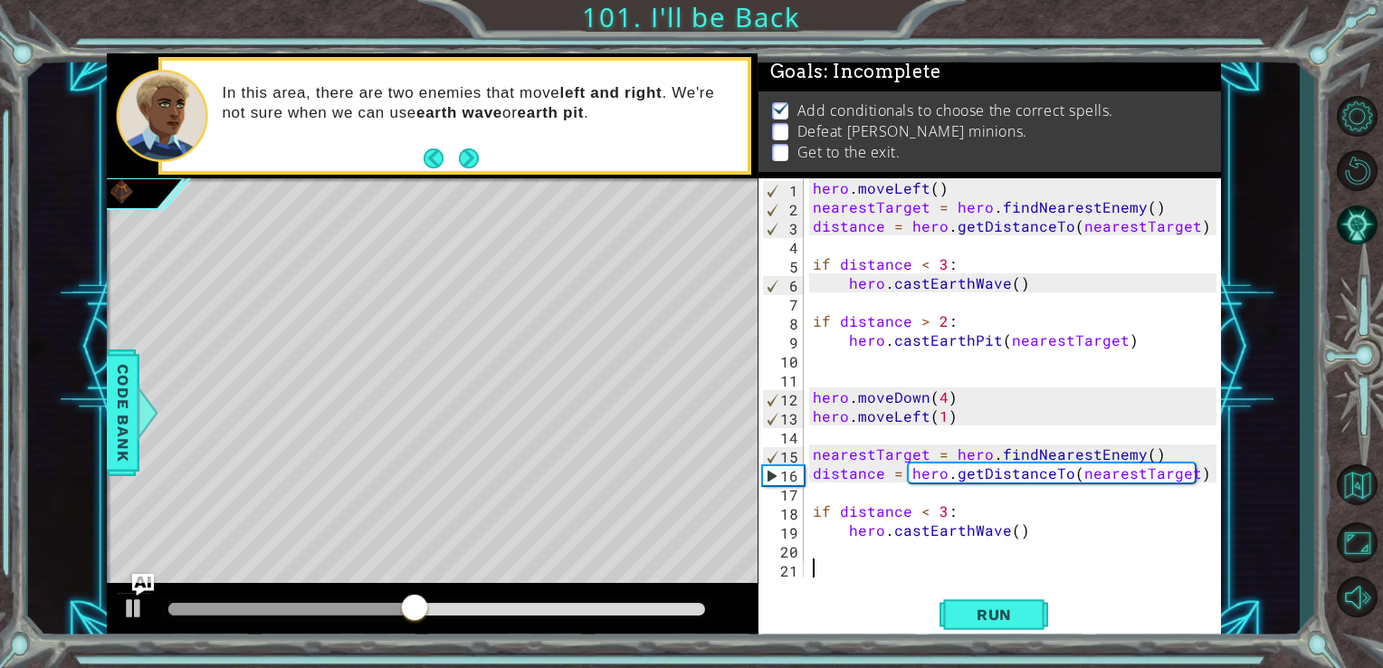
click at [842, 574] on div "hero . moveLeft ( ) nearestTarget = hero . findNearestEnemy ( ) distance = hero…" at bounding box center [1017, 396] width 417 height 437
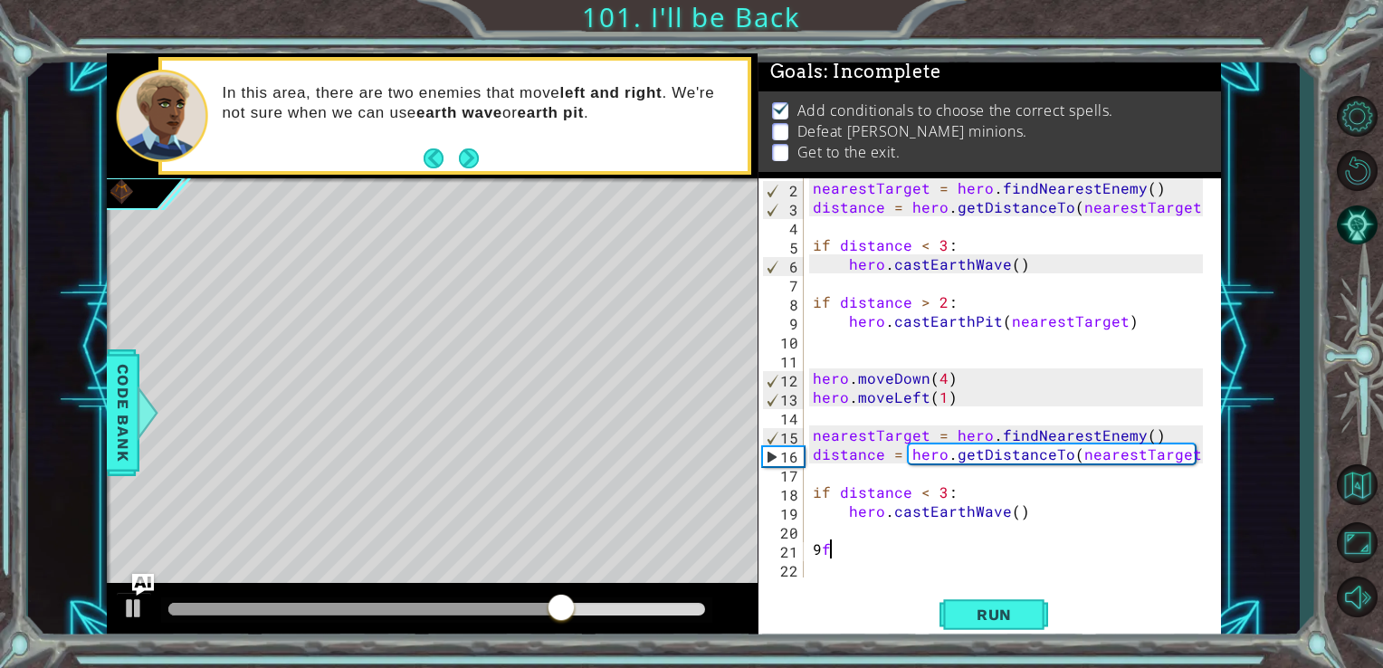
type textarea "9"
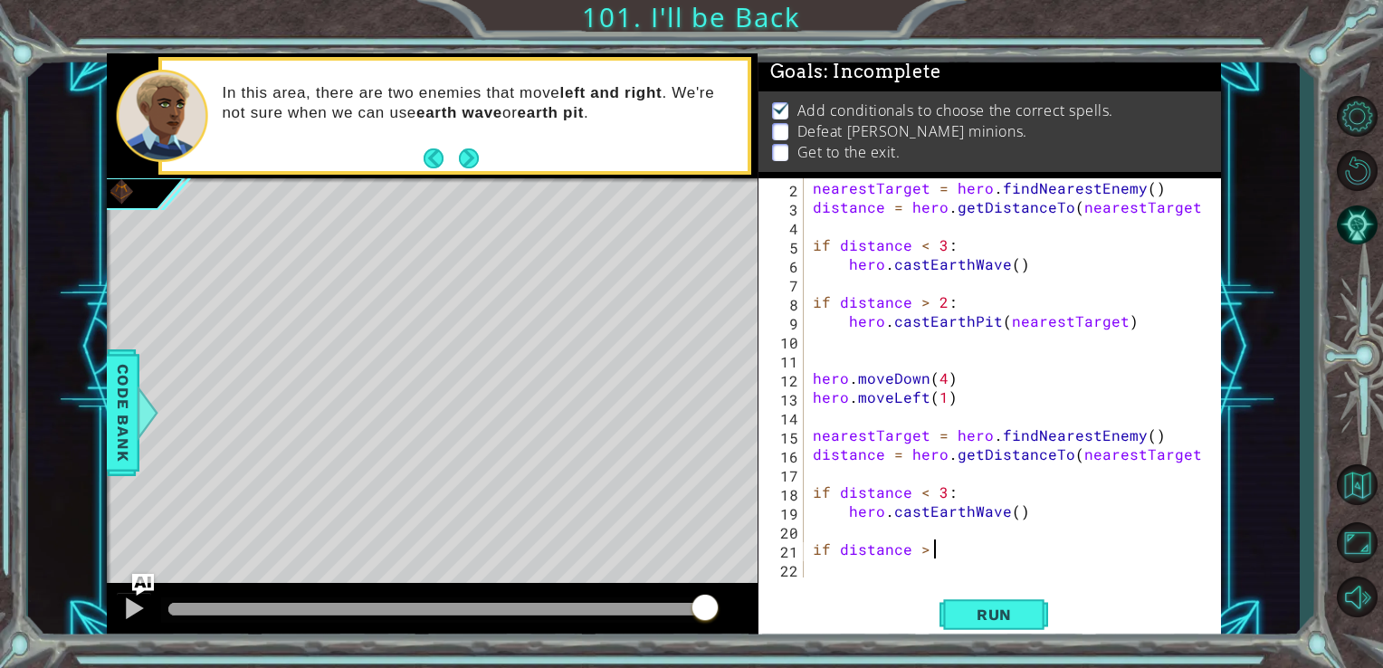
scroll to position [0, 7]
type textarea "if distance > 3:"
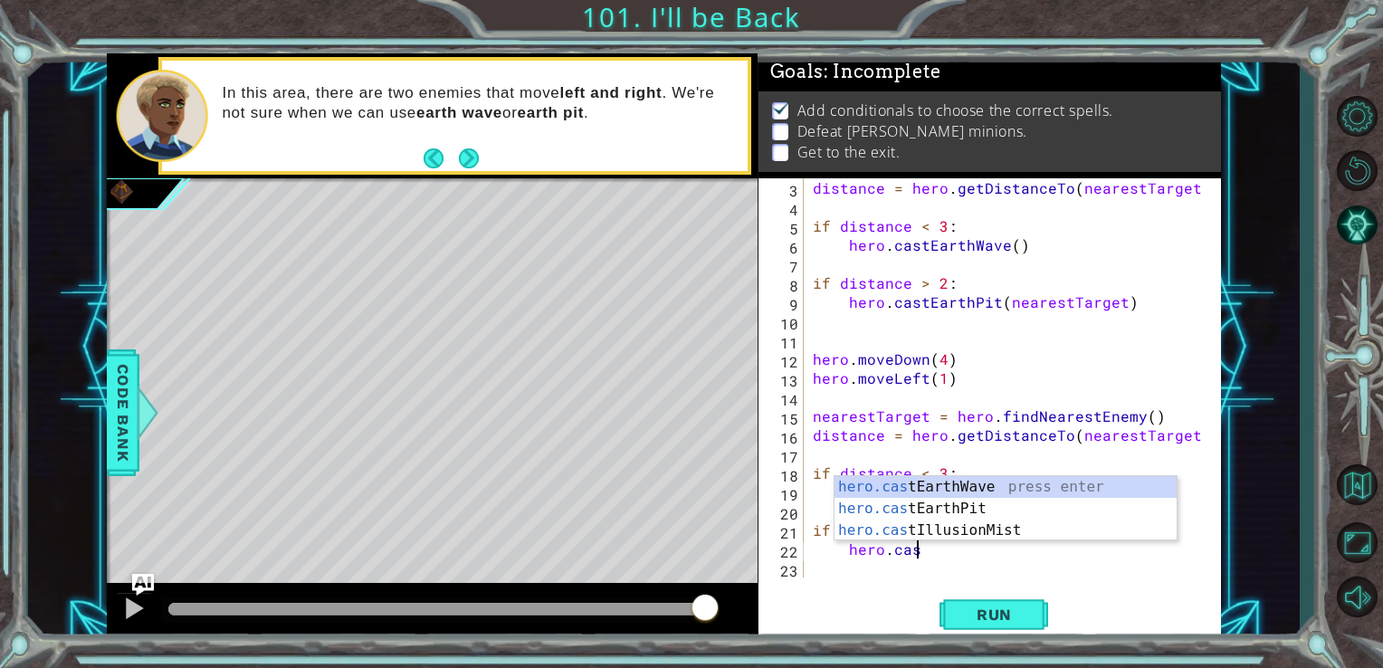
scroll to position [0, 5]
click at [959, 506] on div "hero.cast EarthWave press enter hero.cast EarthPit press enter hero.cast Illusi…" at bounding box center [1005, 530] width 342 height 109
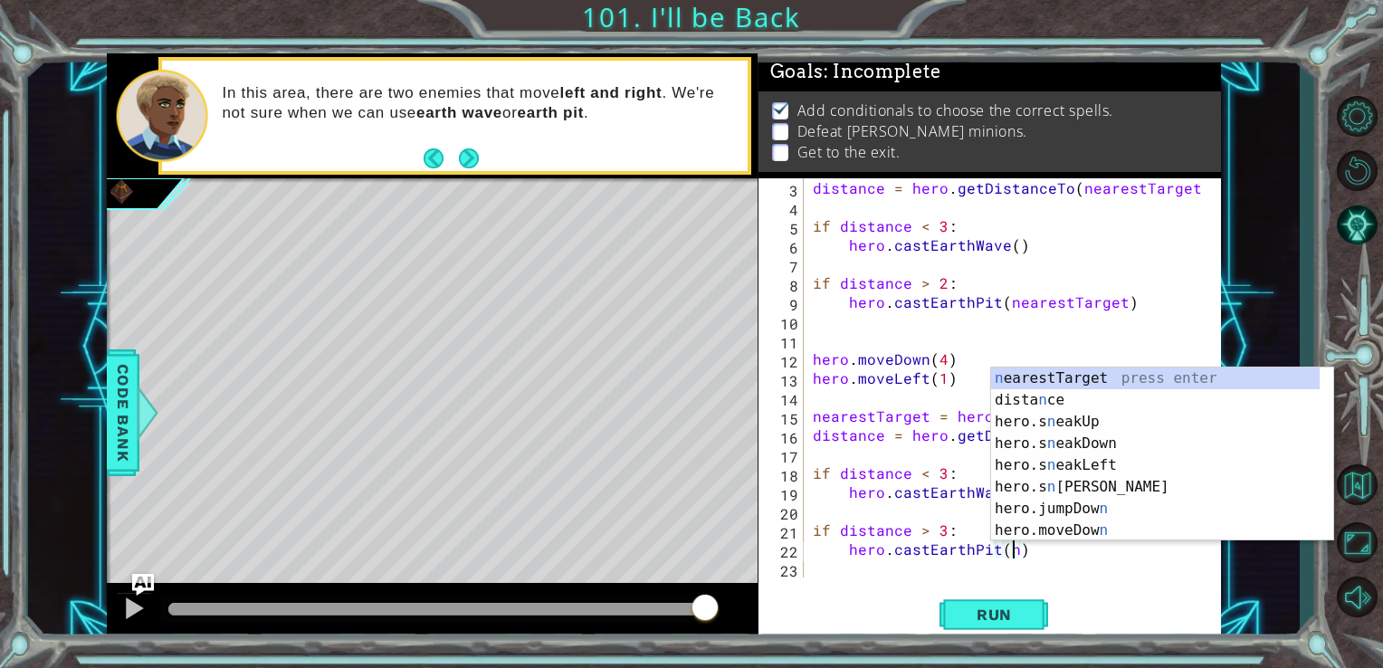
scroll to position [0, 12]
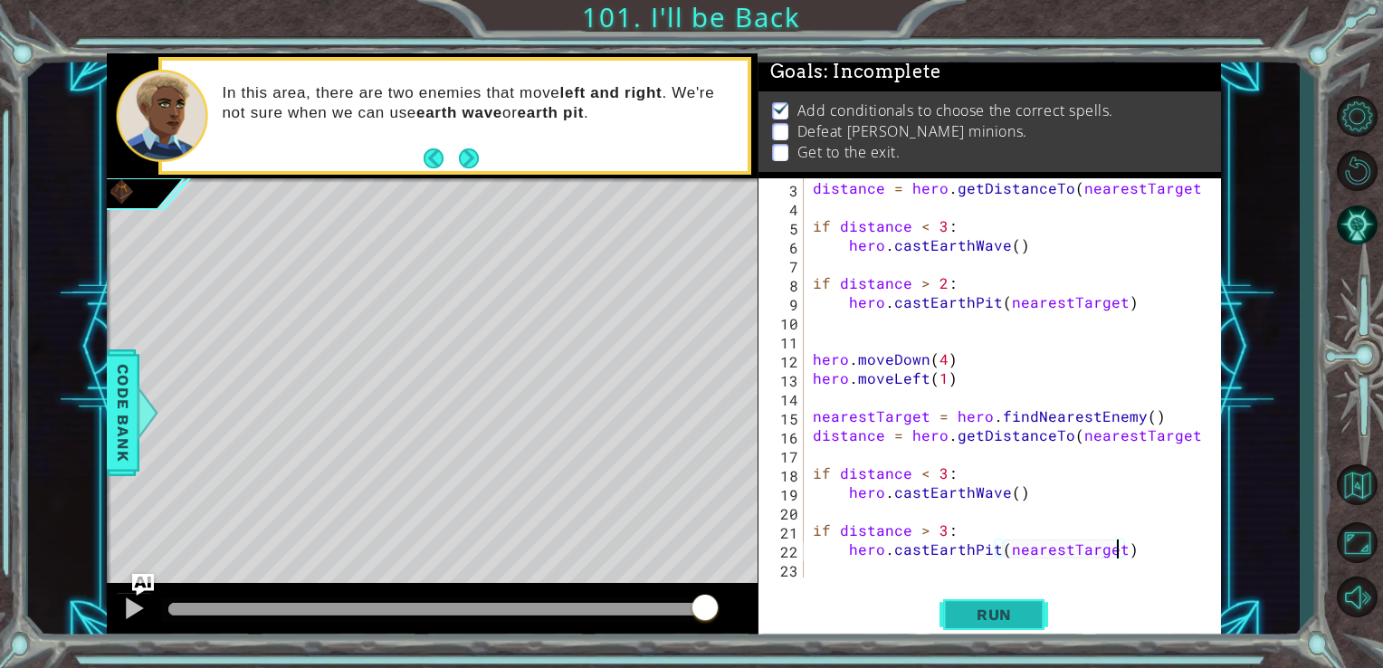
click at [1002, 620] on span "Run" at bounding box center [993, 614] width 71 height 18
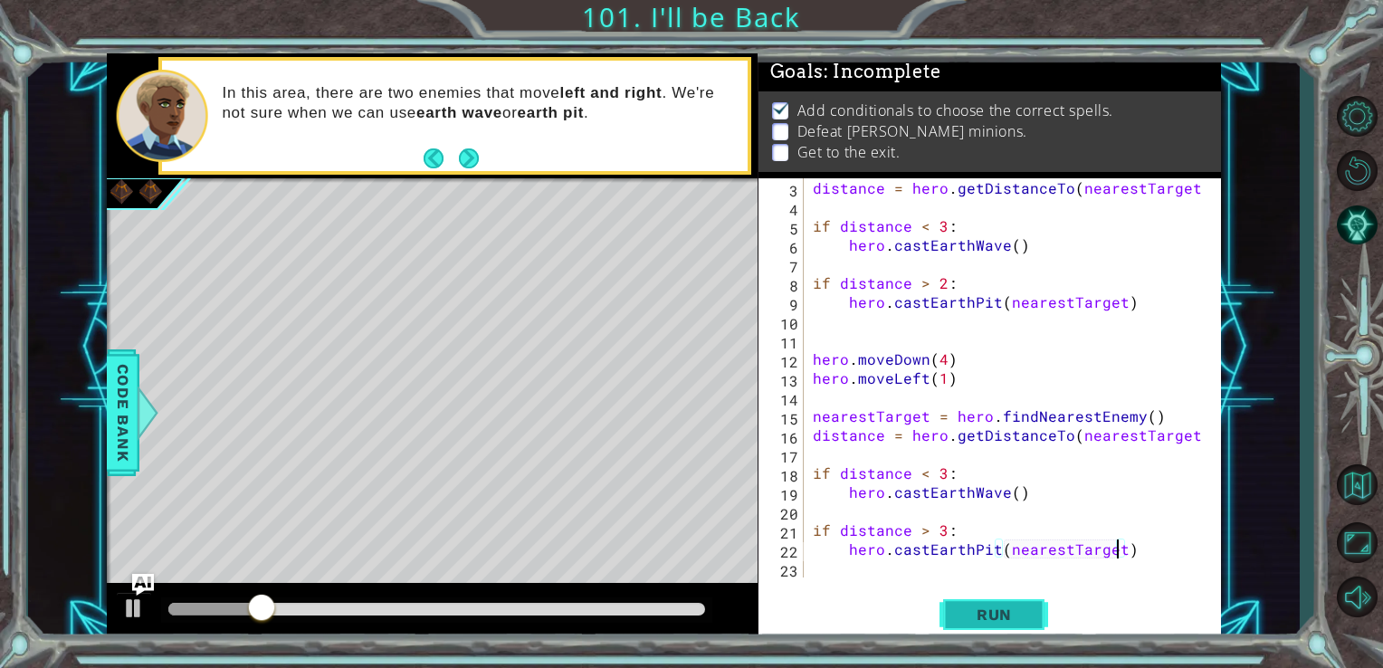
drag, startPoint x: 1002, startPoint y: 620, endPoint x: 988, endPoint y: 618, distance: 13.7
click at [988, 618] on span "Run" at bounding box center [993, 614] width 71 height 18
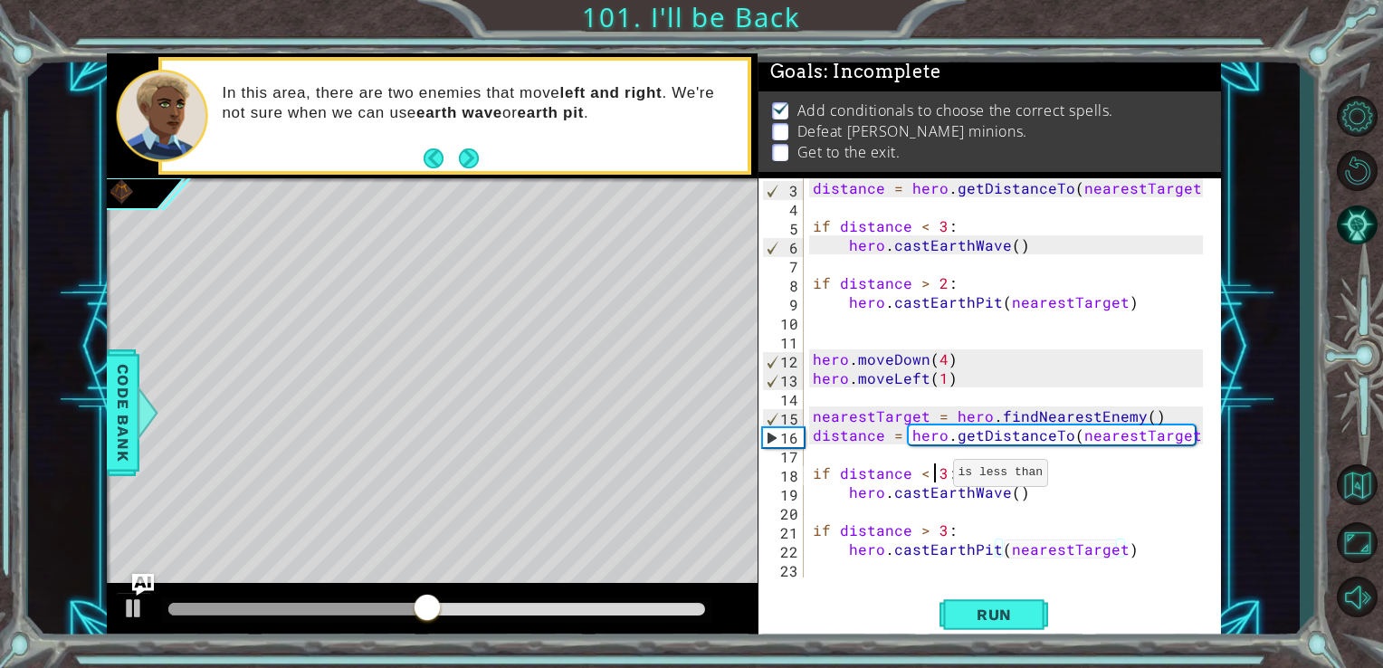
click at [930, 477] on div "distance = hero . getDistanceTo ( nearestTarget ) if distance < 3 : hero . cast…" at bounding box center [1011, 396] width 404 height 437
click at [923, 480] on div "distance = hero . getDistanceTo ( nearestTarget ) if distance < 3 : hero . cast…" at bounding box center [1011, 396] width 404 height 437
click at [927, 537] on div "distance = hero . getDistanceTo ( nearestTarget ) if distance < 3 : hero . cast…" at bounding box center [1011, 396] width 404 height 437
click at [974, 612] on span "Run" at bounding box center [993, 614] width 71 height 18
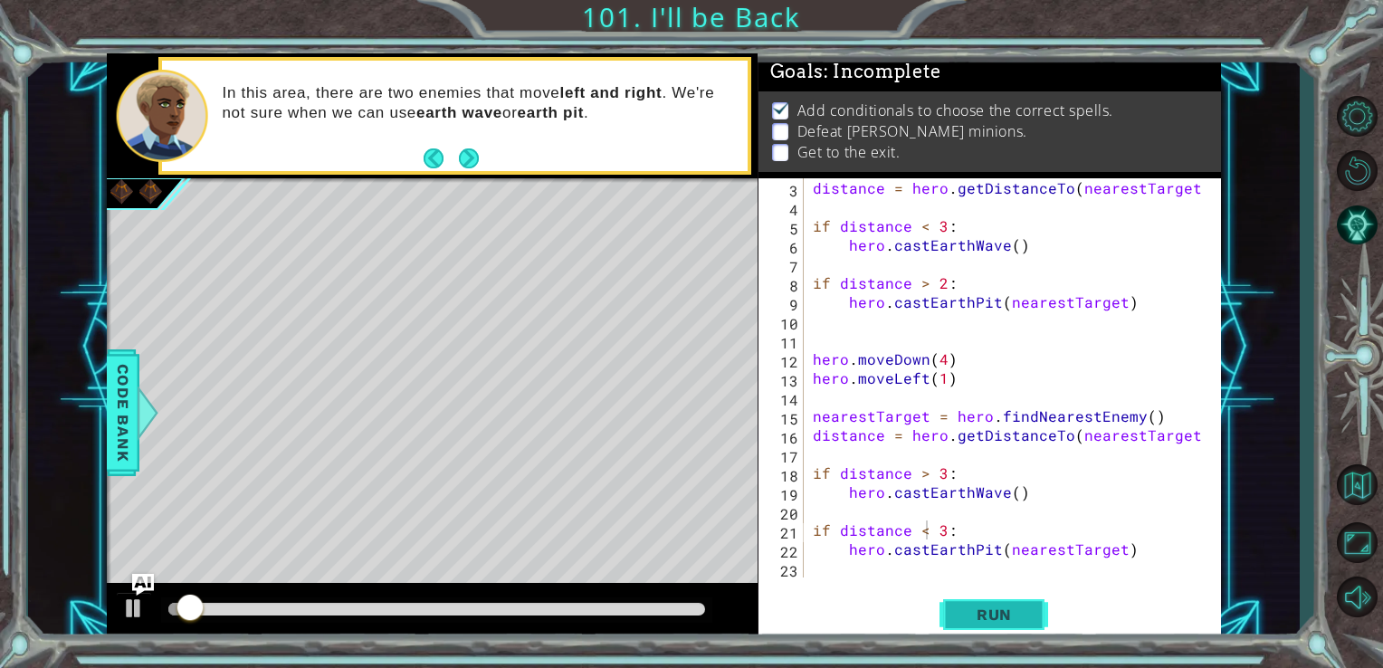
click at [974, 615] on span "Run" at bounding box center [993, 614] width 71 height 18
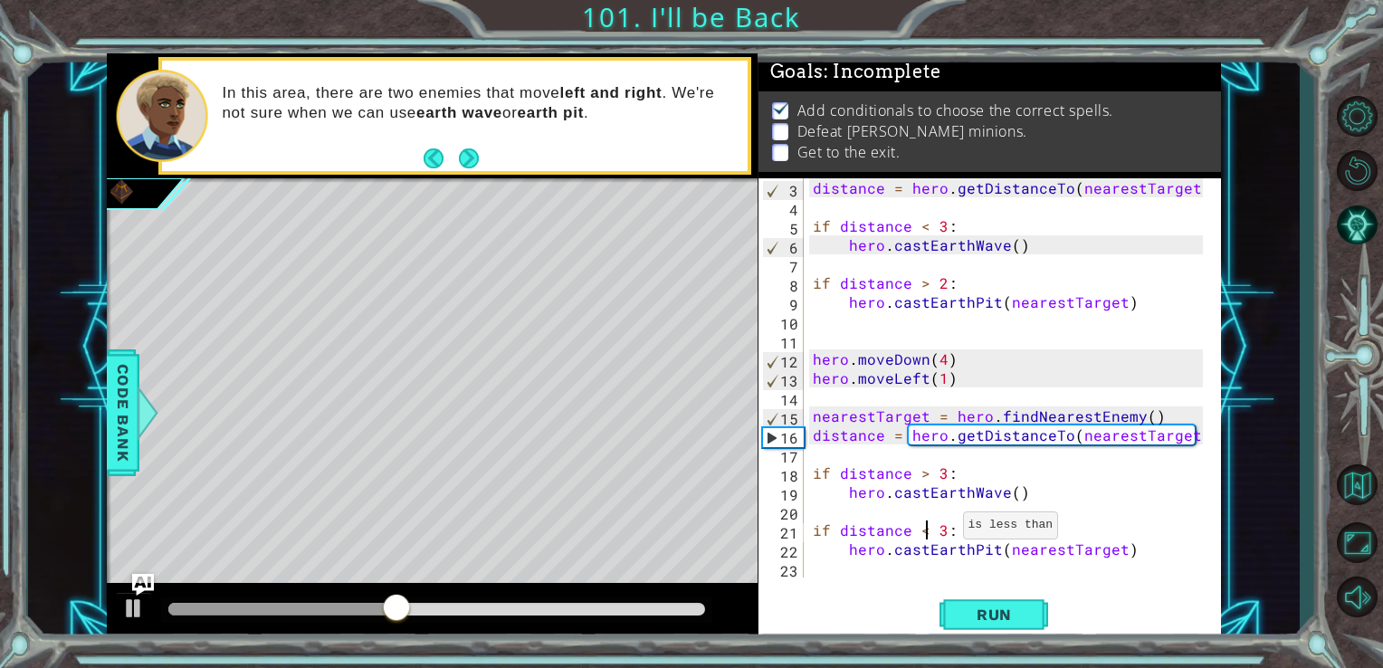
click at [941, 532] on div "distance = hero . getDistanceTo ( nearestTarget ) if distance < 3 : hero . cast…" at bounding box center [1011, 396] width 404 height 437
click at [965, 620] on span "Run" at bounding box center [993, 614] width 71 height 18
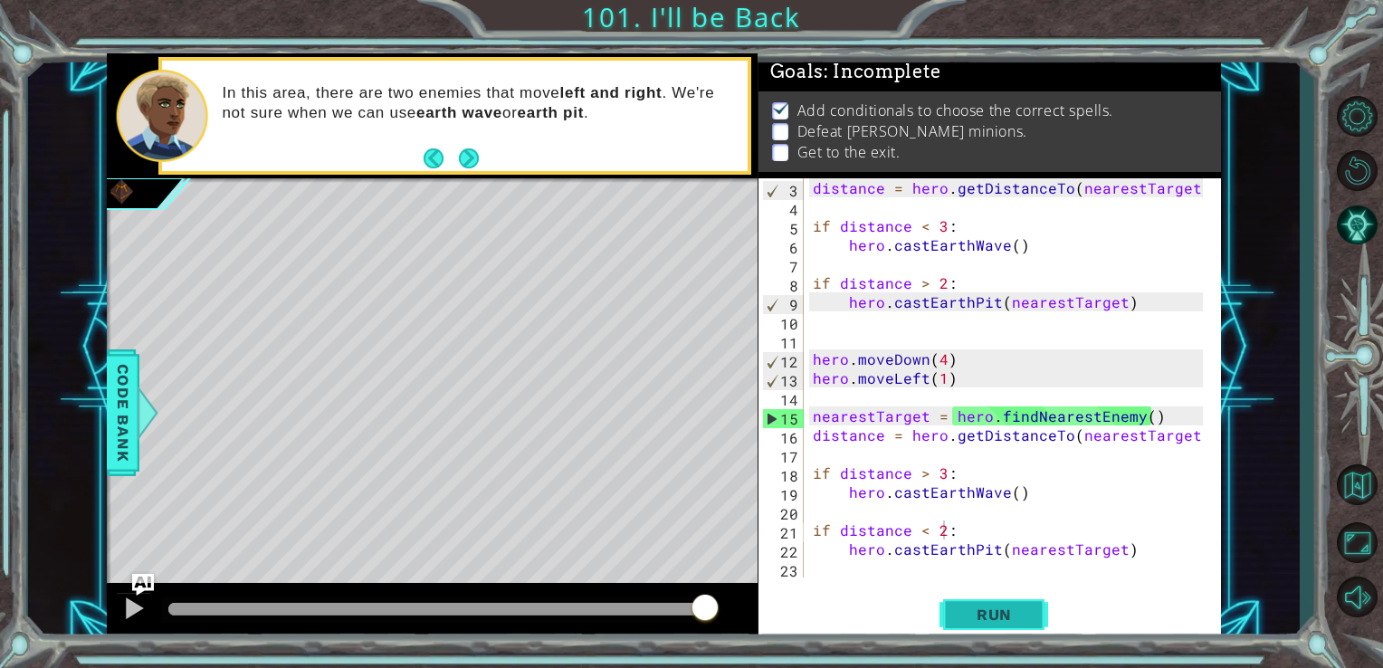
click at [969, 613] on span "Run" at bounding box center [993, 614] width 71 height 18
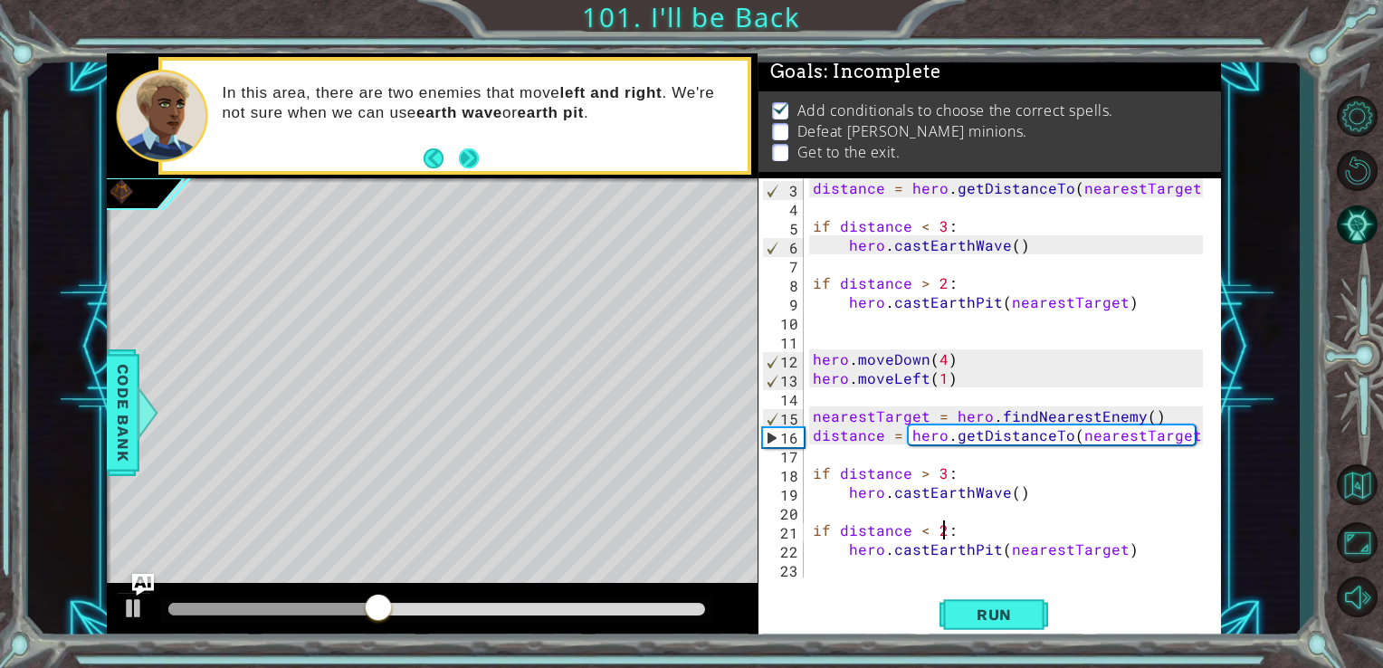
click at [471, 154] on button "Next" at bounding box center [468, 158] width 33 height 33
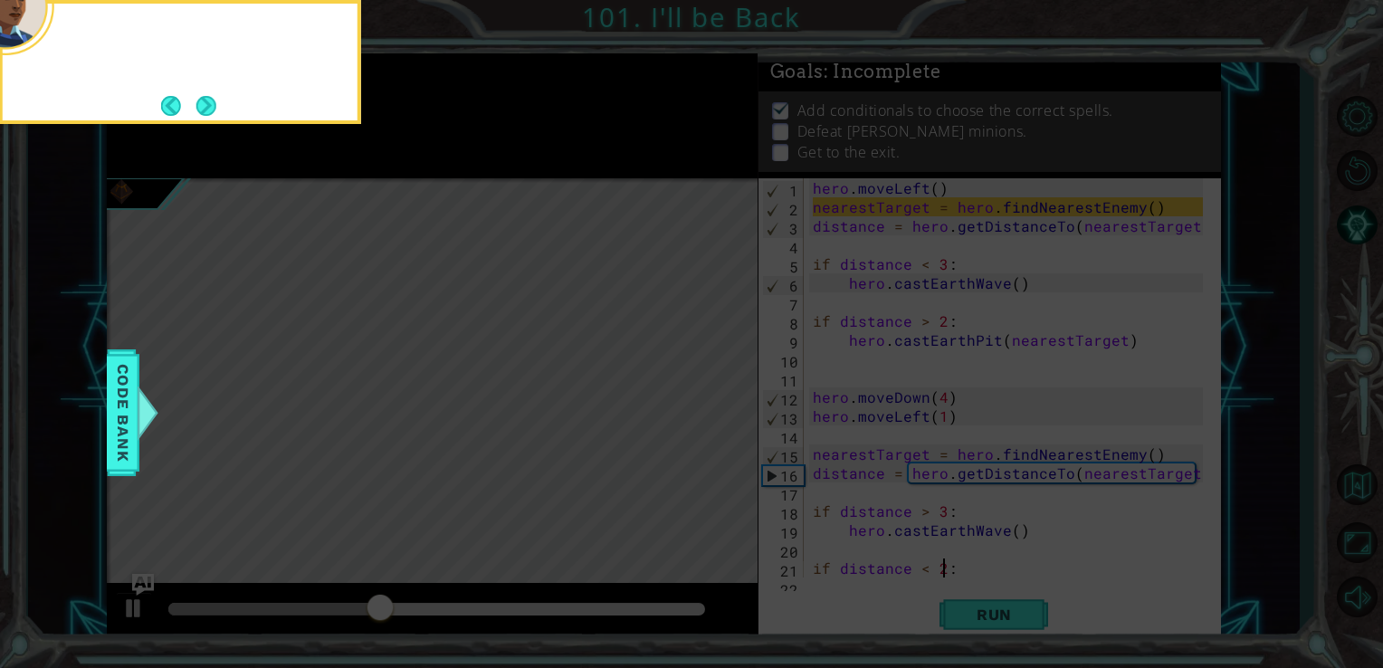
scroll to position [0, 0]
click at [209, 109] on button "Next" at bounding box center [206, 106] width 20 height 20
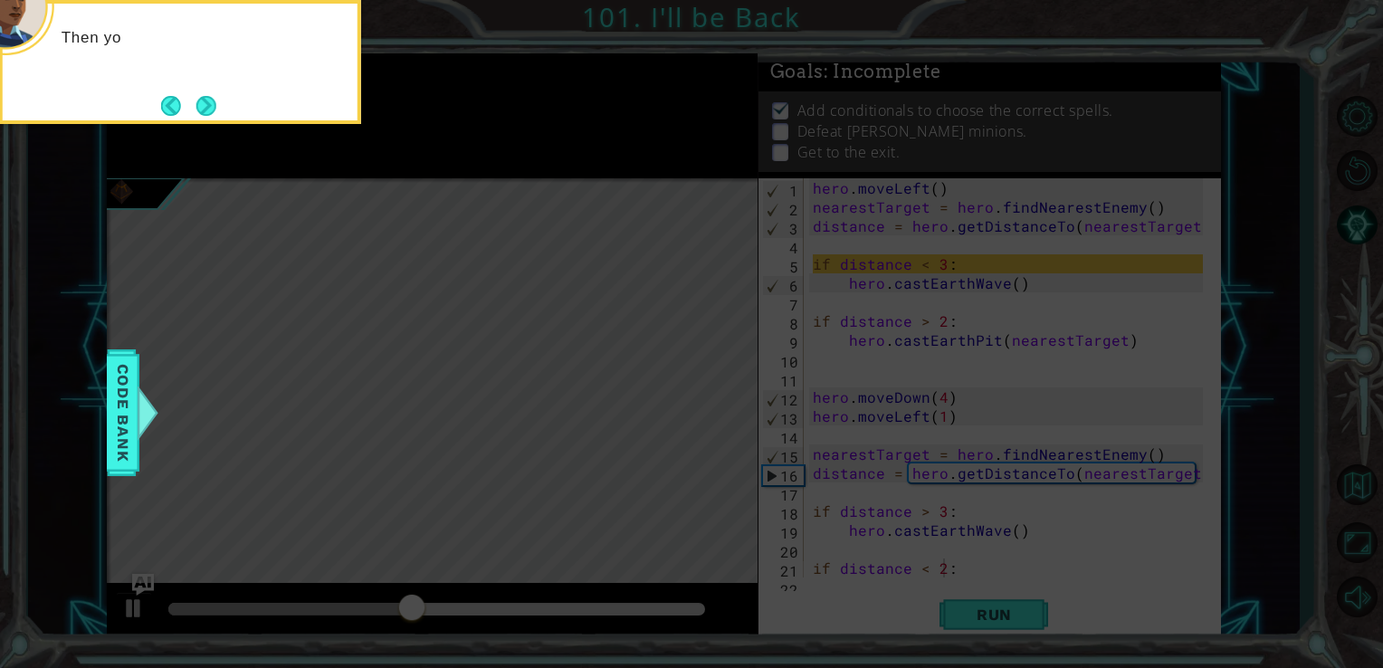
click at [209, 109] on button "Next" at bounding box center [206, 106] width 20 height 20
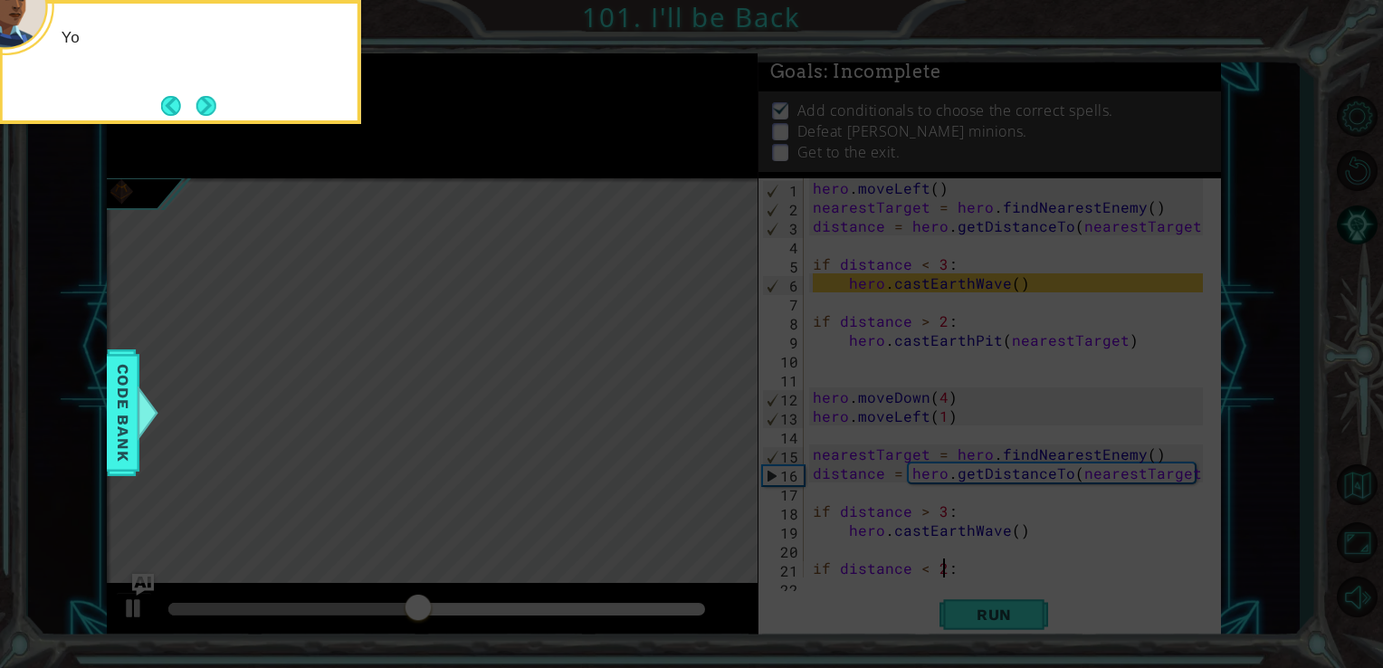
click at [209, 109] on button "Next" at bounding box center [206, 106] width 20 height 20
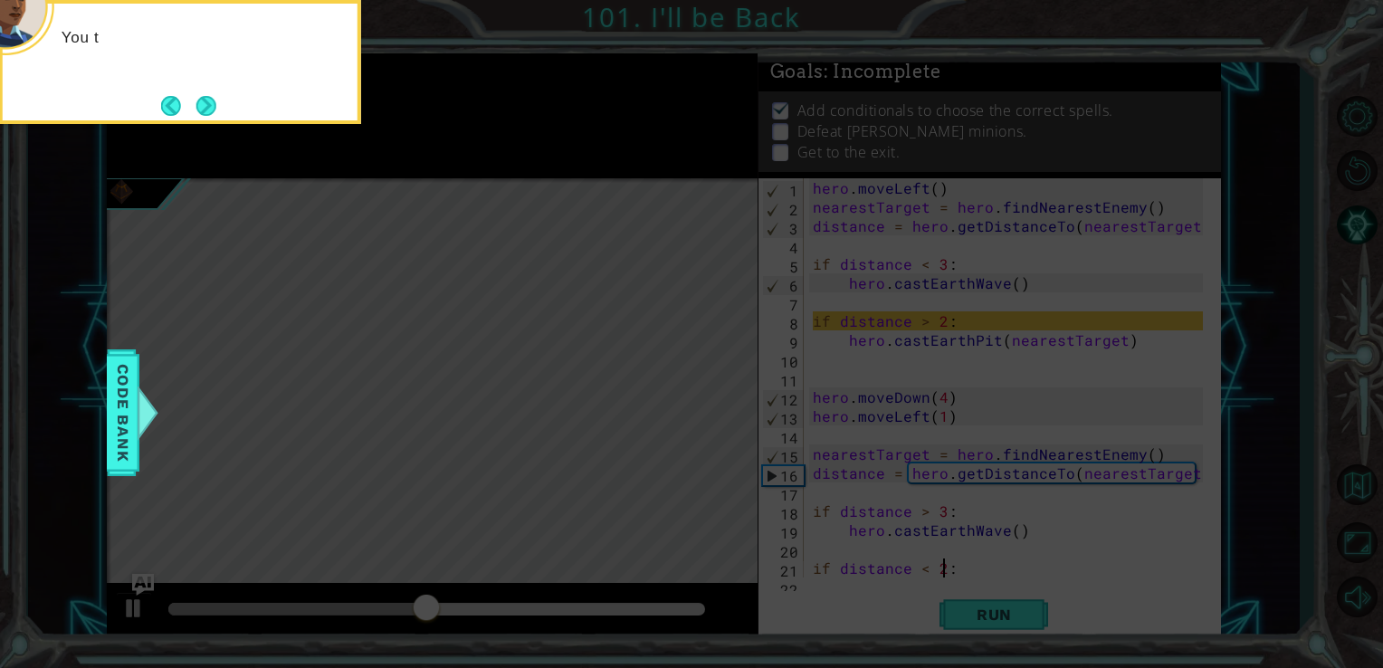
click at [209, 109] on button "Next" at bounding box center [205, 105] width 21 height 21
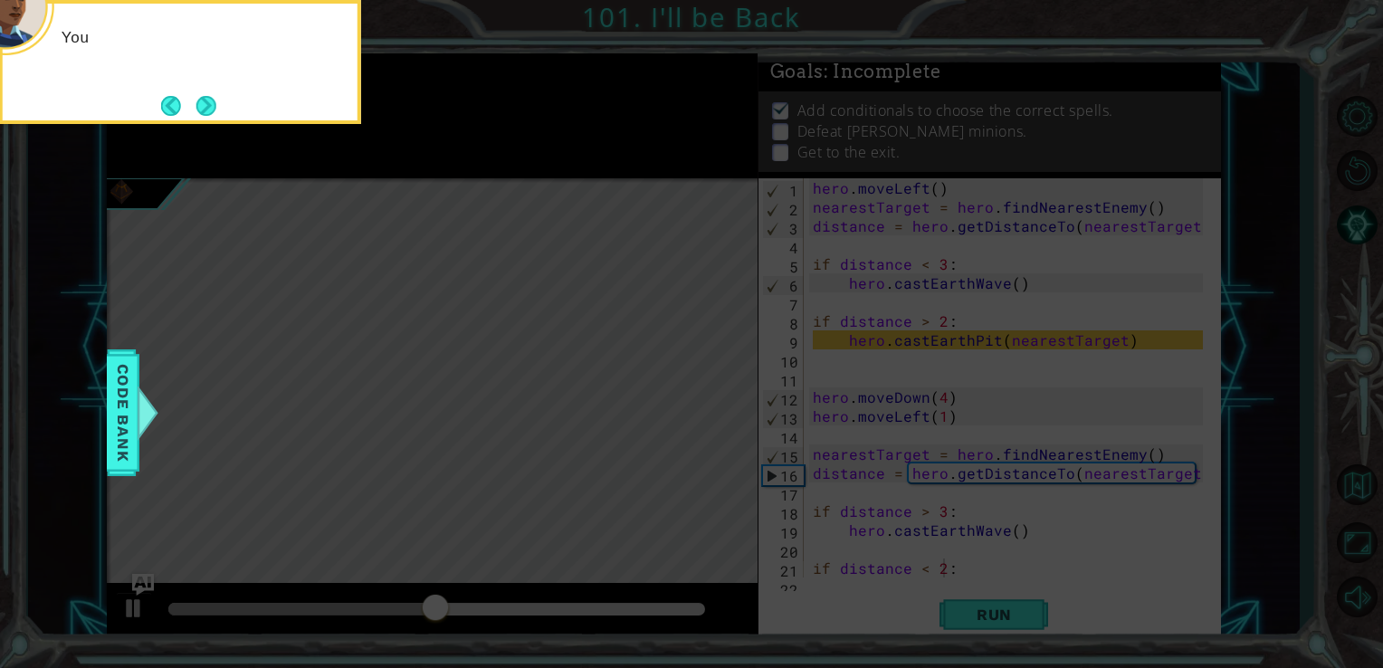
click at [209, 109] on button "Next" at bounding box center [205, 105] width 21 height 21
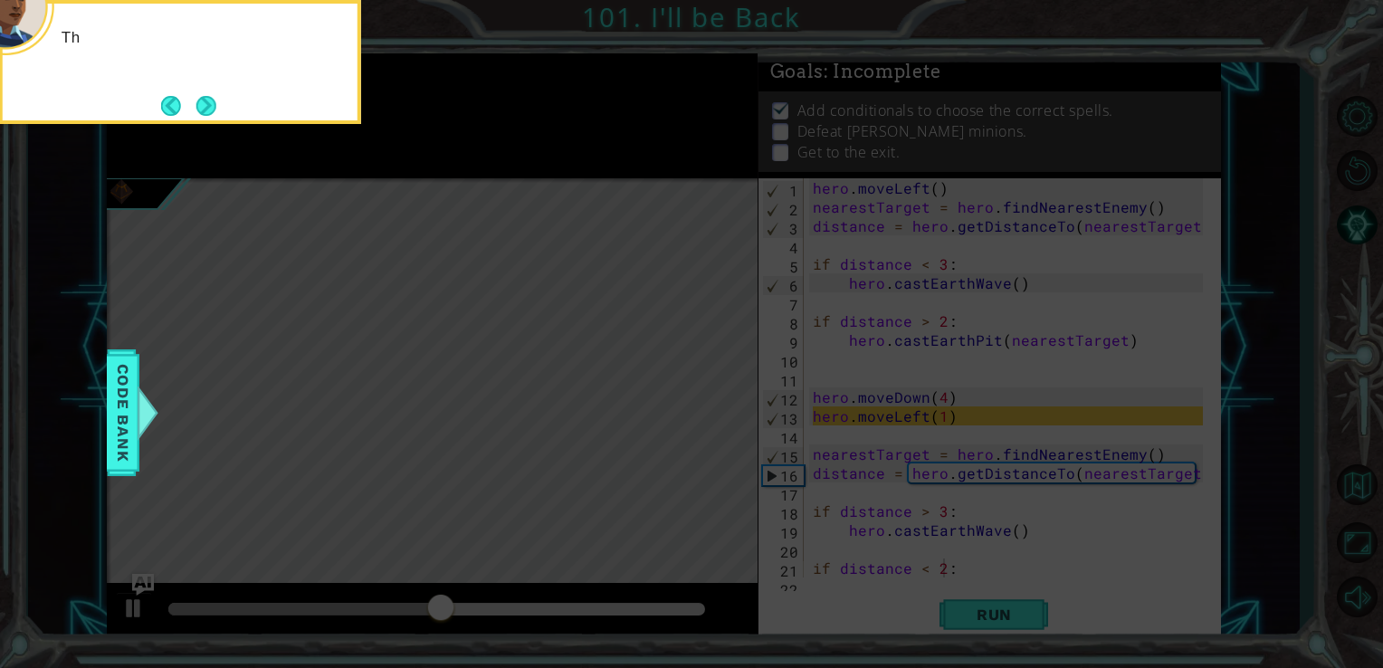
click at [209, 109] on button "Next" at bounding box center [205, 105] width 21 height 21
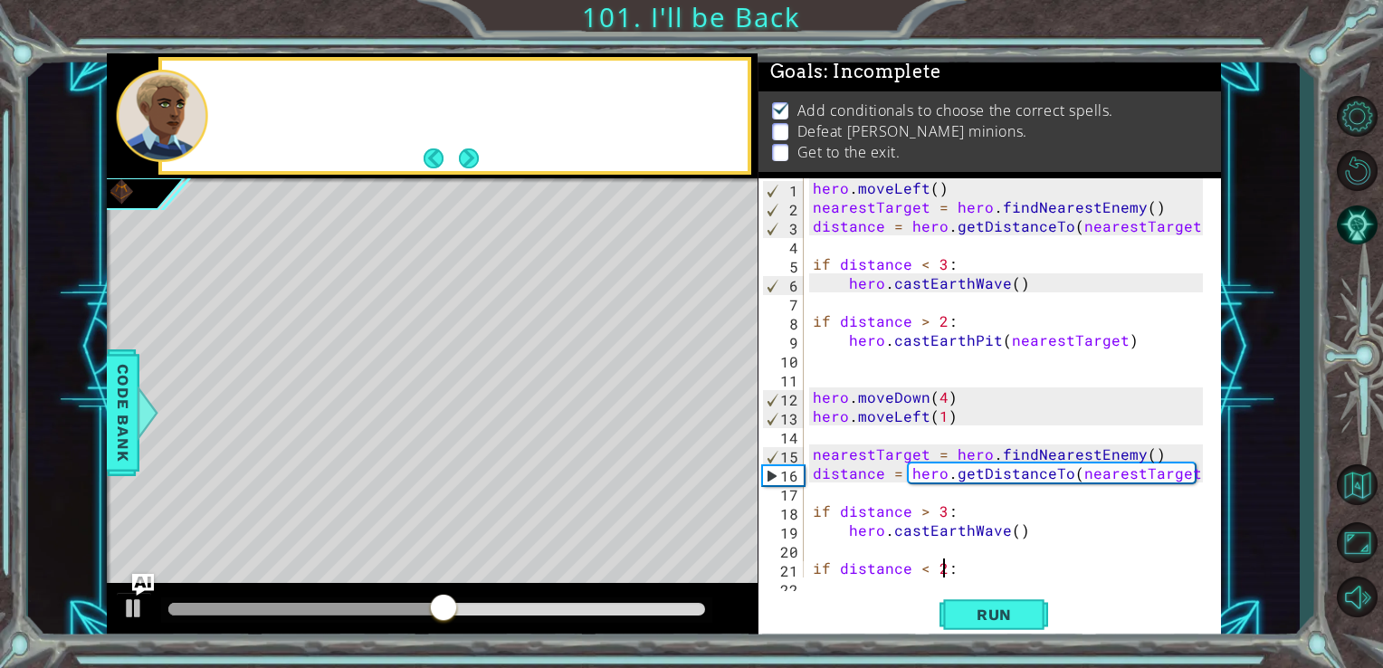
click at [209, 109] on div at bounding box center [478, 116] width 538 height 44
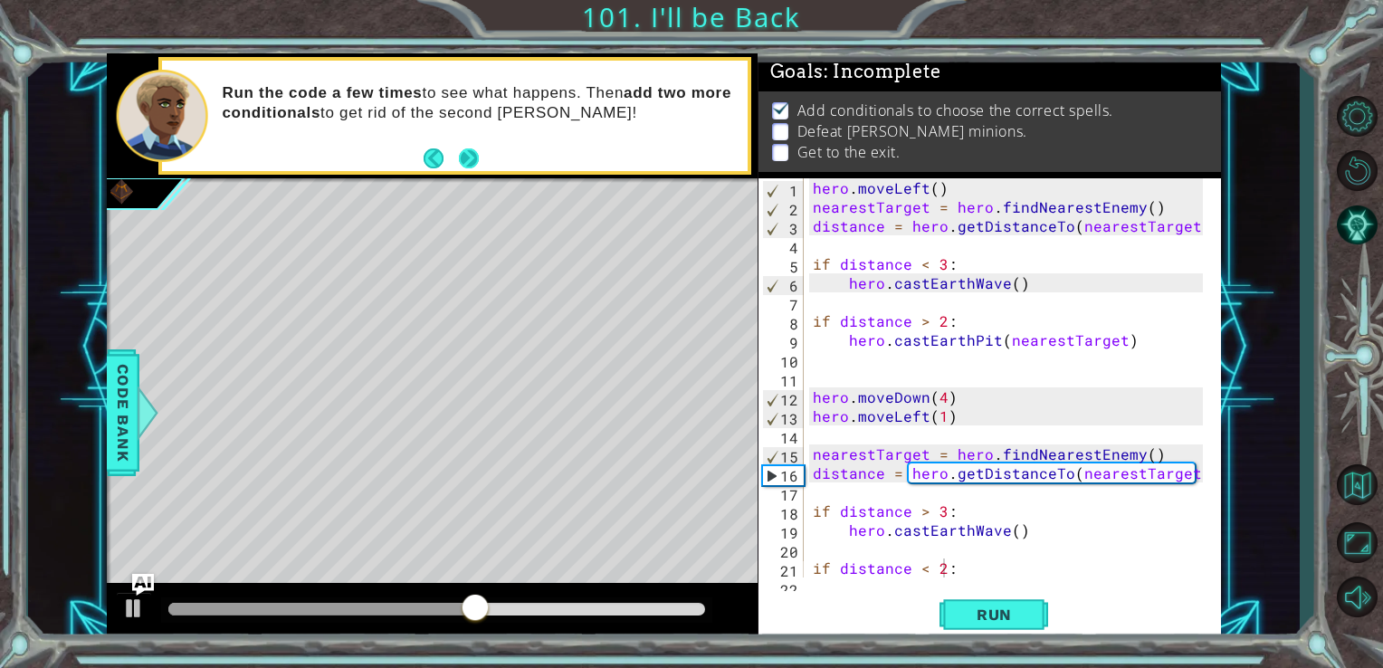
click at [471, 149] on button "Next" at bounding box center [468, 158] width 20 height 20
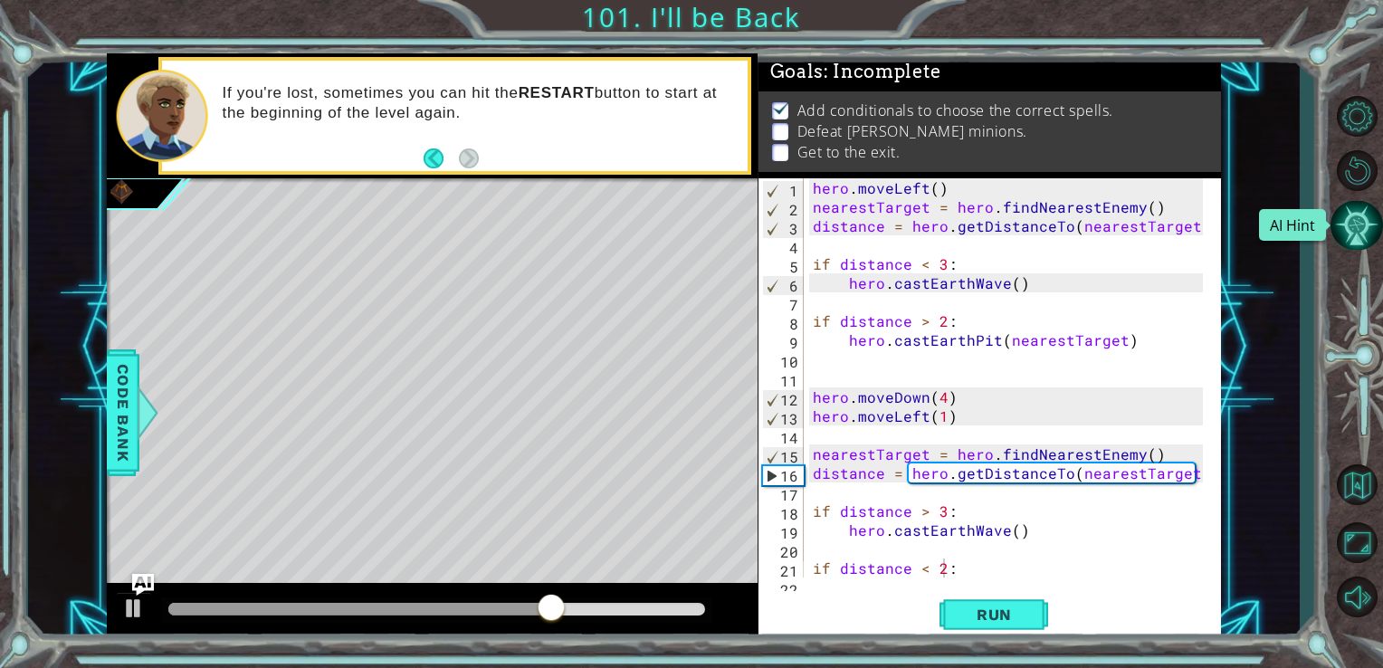
click at [1344, 225] on button "AI Hint" at bounding box center [1356, 225] width 52 height 49
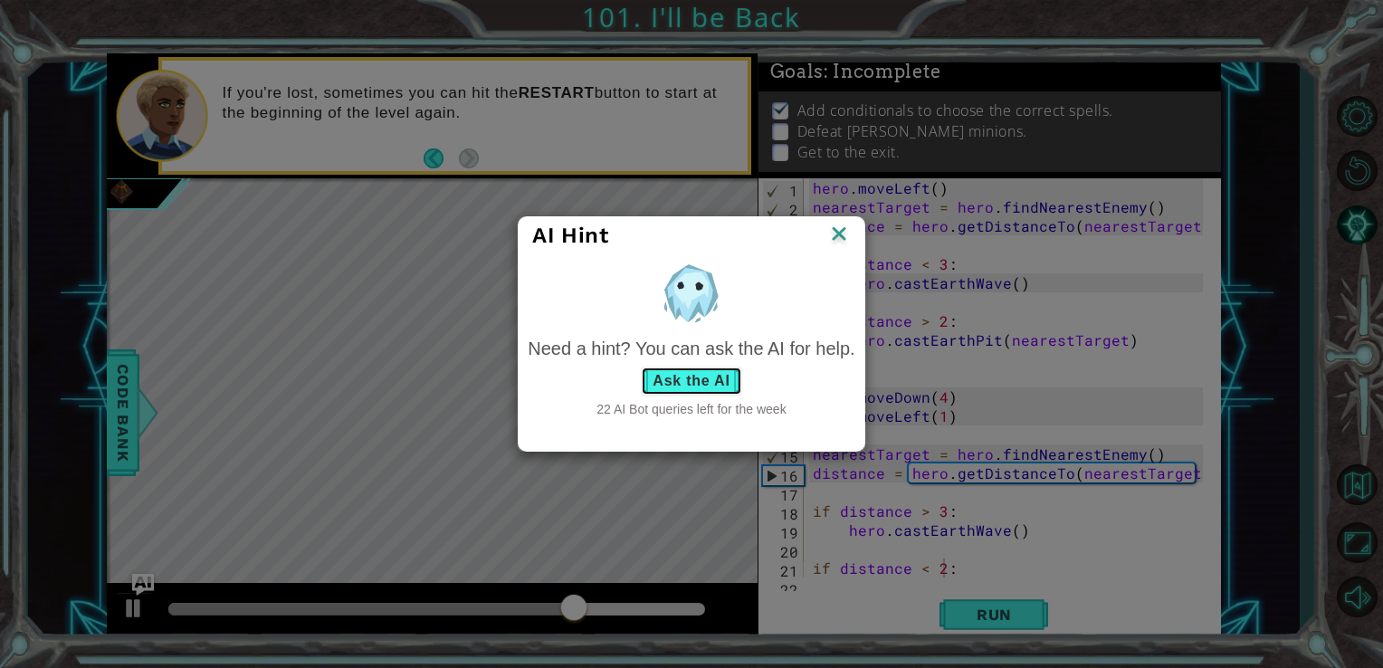
click at [687, 381] on button "Ask the AI" at bounding box center [691, 380] width 100 height 29
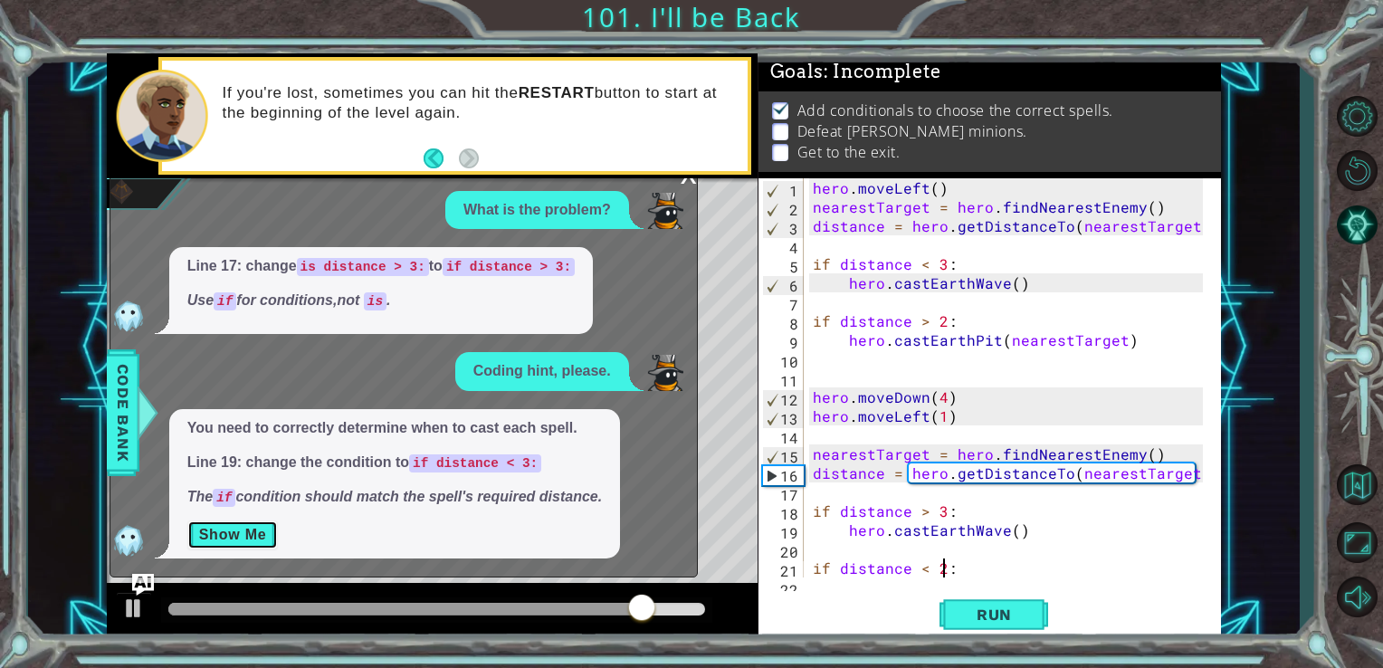
click at [257, 533] on button "Show Me" at bounding box center [232, 534] width 91 height 29
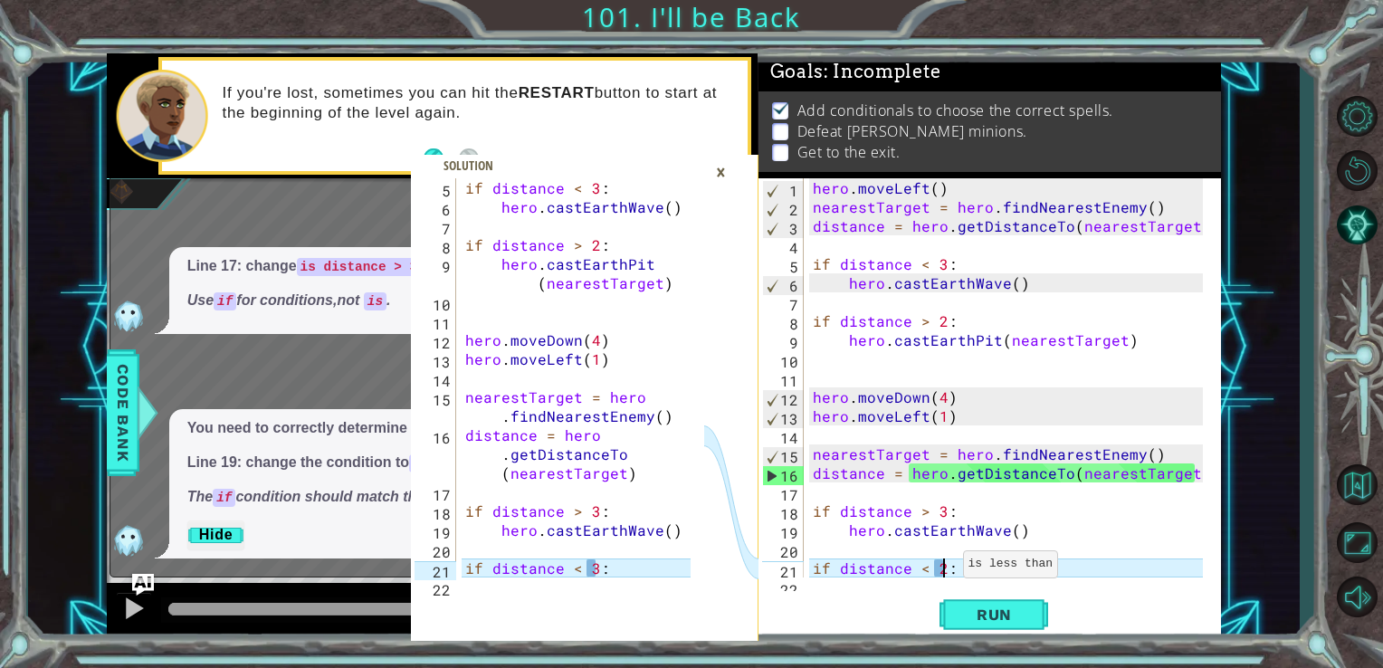
click at [940, 568] on div "hero . moveLeft ( ) nearestTarget = hero . findNearestEnemy ( ) distance = hero…" at bounding box center [1011, 396] width 404 height 437
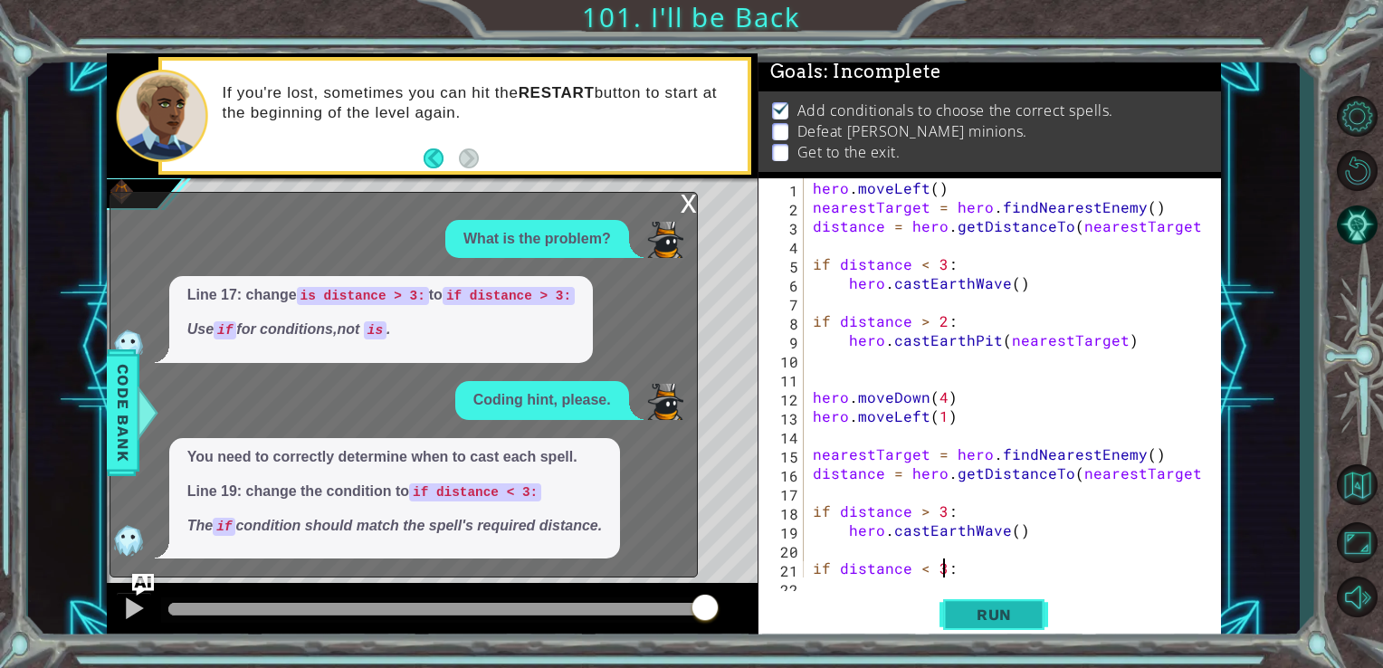
click at [974, 612] on span "Run" at bounding box center [993, 614] width 71 height 18
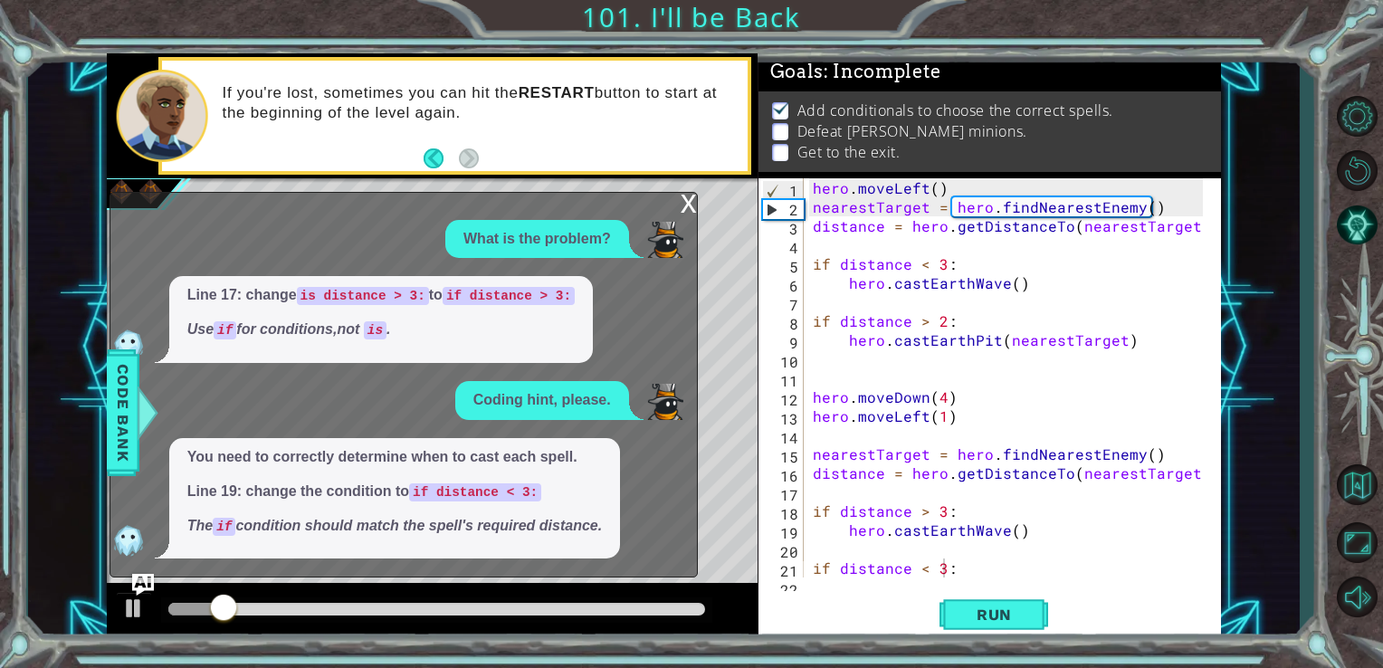
click at [691, 197] on div "x" at bounding box center [688, 202] width 16 height 18
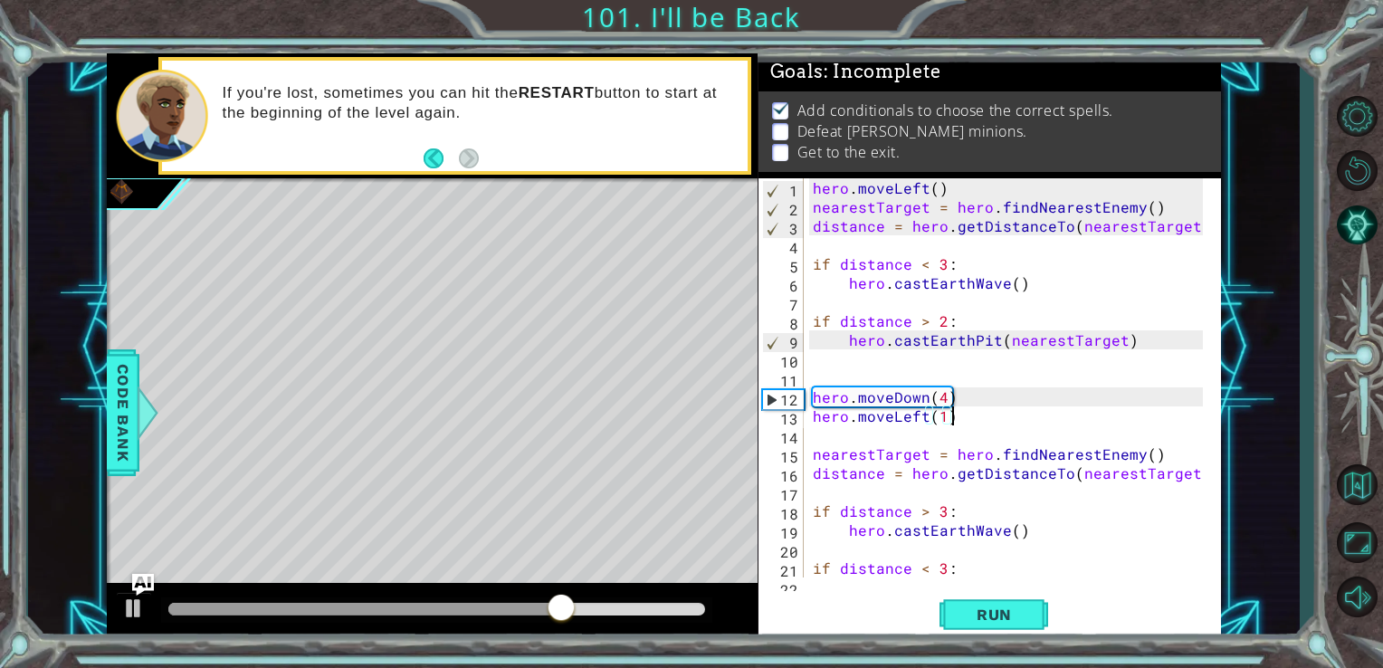
click at [960, 418] on div "hero . moveLeft ( ) nearestTarget = hero . findNearestEnemy ( ) distance = hero…" at bounding box center [1011, 396] width 404 height 437
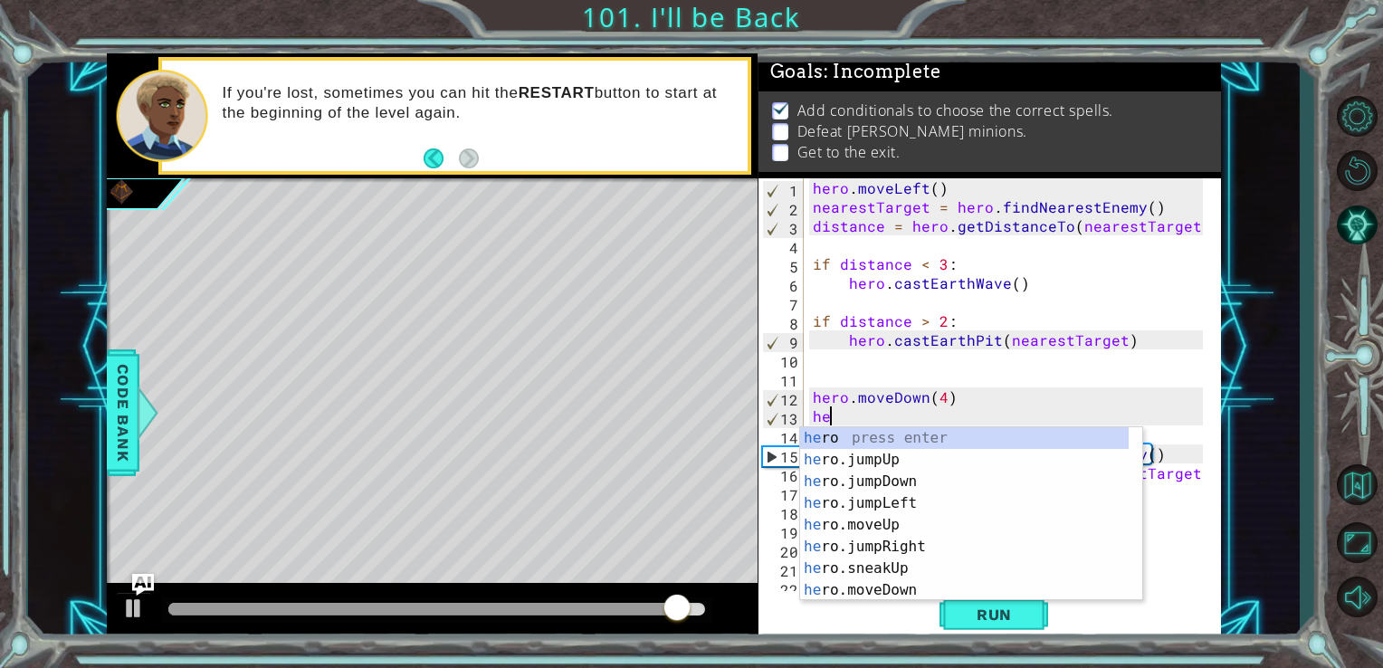
type textarea "h"
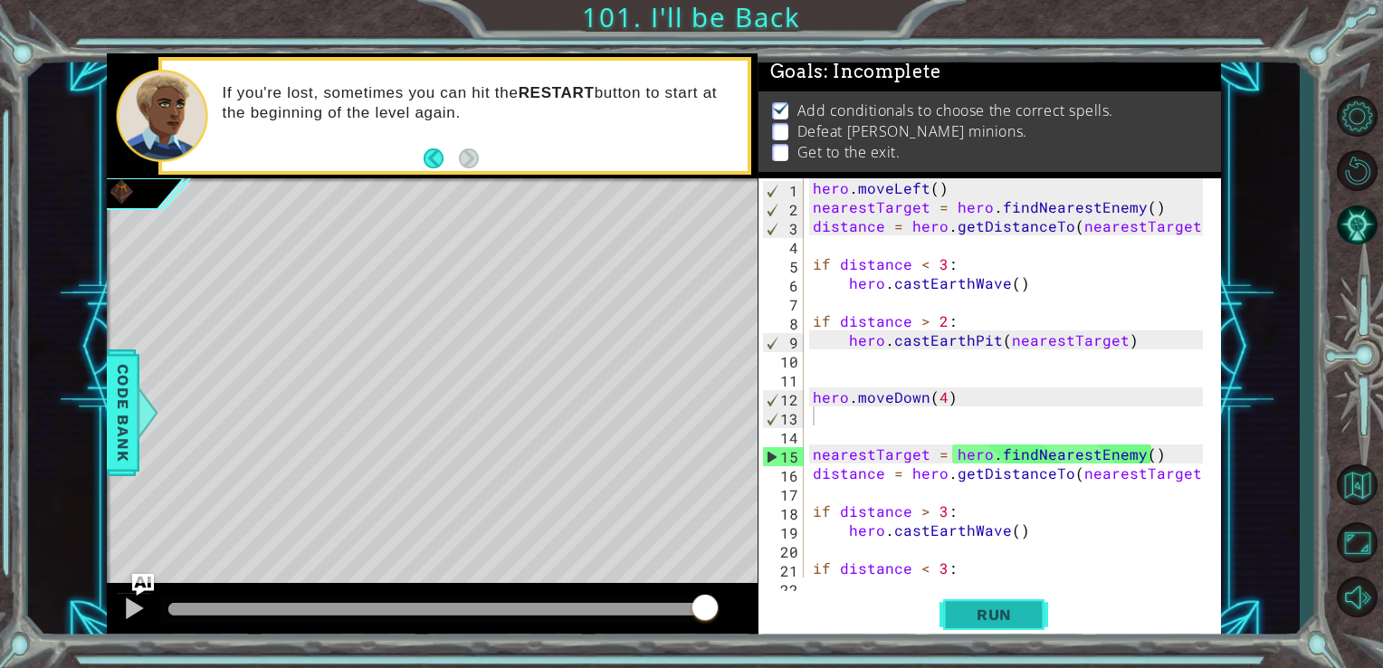
click at [1013, 605] on span "Run" at bounding box center [993, 614] width 71 height 18
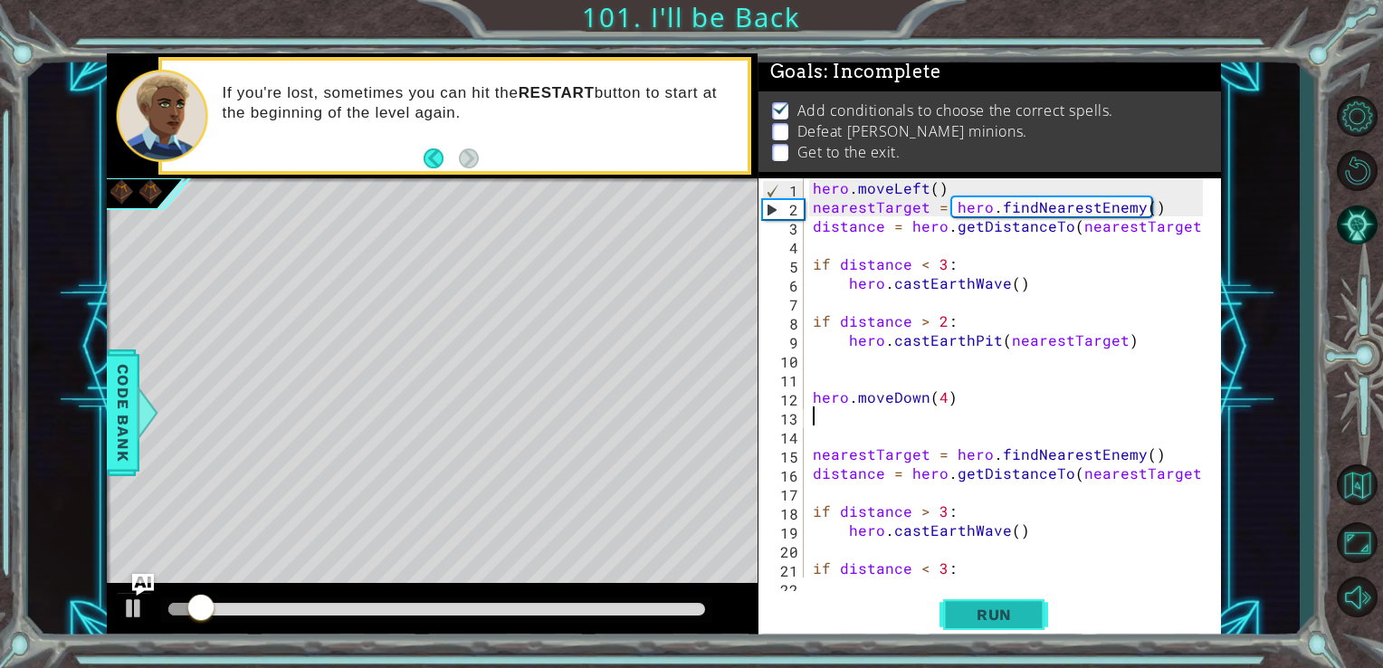
drag, startPoint x: 1013, startPoint y: 605, endPoint x: 972, endPoint y: 621, distance: 44.4
click at [972, 621] on span "Run" at bounding box center [993, 614] width 71 height 18
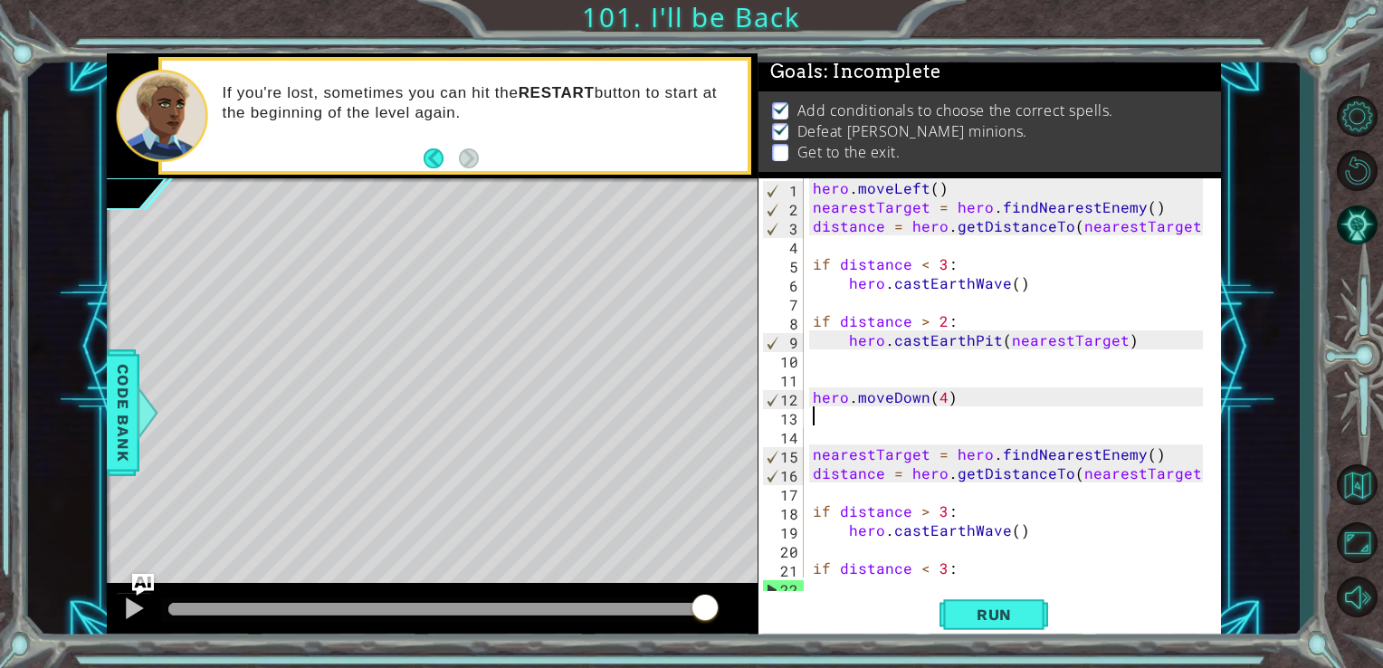
scroll to position [38, 0]
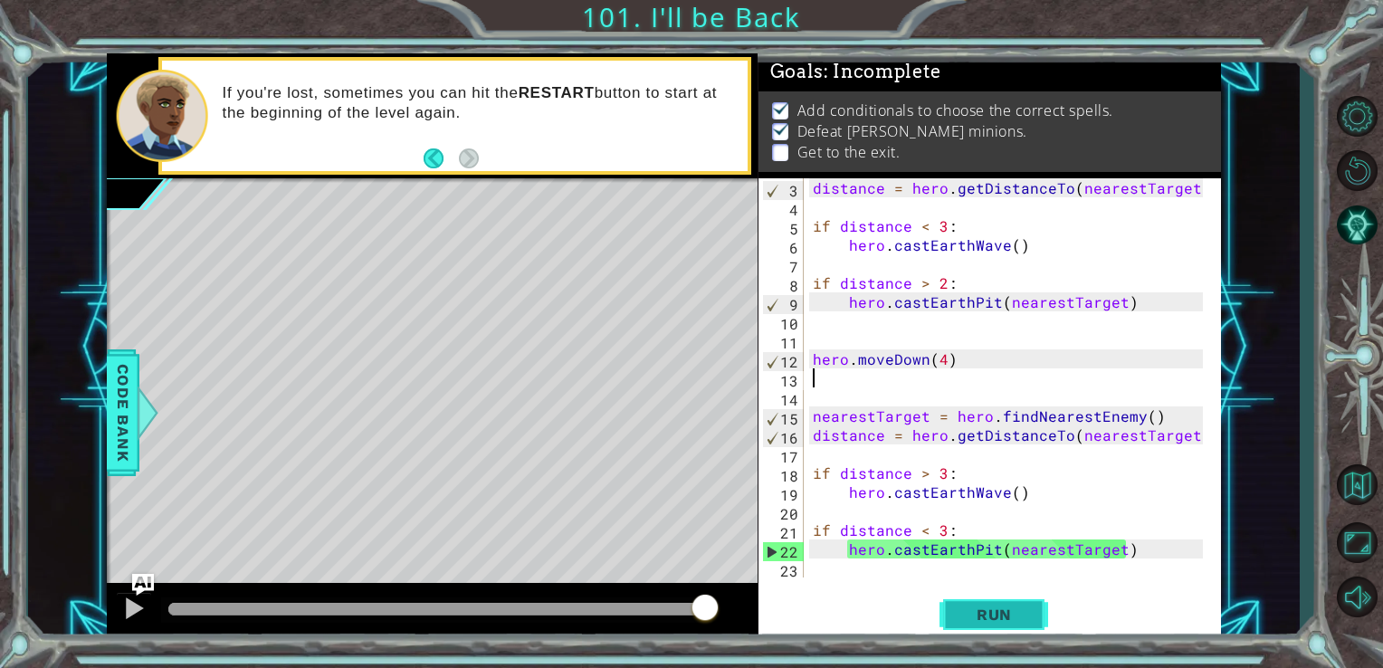
click at [1010, 621] on span "Run" at bounding box center [993, 614] width 71 height 18
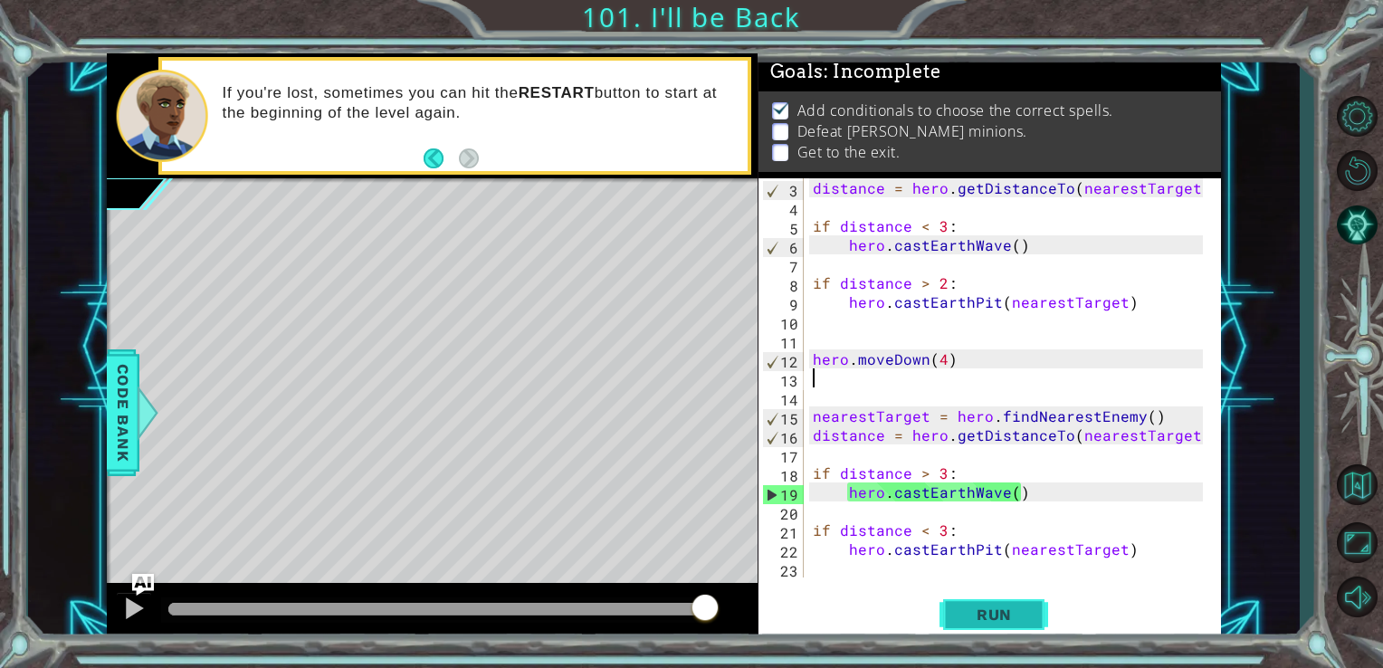
click at [979, 620] on span "Run" at bounding box center [993, 614] width 71 height 18
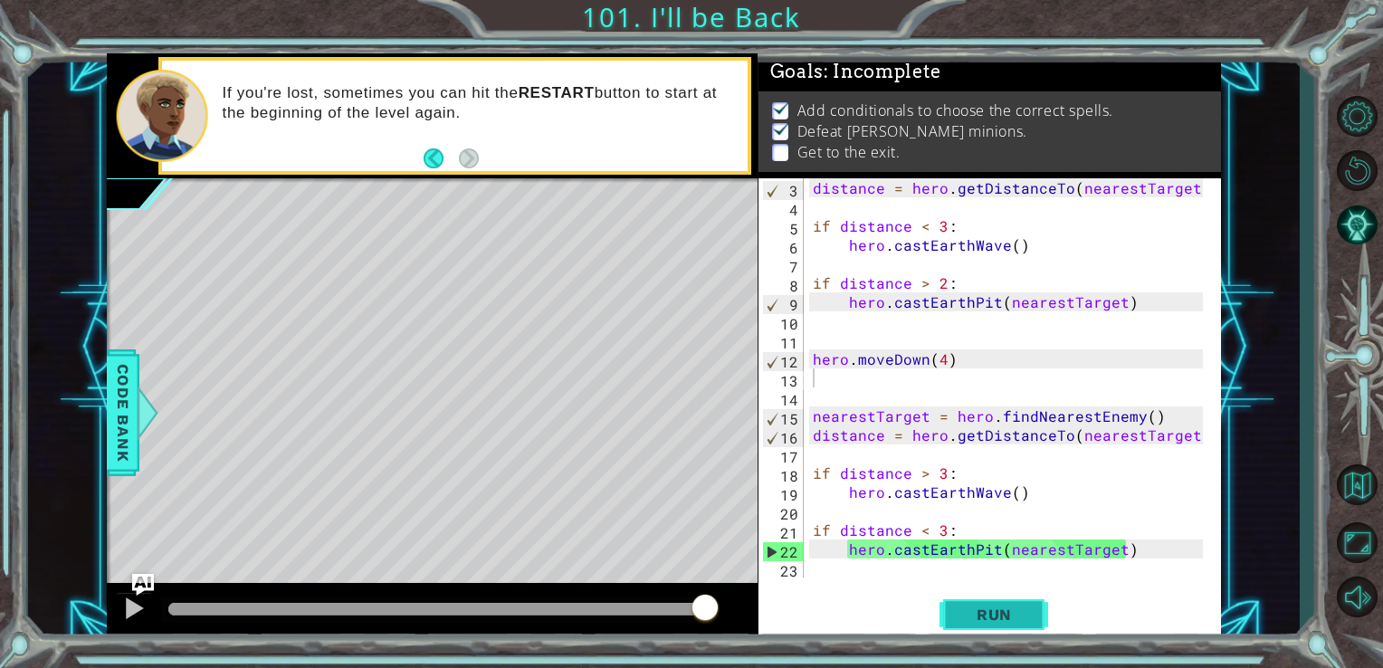
click at [1013, 609] on span "Run" at bounding box center [993, 614] width 71 height 18
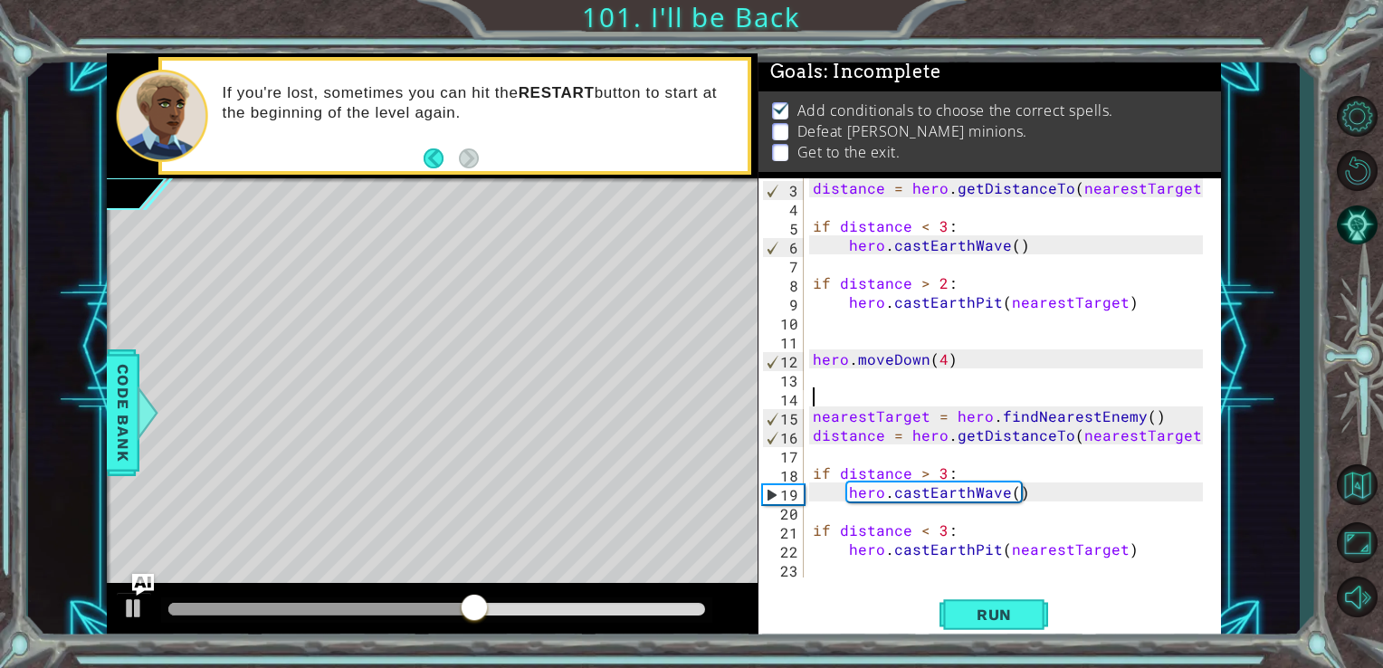
click at [812, 400] on div "distance = hero . getDistanceTo ( nearestTarget ) if distance < 3 : hero . cast…" at bounding box center [1011, 396] width 404 height 437
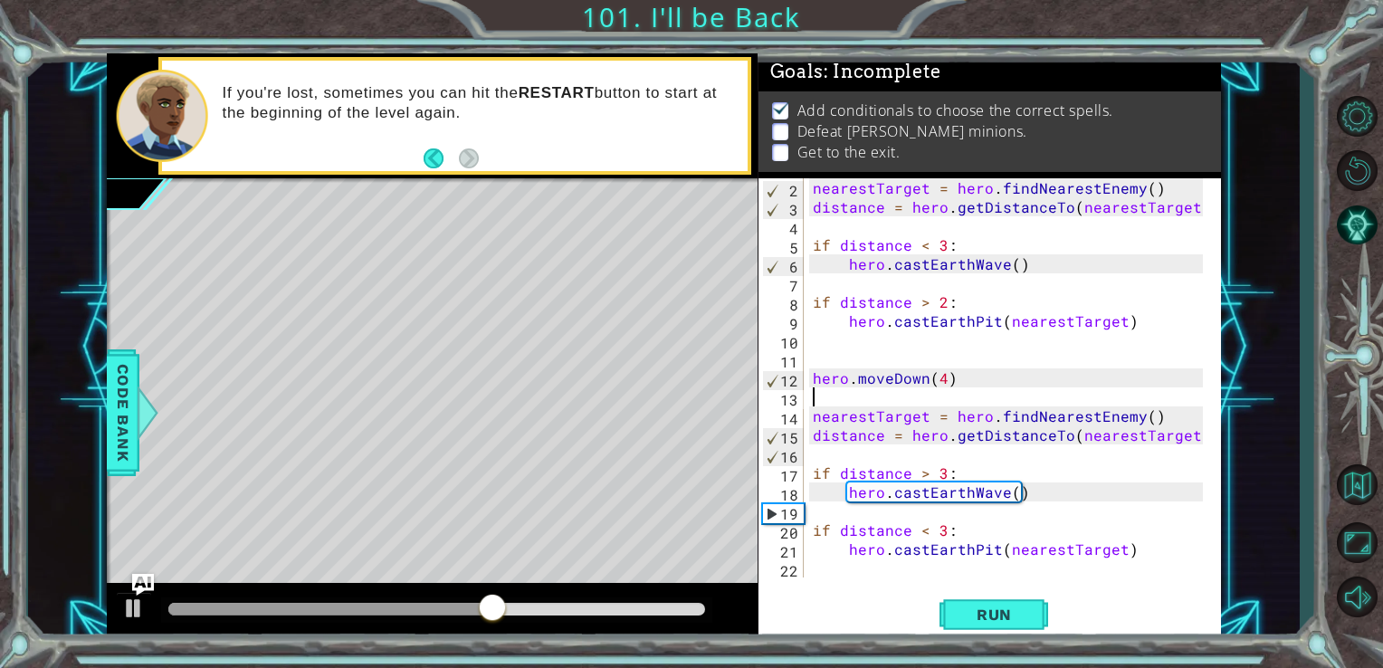
scroll to position [18, 0]
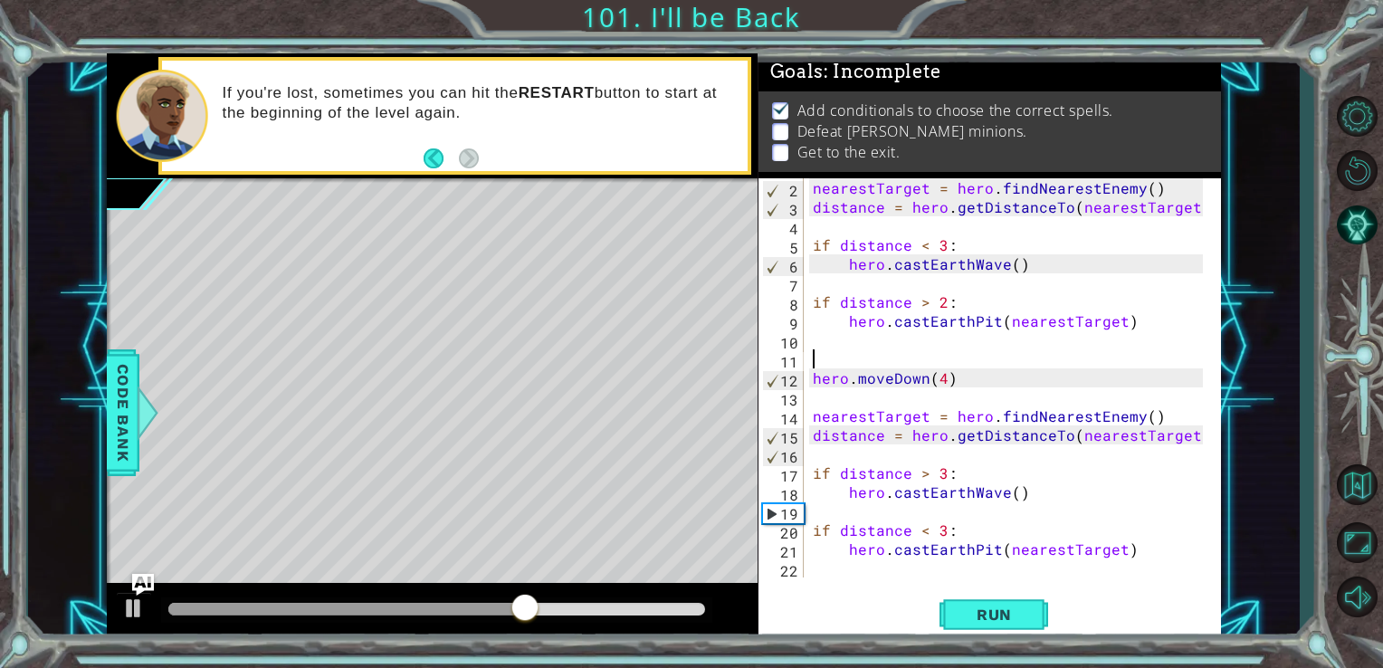
click at [834, 362] on div "nearestTarget = hero . findNearestEnemy ( ) distance = hero . getDistanceTo ( n…" at bounding box center [1011, 396] width 404 height 437
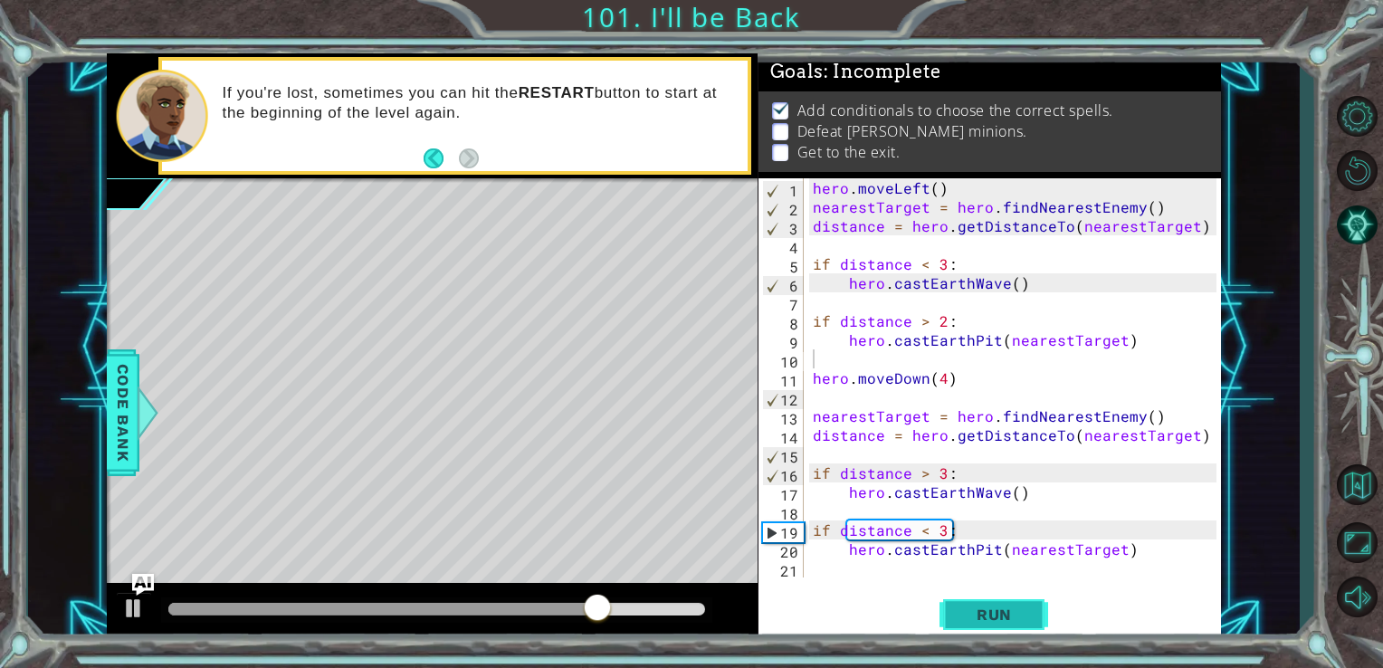
click at [995, 616] on span "Run" at bounding box center [993, 614] width 71 height 18
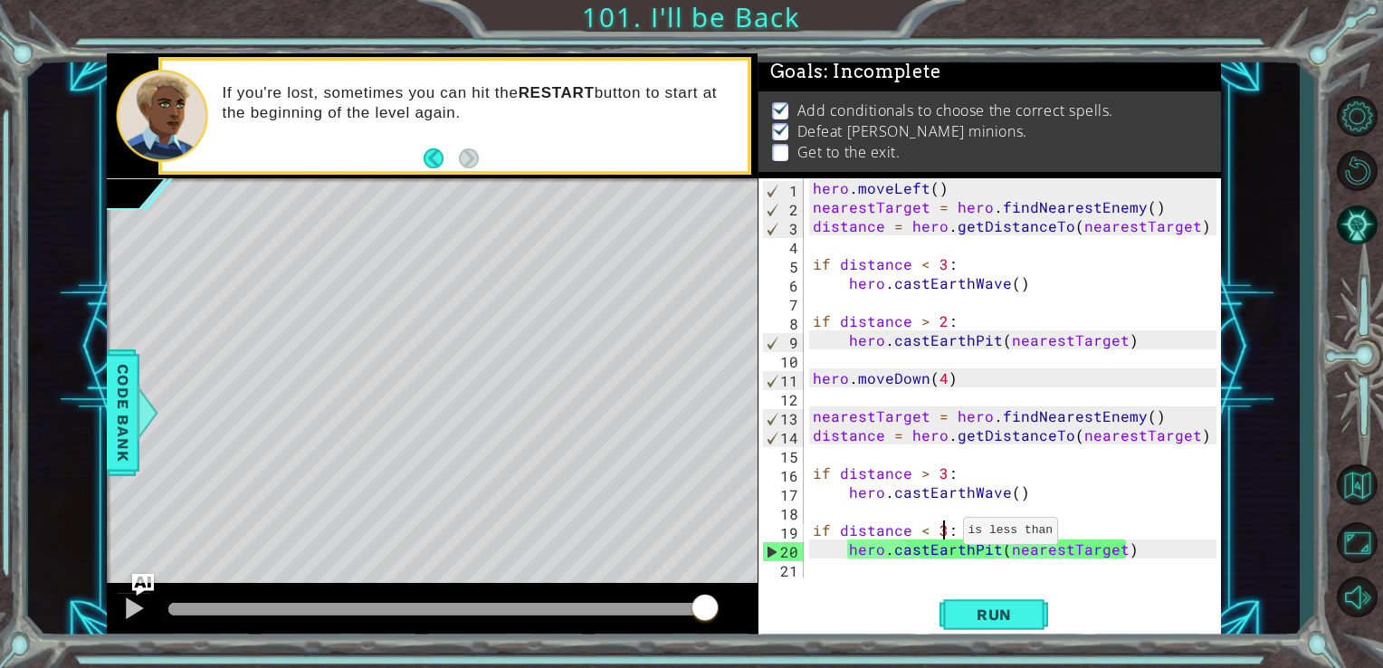
click at [941, 535] on div "hero . moveLeft ( ) nearestTarget = hero . findNearestEnemy ( ) distance = hero…" at bounding box center [1017, 396] width 417 height 437
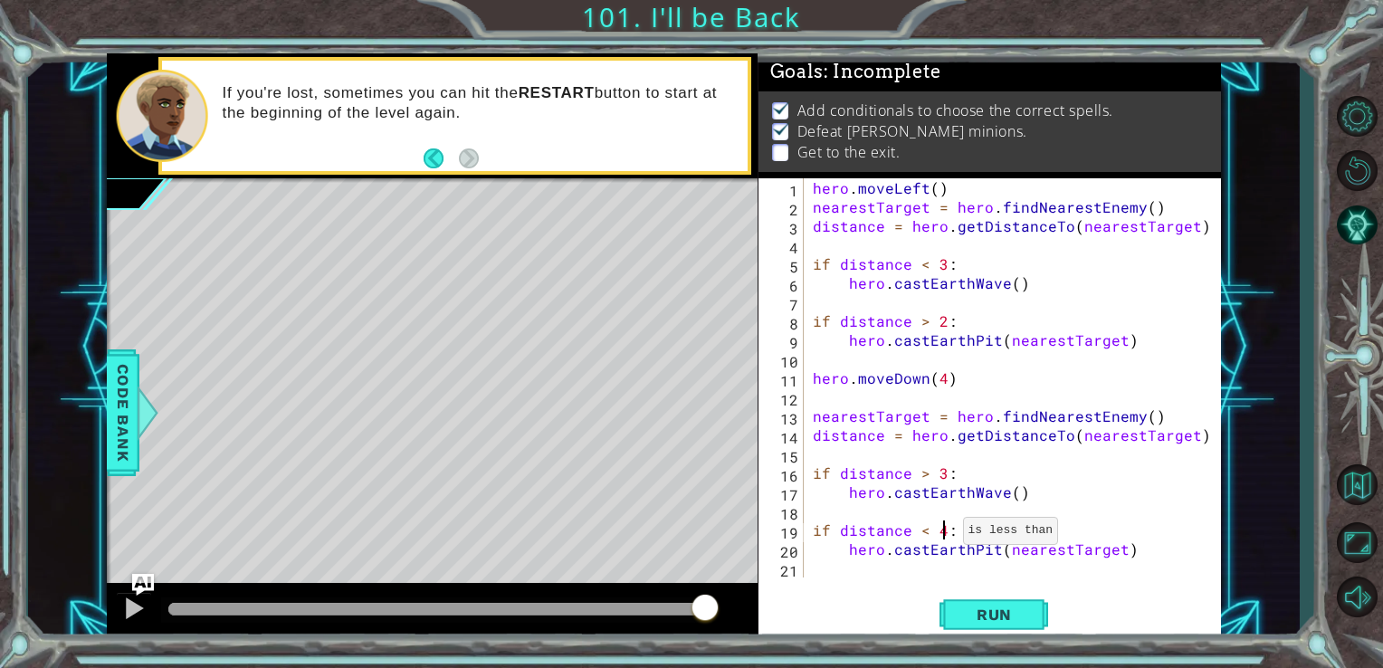
scroll to position [0, 7]
click at [975, 600] on button "Run" at bounding box center [993, 614] width 109 height 46
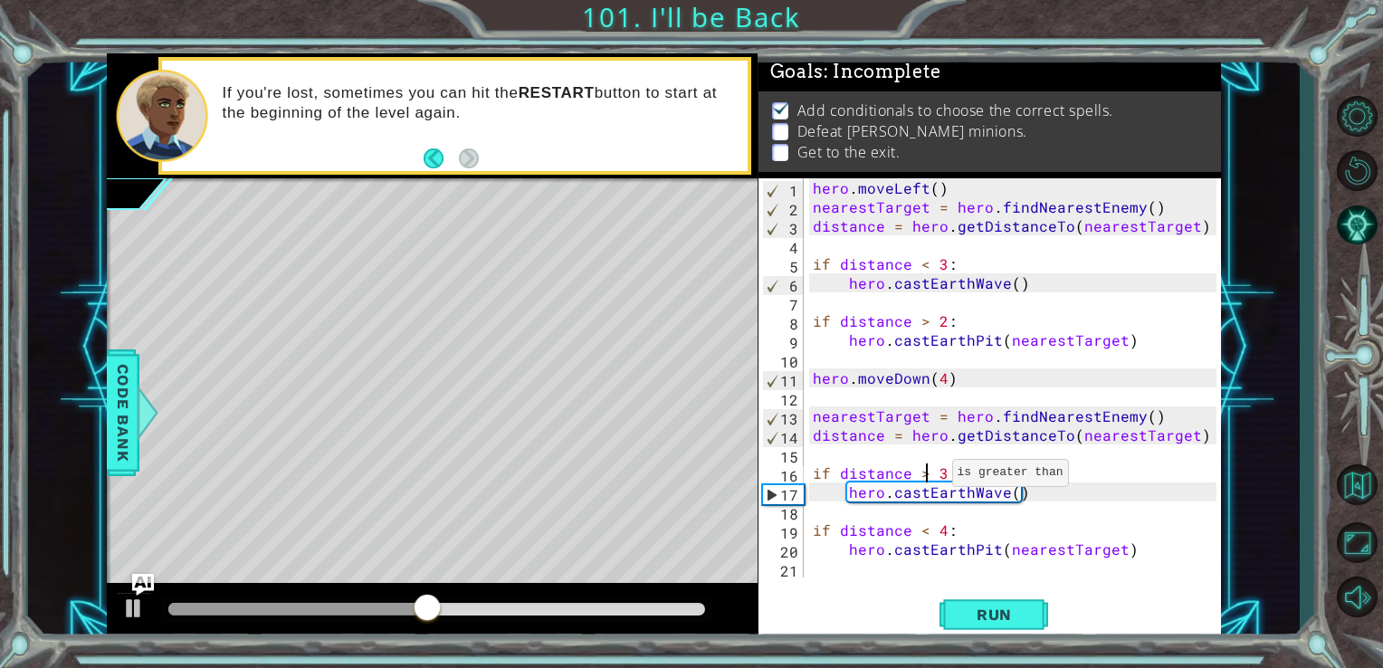
click at [929, 477] on div "hero . moveLeft ( ) nearestTarget = hero . findNearestEnemy ( ) distance = hero…" at bounding box center [1017, 396] width 417 height 437
click at [923, 531] on div "hero . moveLeft ( ) nearestTarget = hero . findNearestEnemy ( ) distance = hero…" at bounding box center [1017, 396] width 417 height 437
click at [961, 601] on button "Run" at bounding box center [993, 614] width 109 height 46
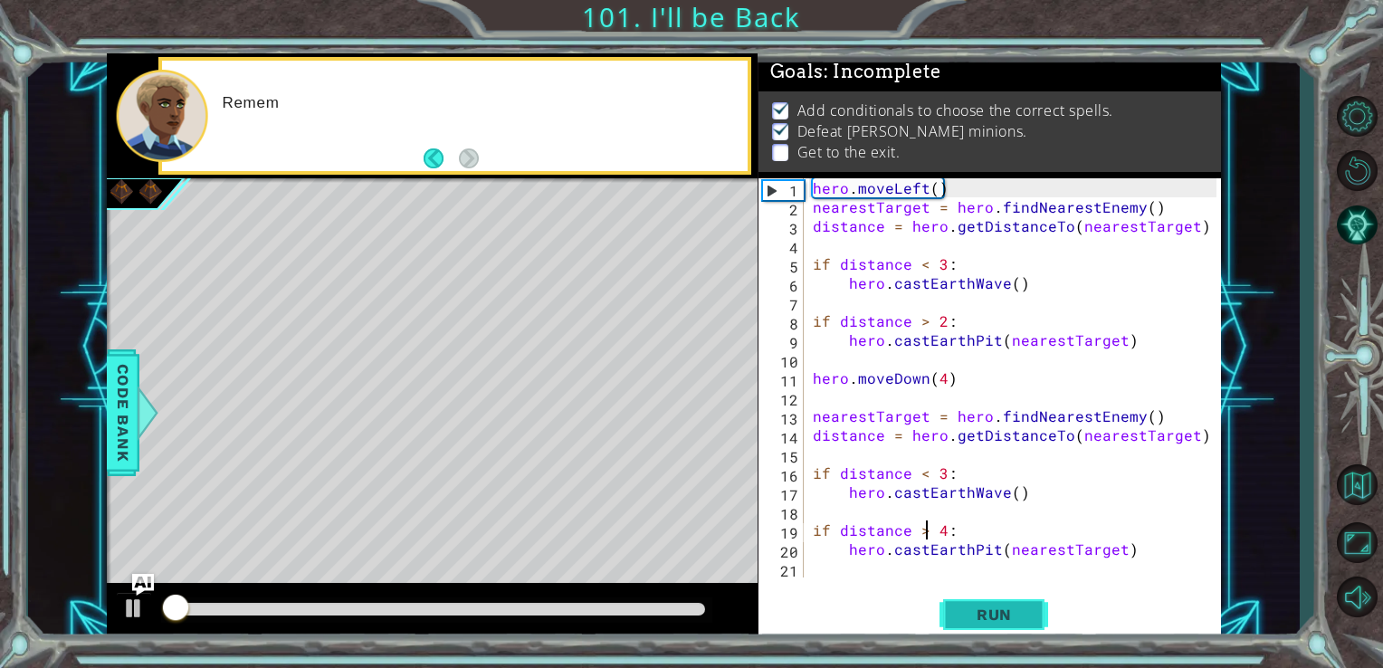
click at [961, 601] on button "Run" at bounding box center [993, 614] width 109 height 46
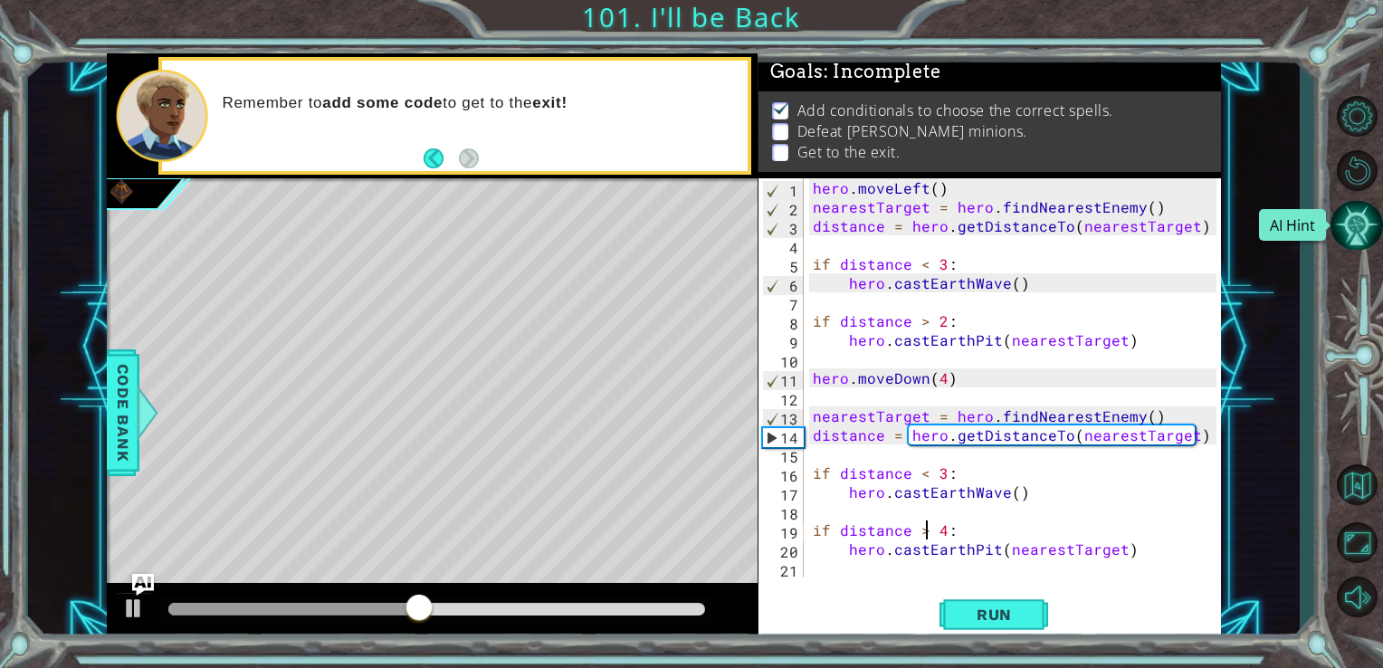
click at [1353, 221] on button "AI Hint" at bounding box center [1356, 225] width 52 height 49
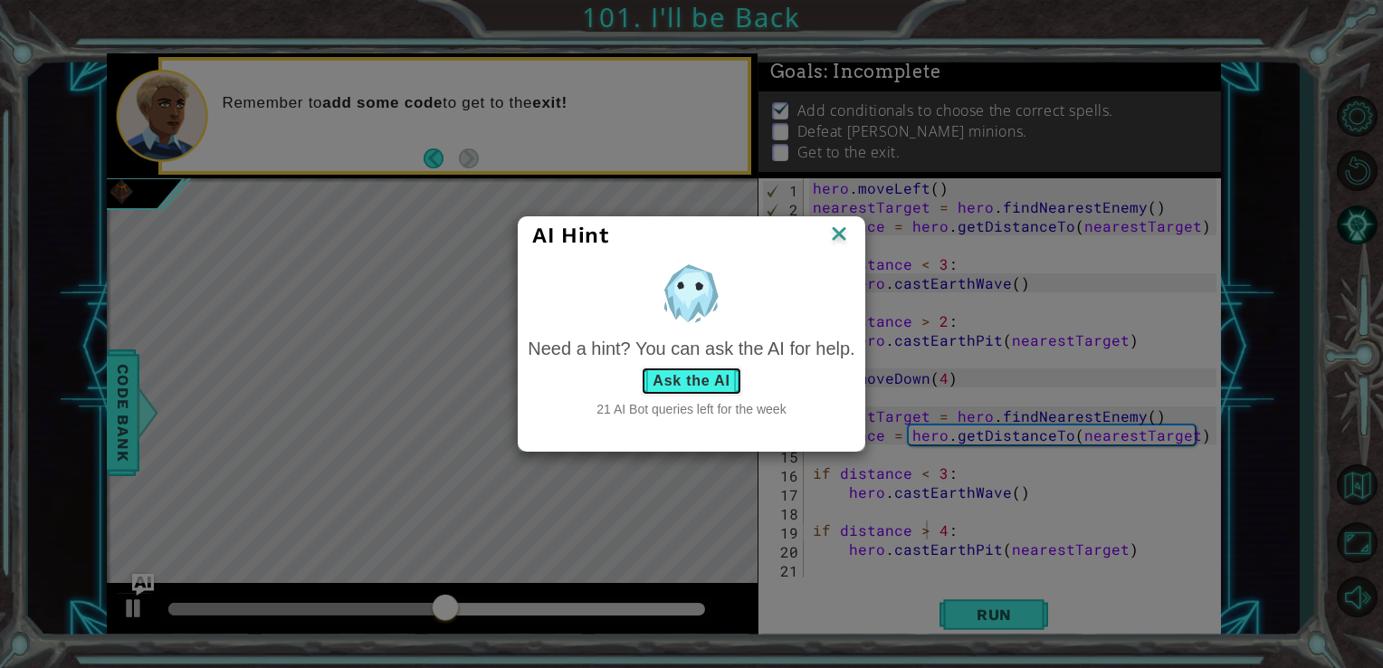
click at [693, 390] on button "Ask the AI" at bounding box center [691, 380] width 100 height 29
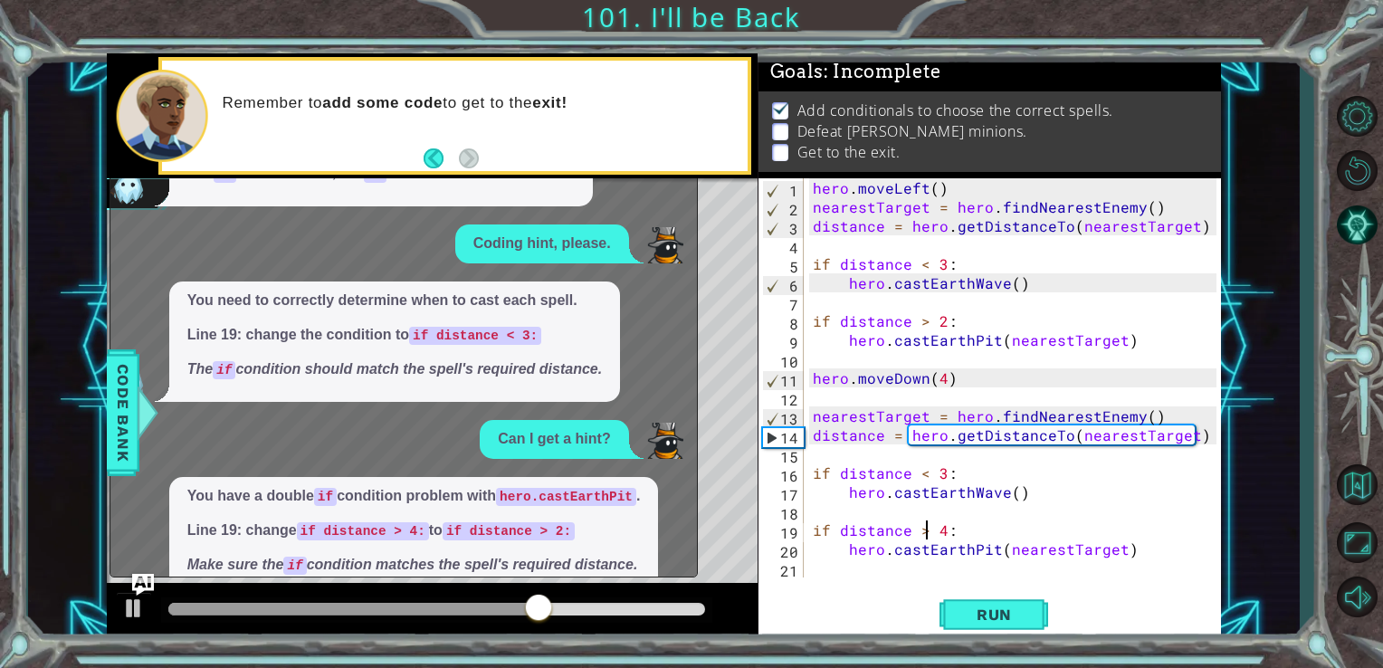
scroll to position [68, 0]
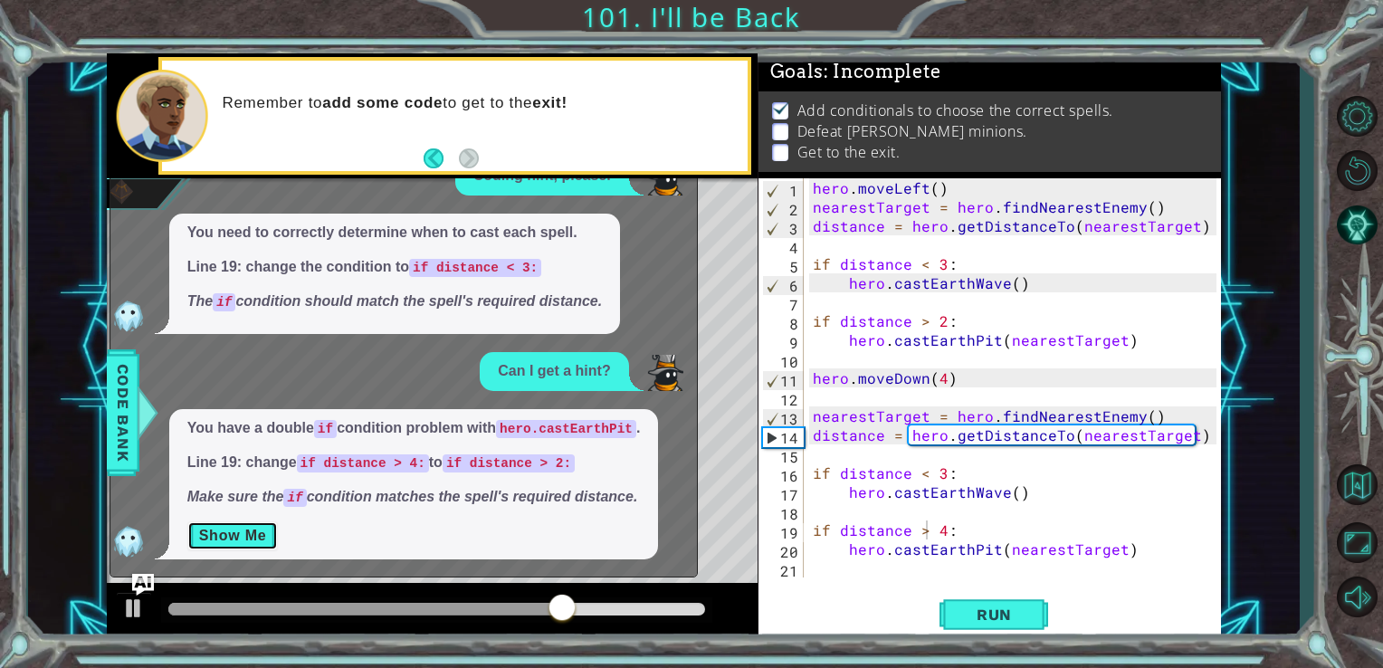
click at [233, 534] on button "Show Me" at bounding box center [232, 535] width 91 height 29
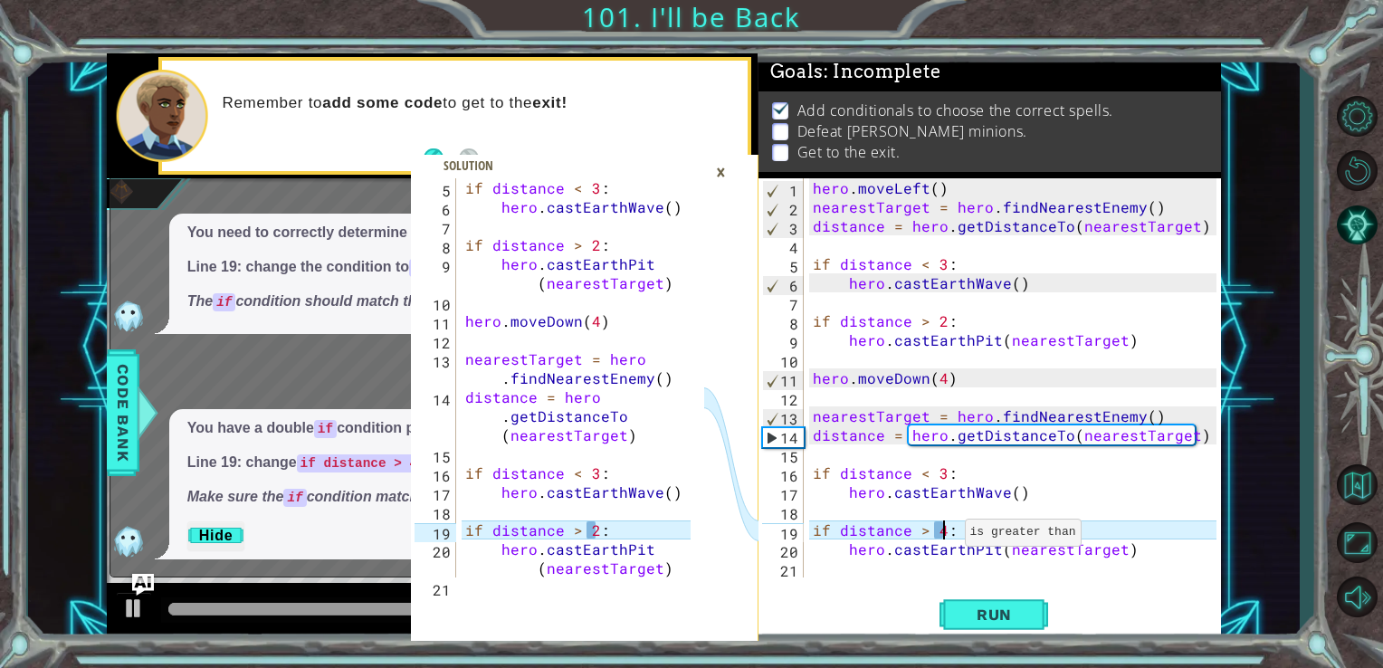
click at [942, 537] on div "hero . moveLeft ( ) nearestTarget = hero . findNearestEnemy ( ) distance = hero…" at bounding box center [1017, 396] width 417 height 437
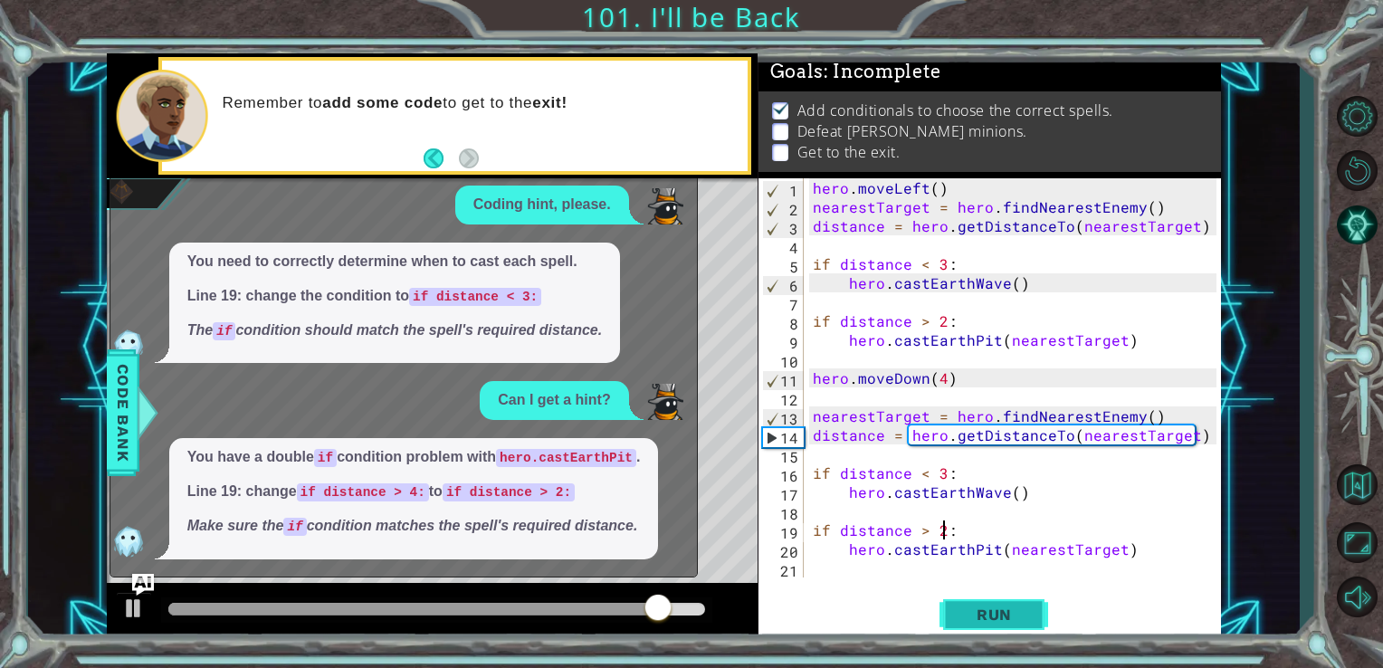
type textarea "if distance > 2:"
click at [977, 617] on span "Run" at bounding box center [993, 614] width 71 height 18
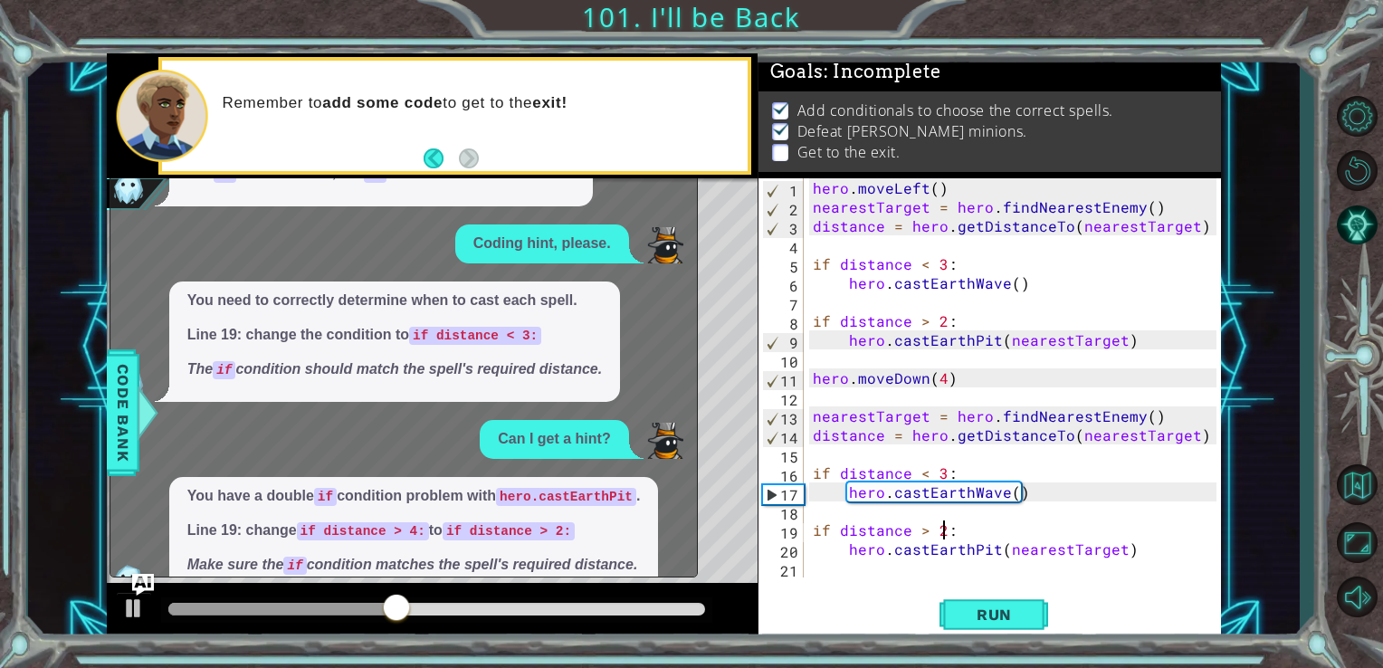
scroll to position [0, 0]
